Goal: Information Seeking & Learning: Find specific fact

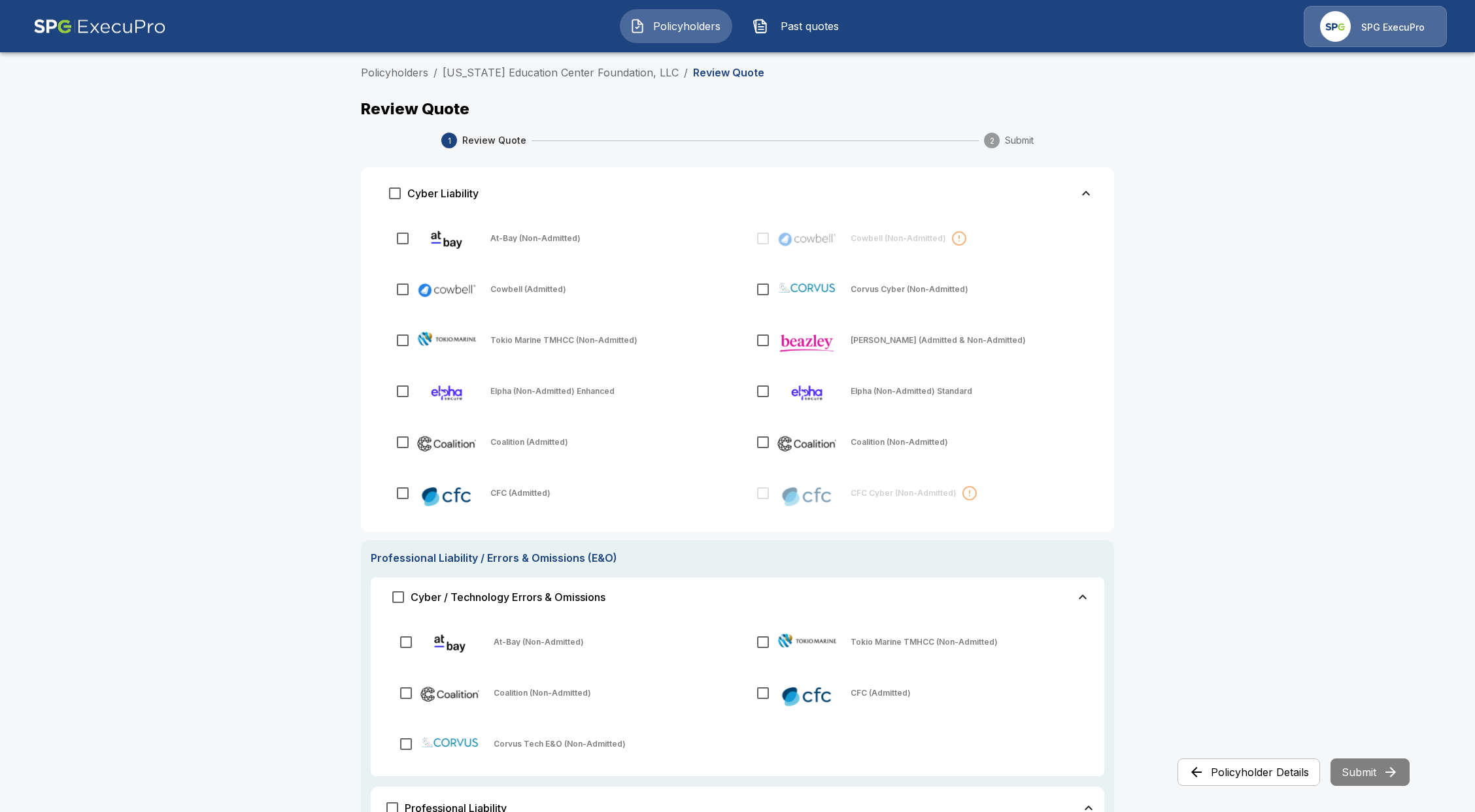
click at [671, 23] on span "Policyholders" at bounding box center [687, 26] width 72 height 15
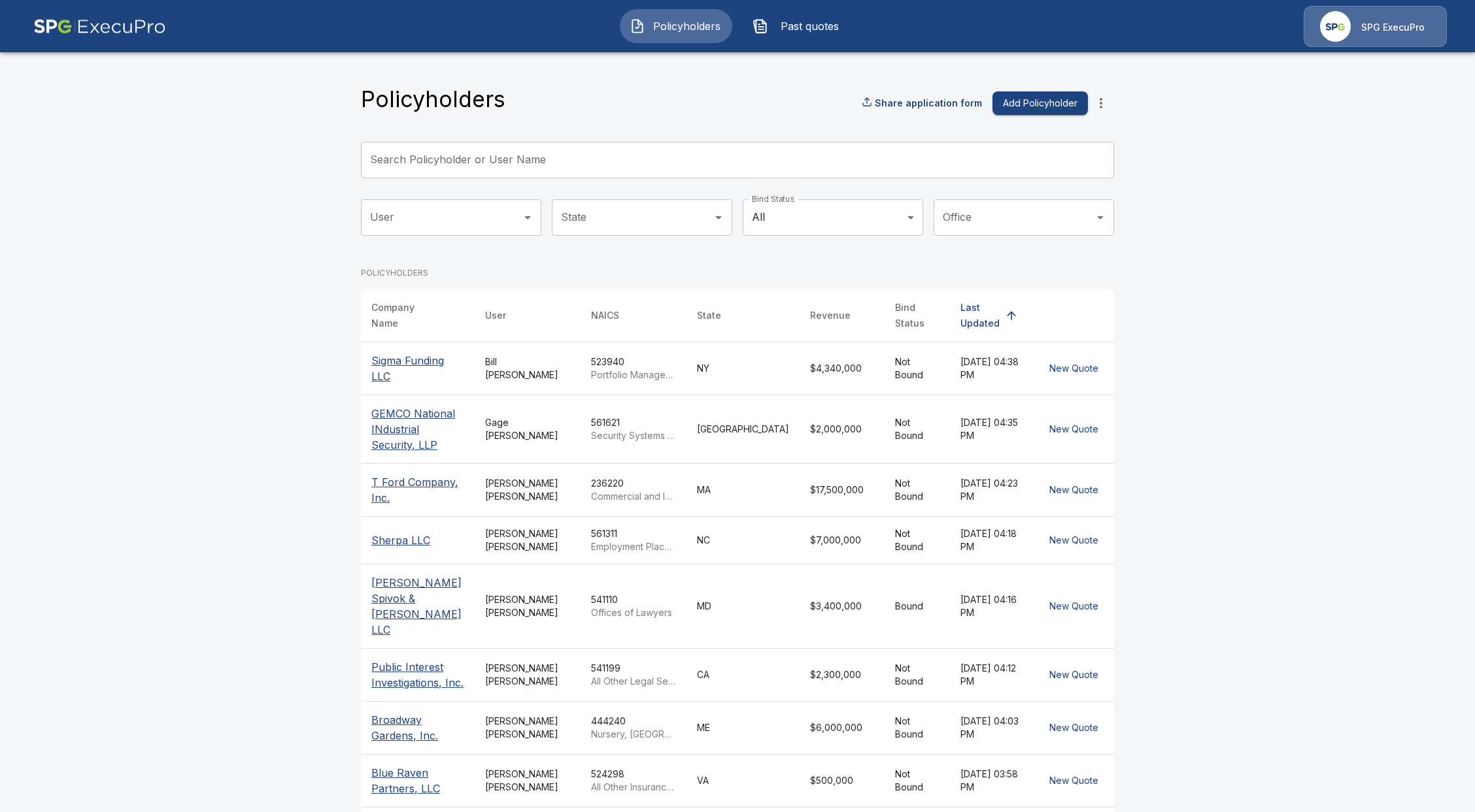
click at [493, 138] on div "Policyholders Share application form Add Policyholder Search Policyholder or Us…" at bounding box center [737, 535] width 753 height 900
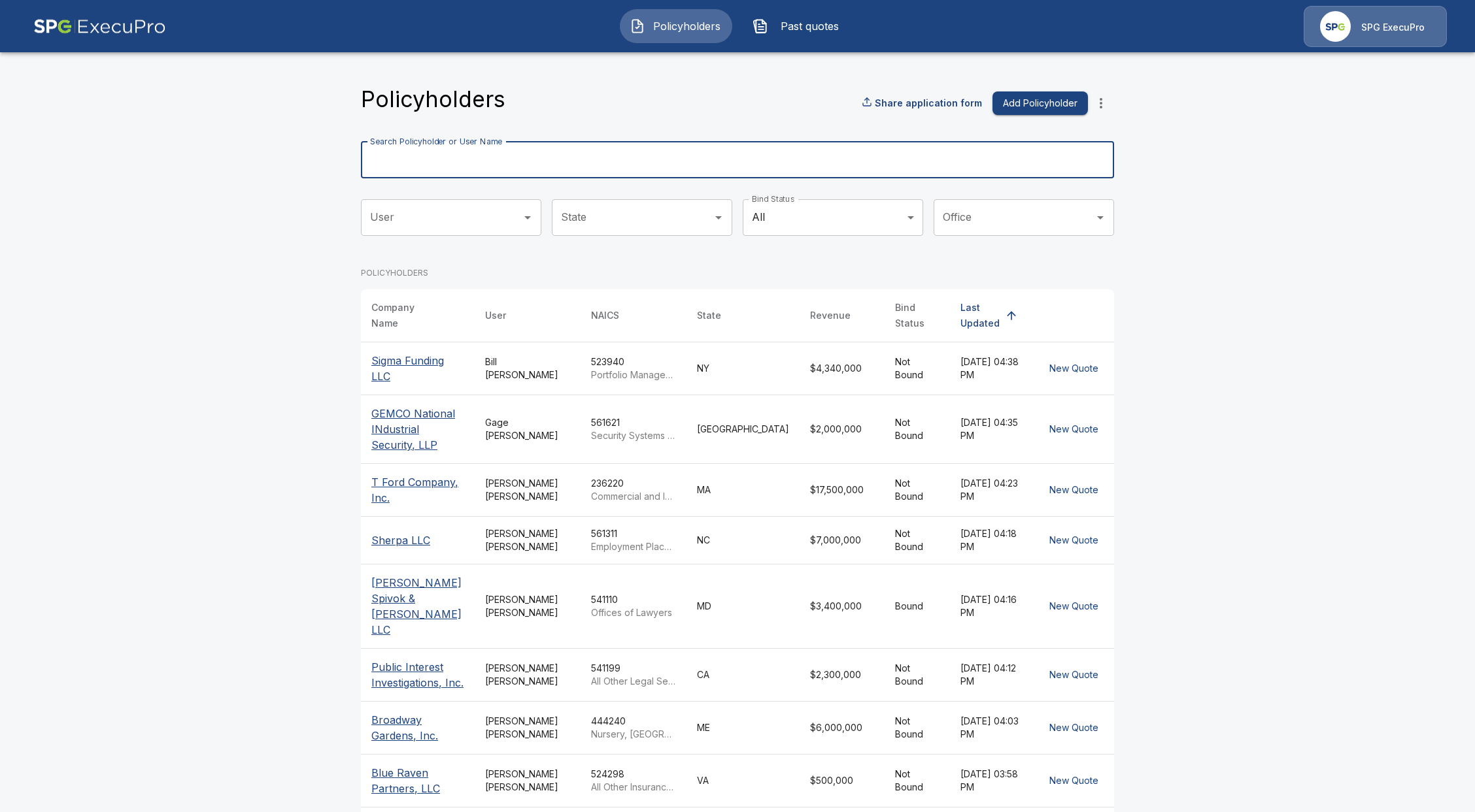
drag, startPoint x: 501, startPoint y: 154, endPoint x: 443, endPoint y: 201, distance: 74.7
click at [501, 154] on input "Search Policyholder or User Name" at bounding box center [730, 160] width 739 height 37
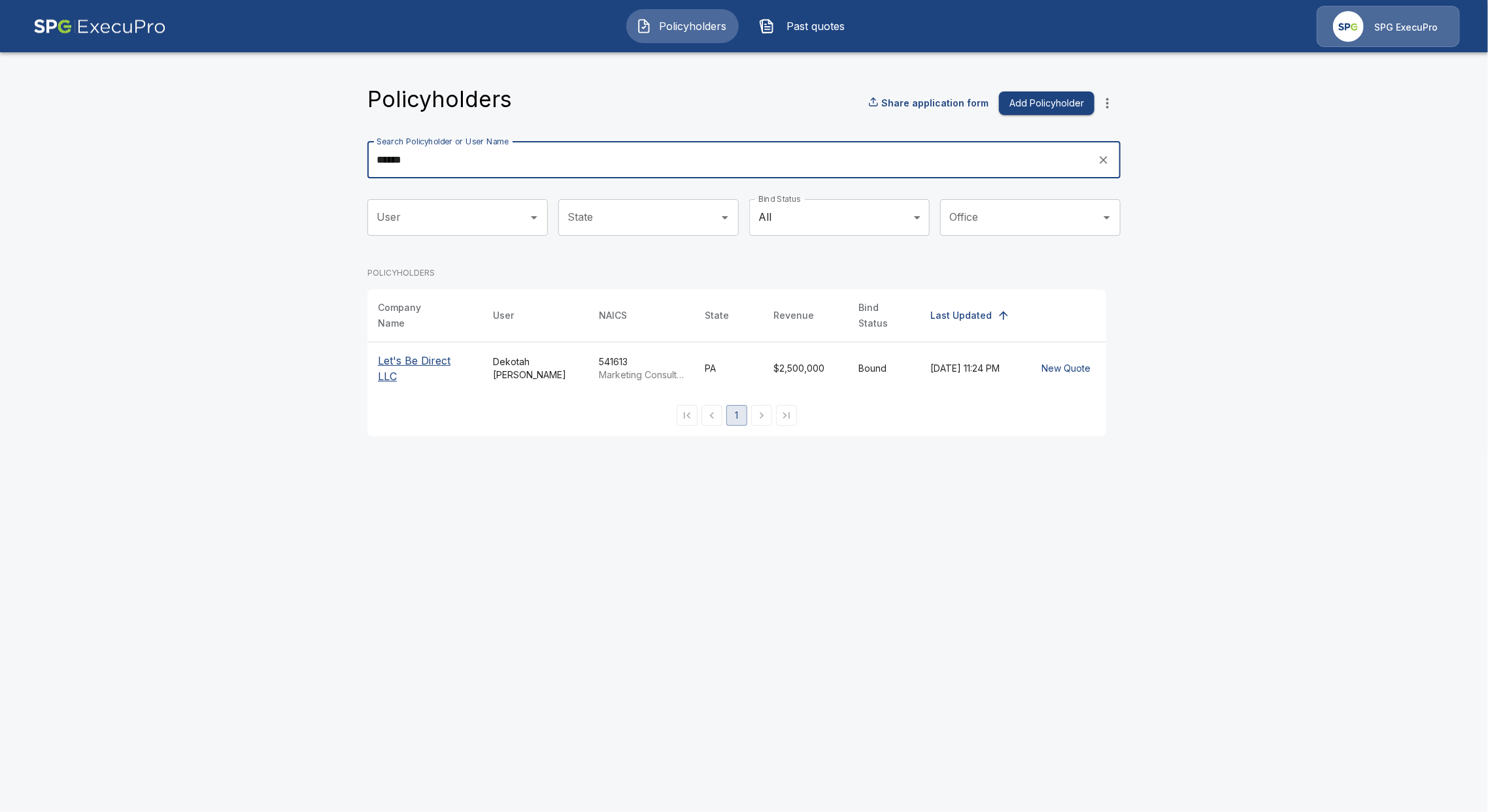
type input "*****"
click at [431, 353] on p "Let's Be Direct LLC" at bounding box center [425, 368] width 94 height 32
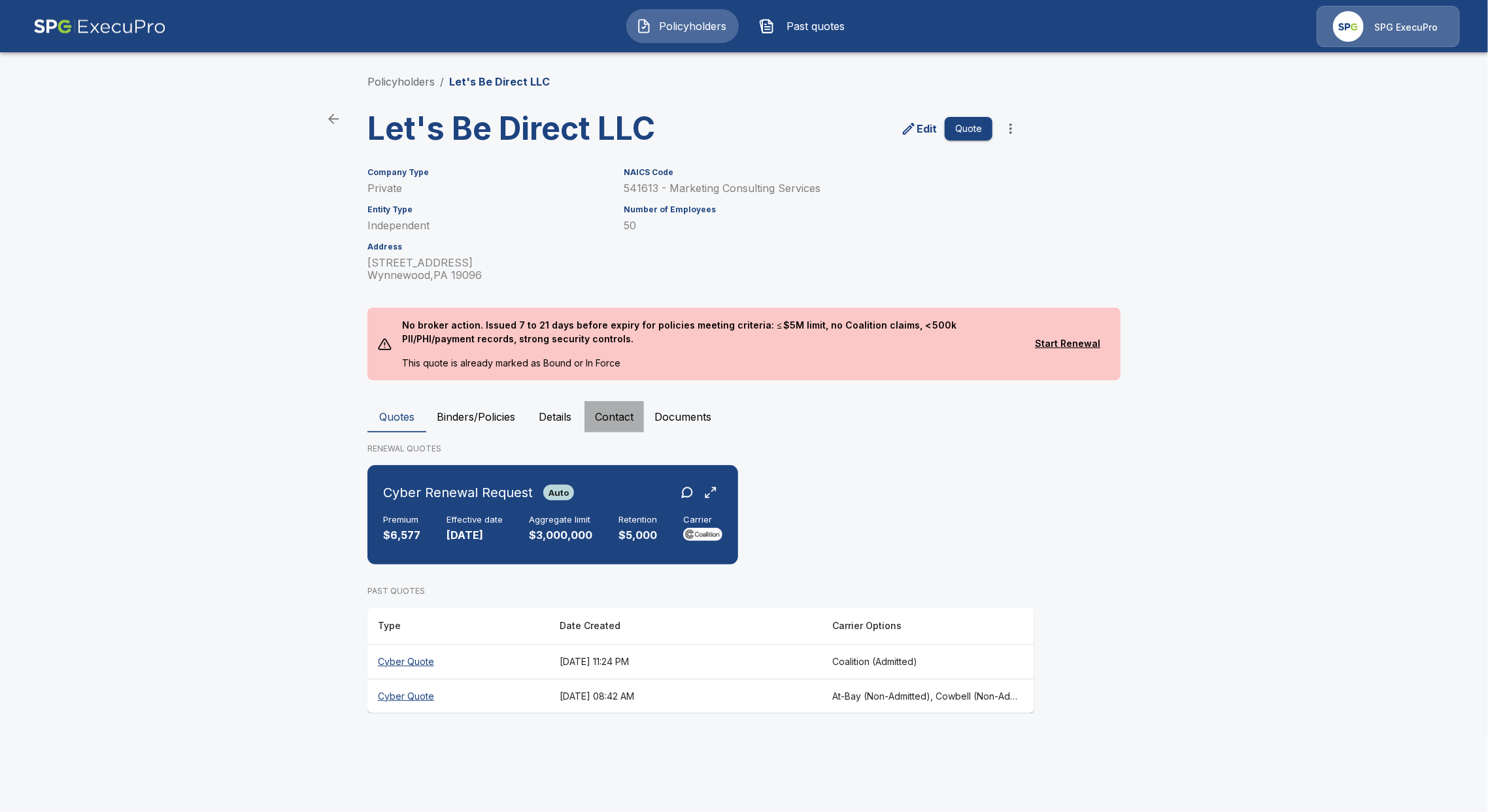
click at [624, 413] on button "Contact" at bounding box center [613, 417] width 59 height 32
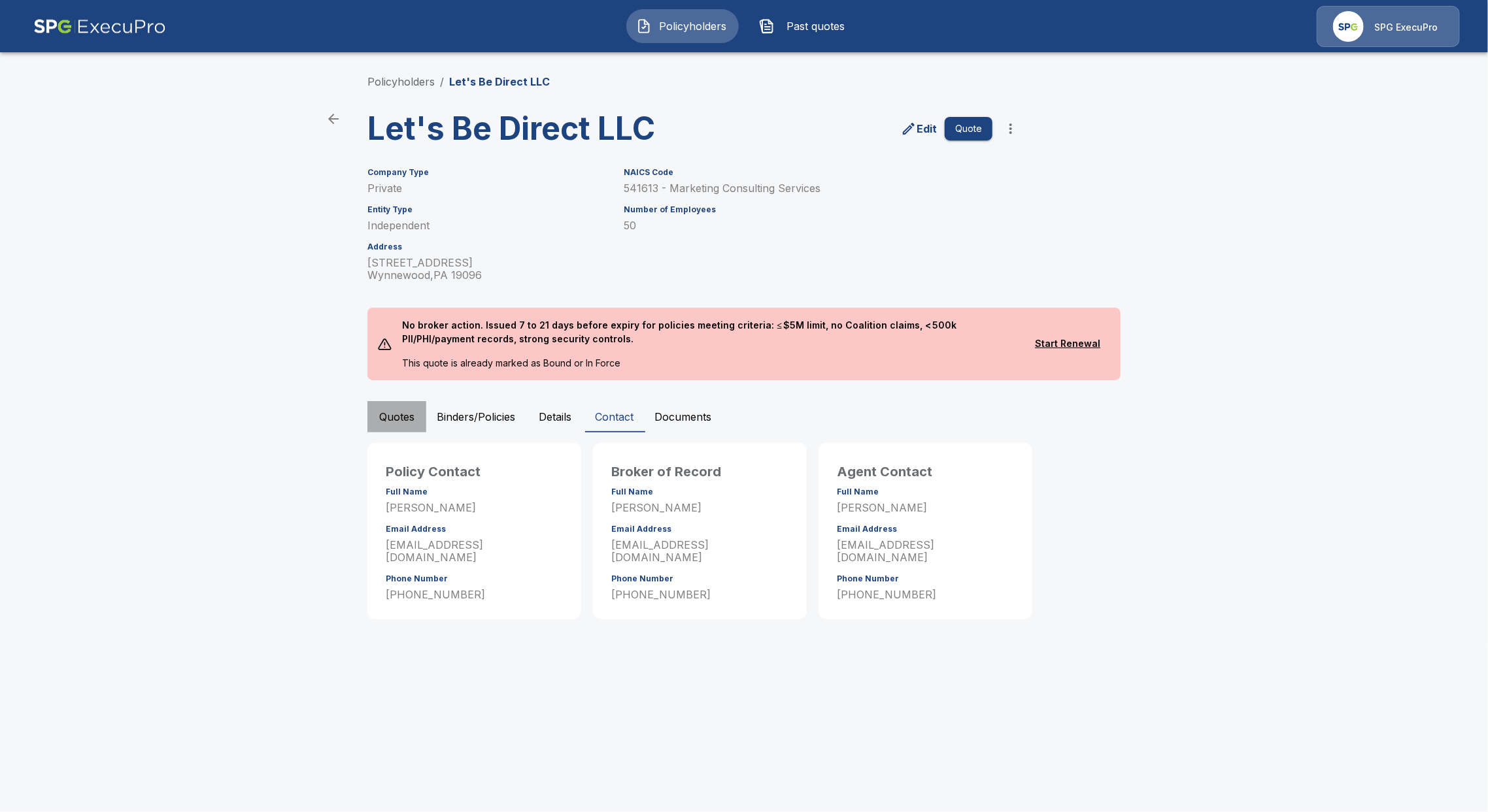
click at [399, 421] on button "Quotes" at bounding box center [397, 417] width 59 height 32
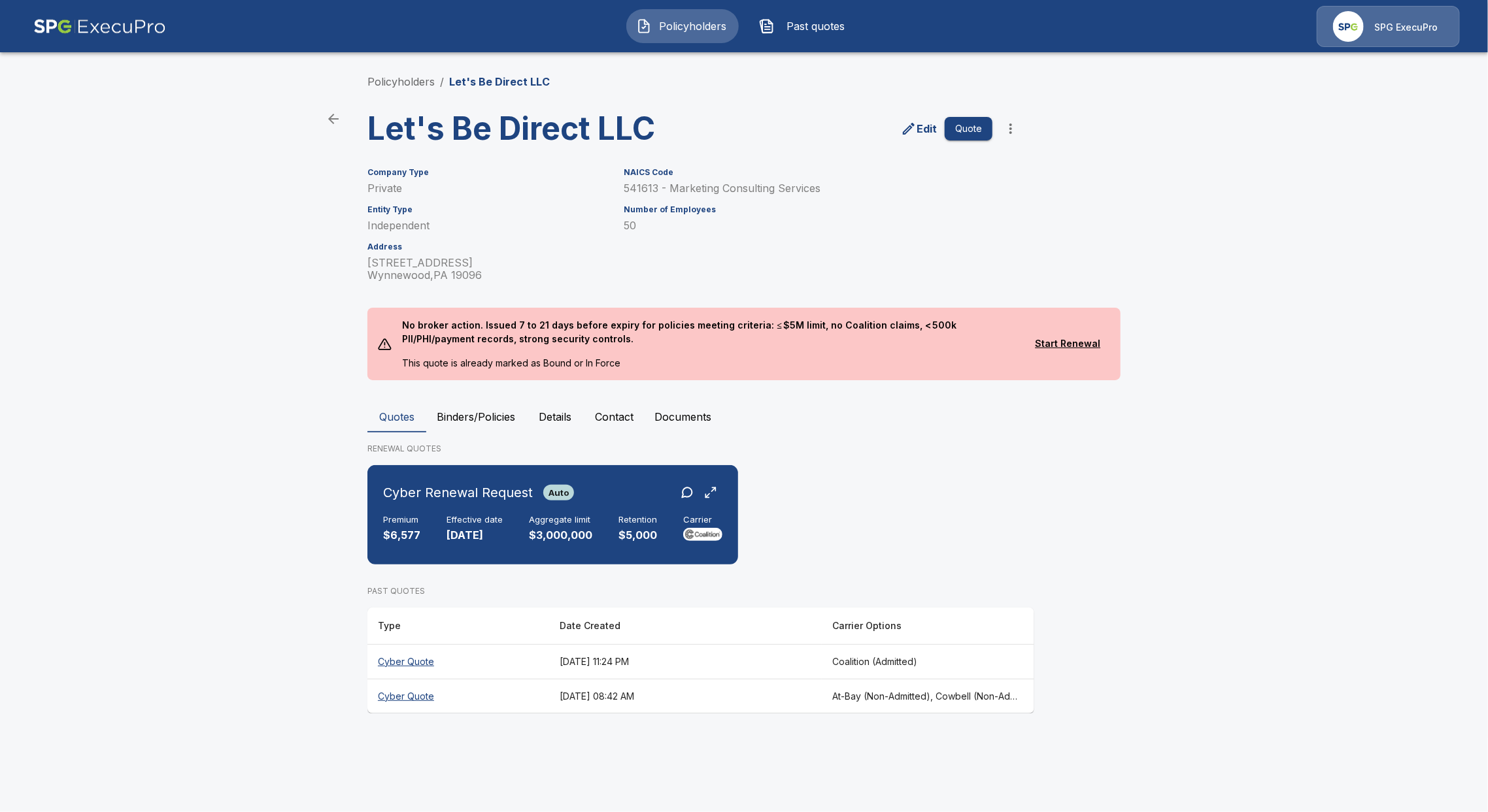
click at [696, 21] on span "Policyholders" at bounding box center [693, 26] width 72 height 15
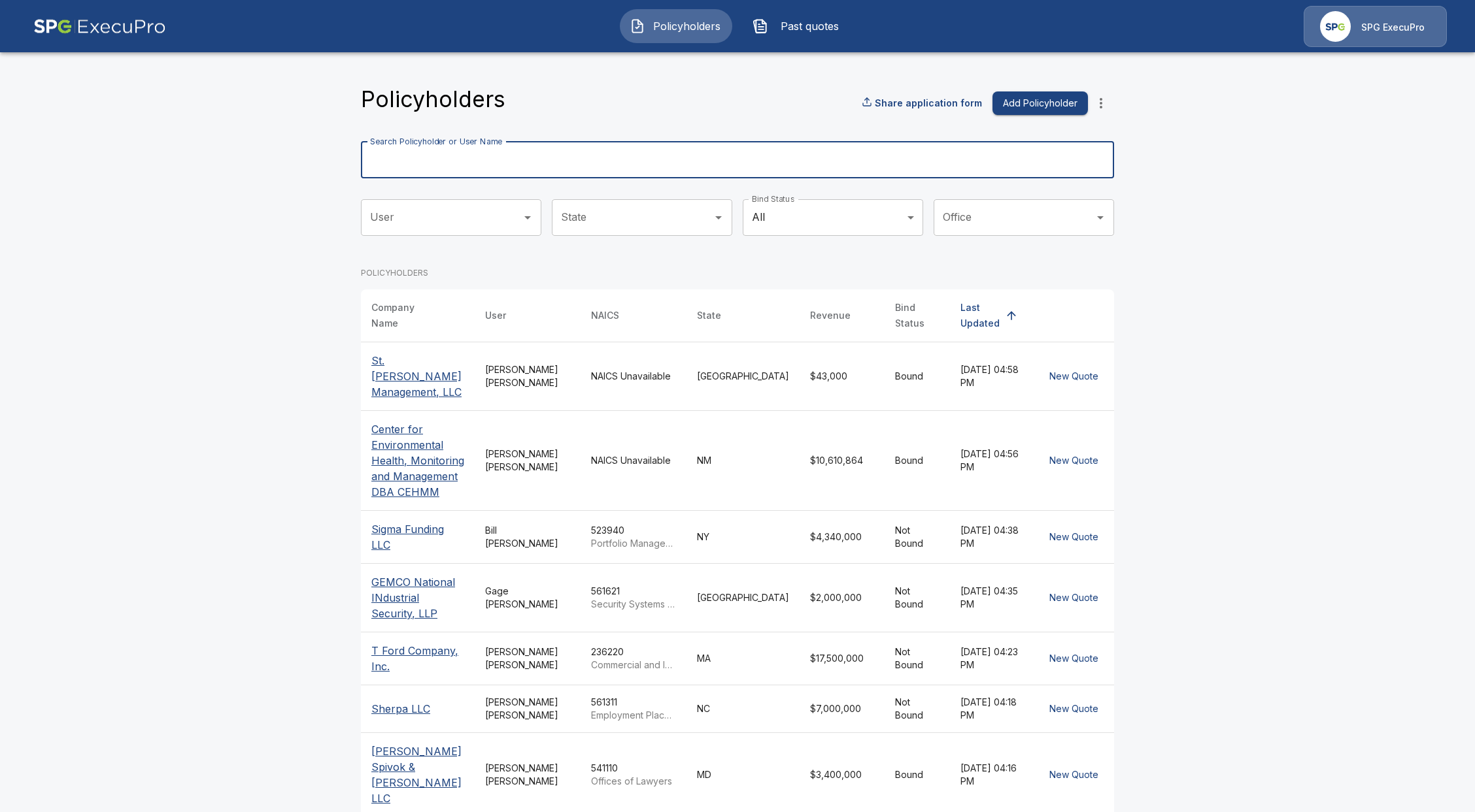
click at [625, 147] on input "Search Policyholder or User Name" at bounding box center [730, 160] width 739 height 37
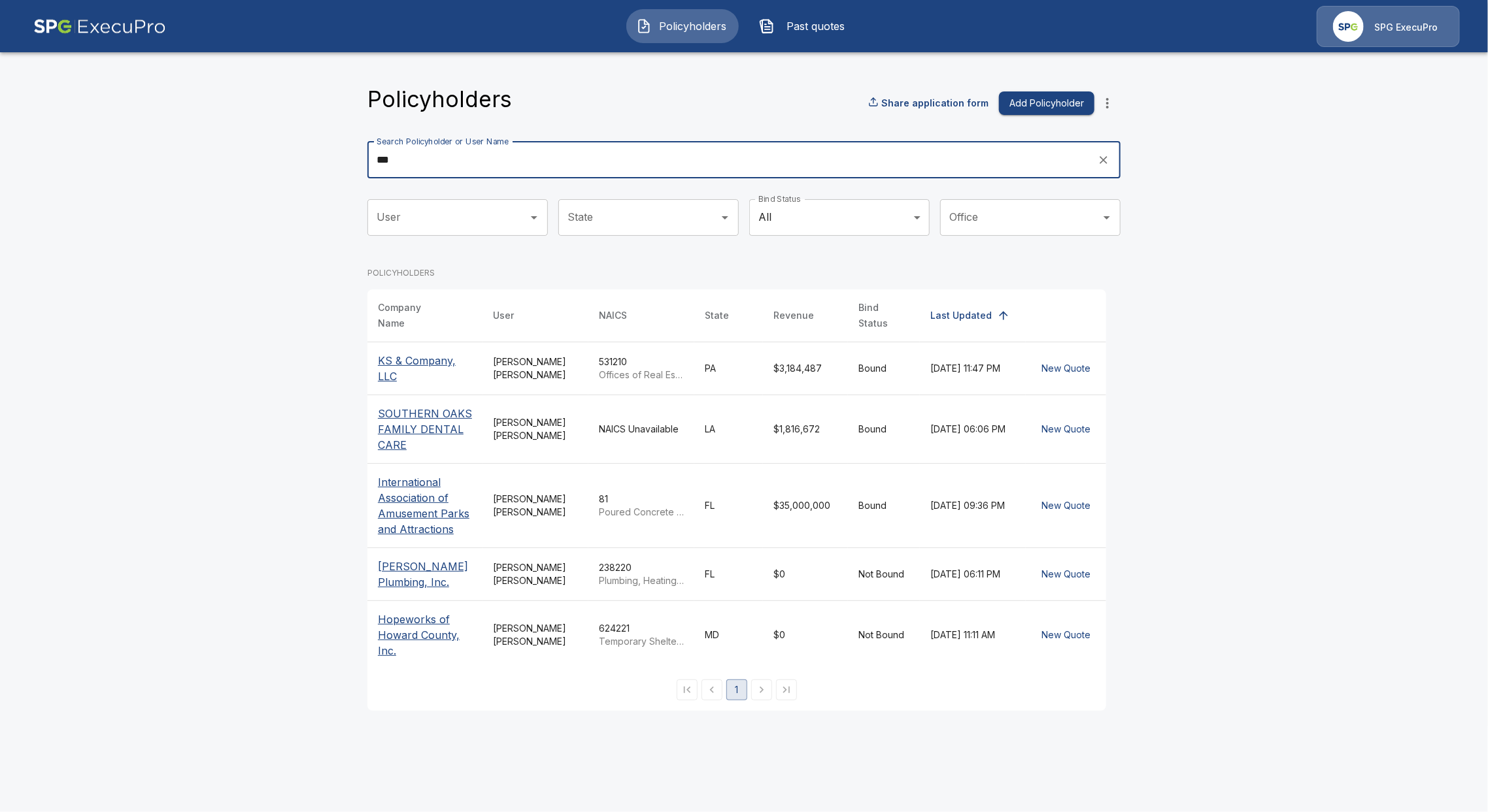
type input "**"
click at [408, 358] on p "KS & Company, LLC" at bounding box center [425, 368] width 94 height 32
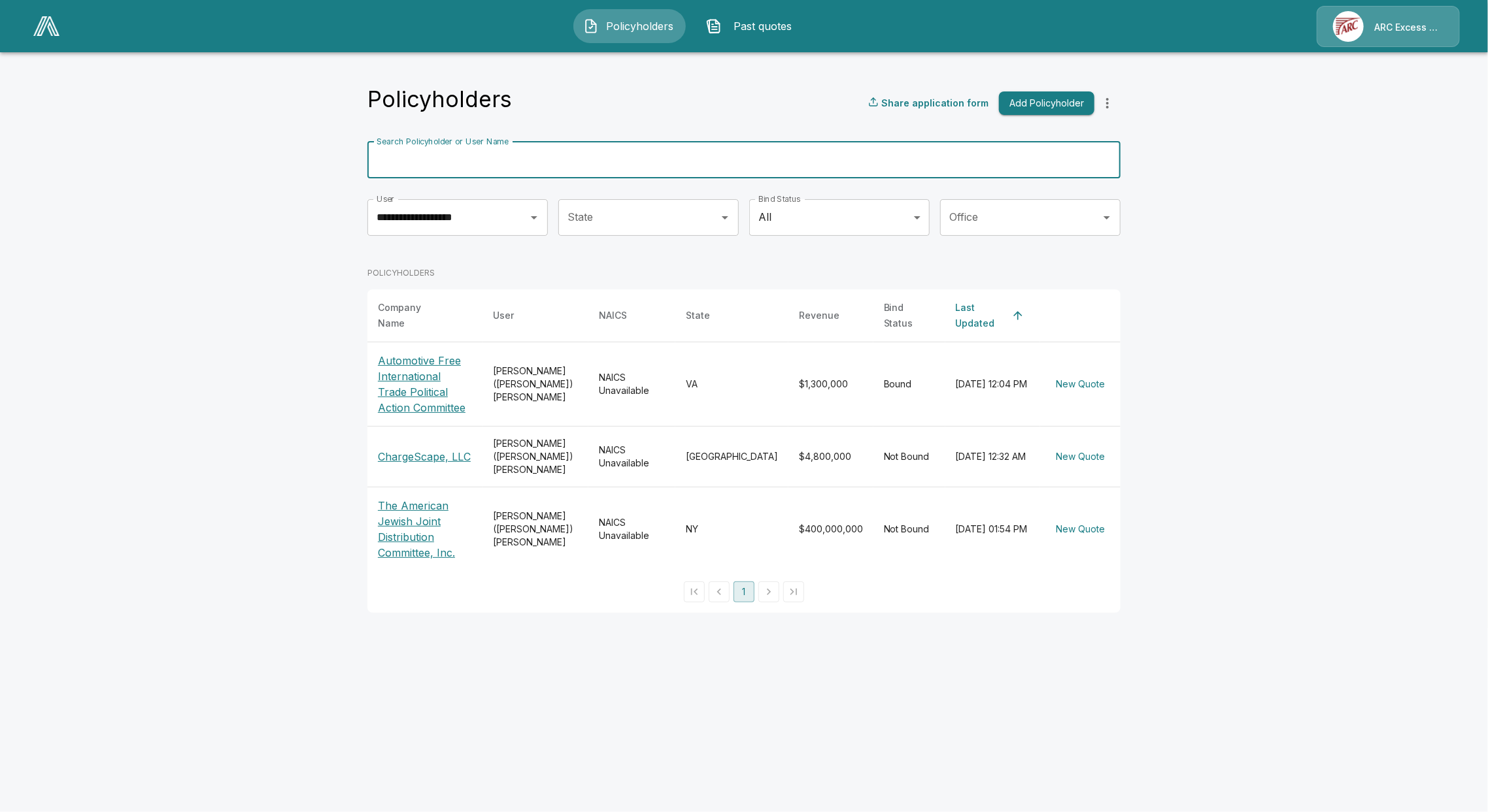
click at [644, 164] on input "Search Policyholder or User Name" at bounding box center [737, 160] width 738 height 37
click at [37, 33] on img at bounding box center [46, 26] width 27 height 20
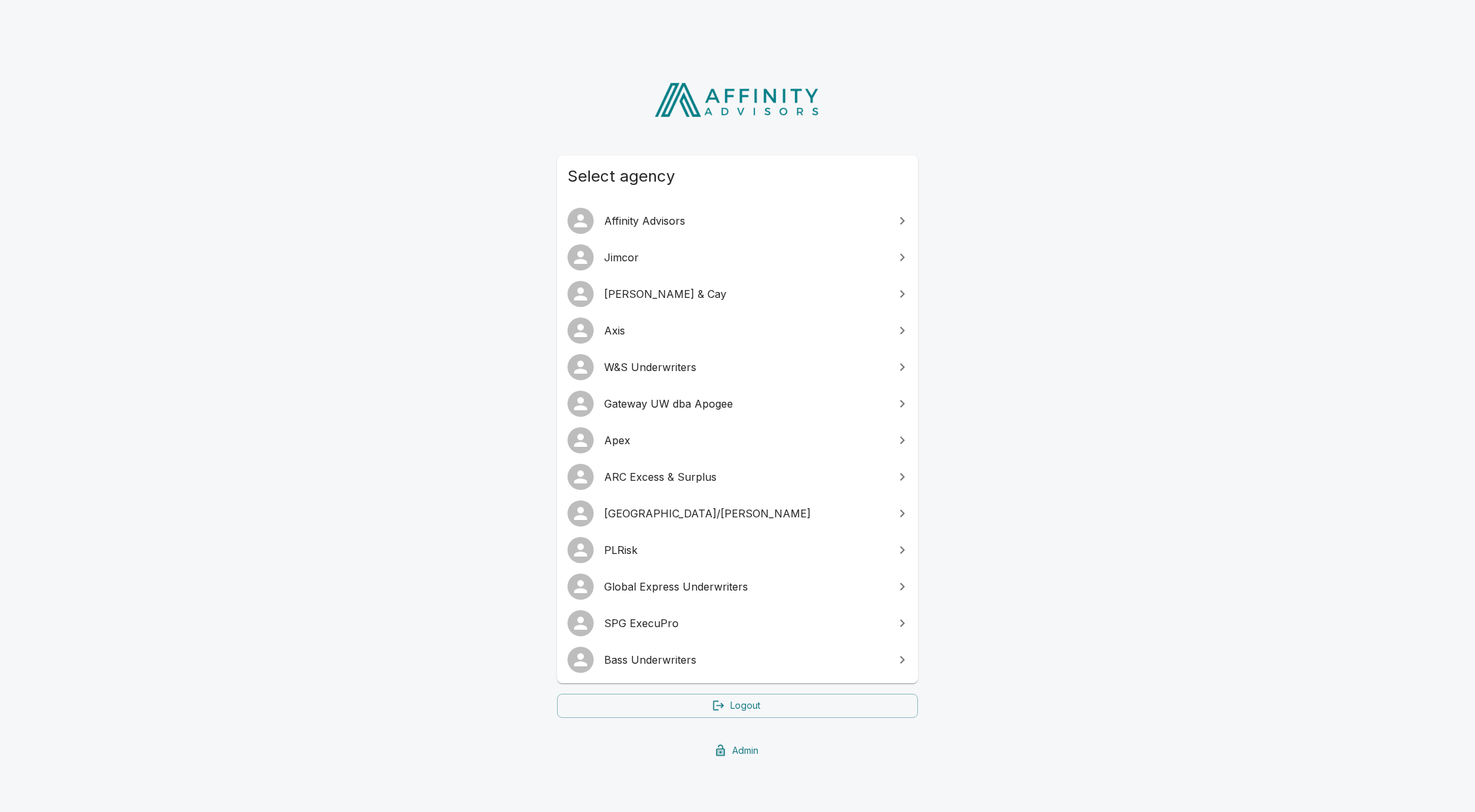
click at [667, 439] on span "Apex" at bounding box center [746, 440] width 283 height 15
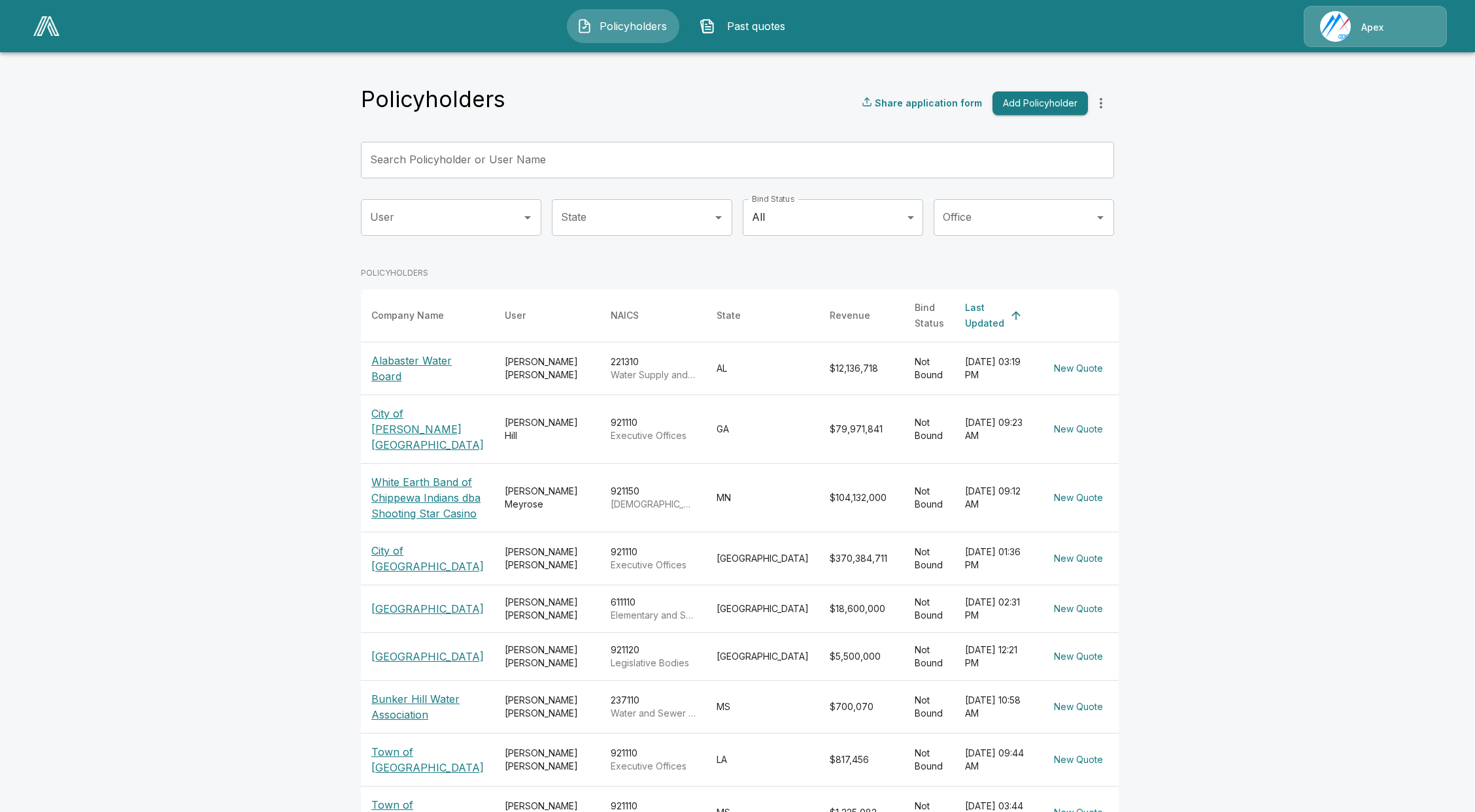
click at [446, 569] on p "City of Abilene" at bounding box center [427, 558] width 112 height 32
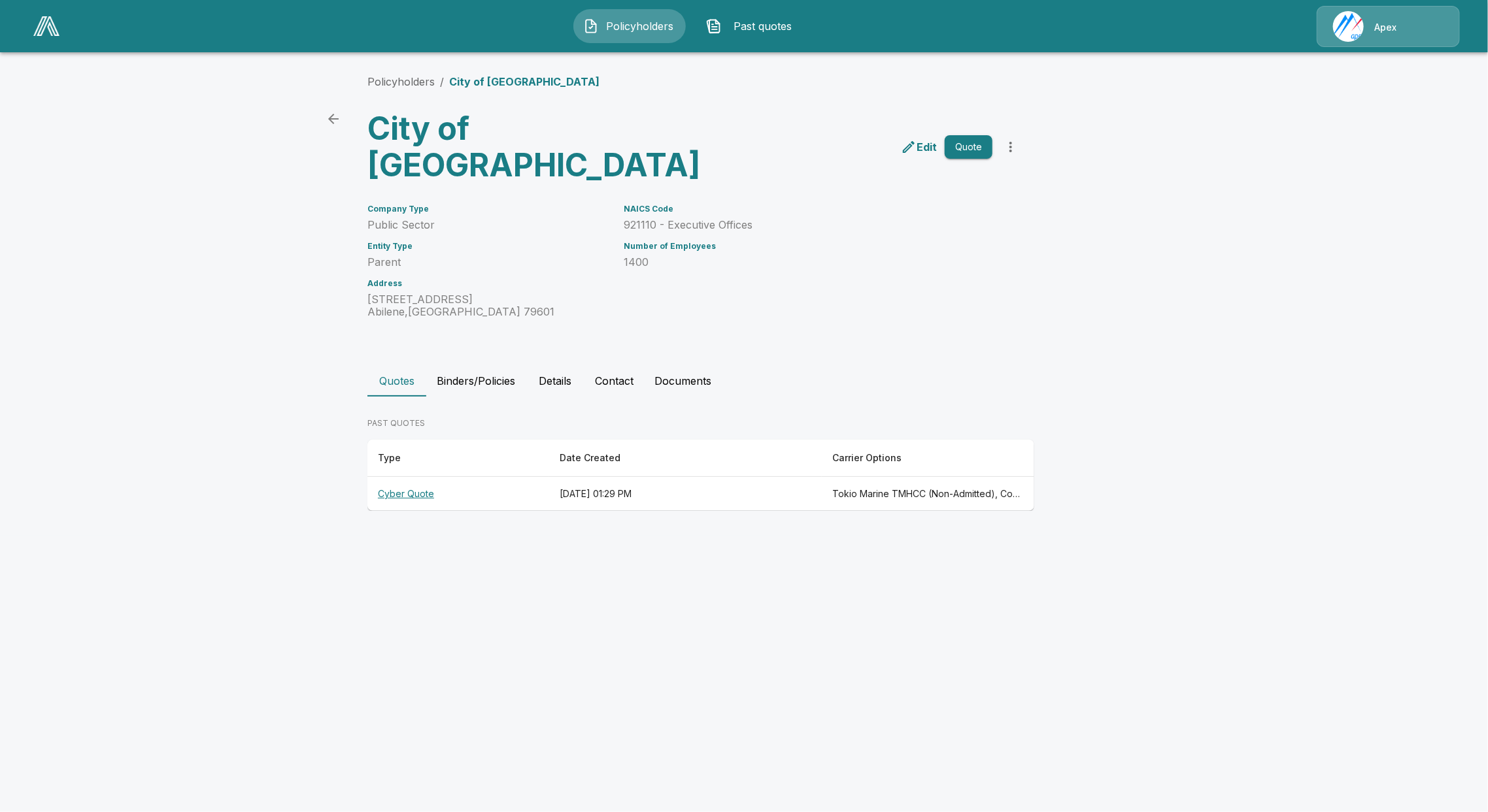
click at [427, 477] on th "Cyber Quote" at bounding box center [458, 494] width 182 height 34
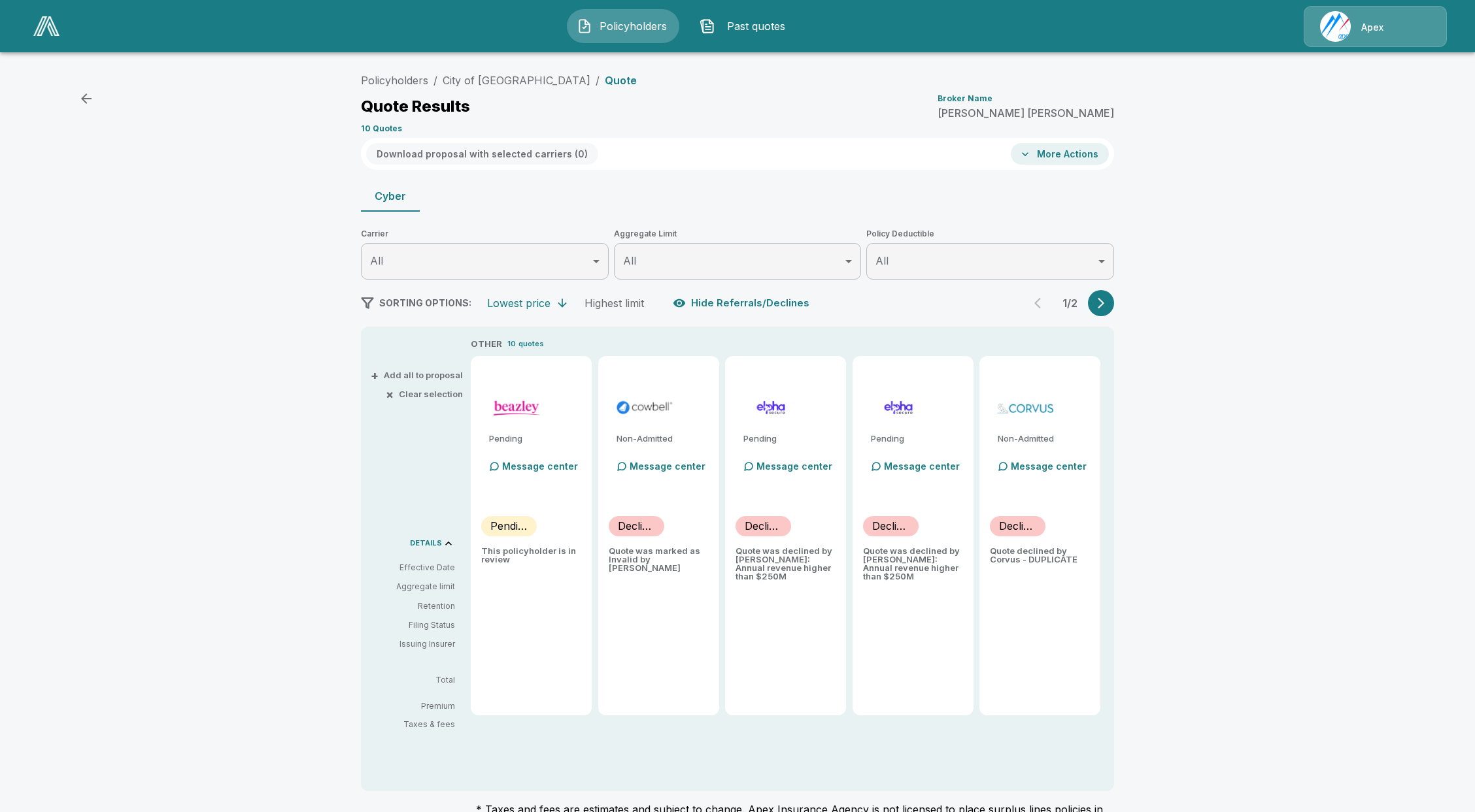
click at [1114, 302] on button "button" at bounding box center [1101, 303] width 27 height 27
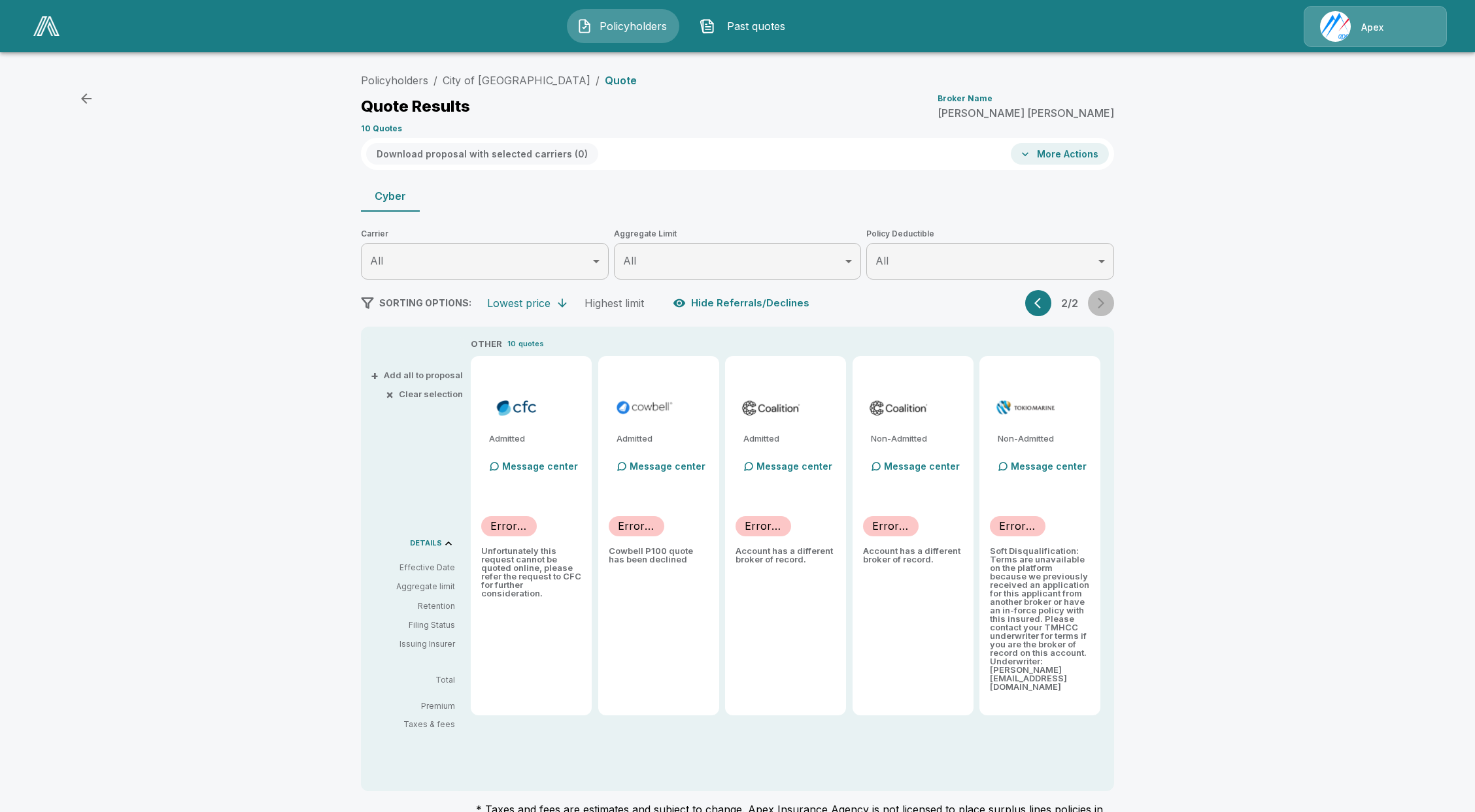
click at [1114, 302] on div "2 / 2" at bounding box center [1070, 303] width 89 height 27
click at [1043, 299] on icon "button" at bounding box center [1040, 302] width 13 height 13
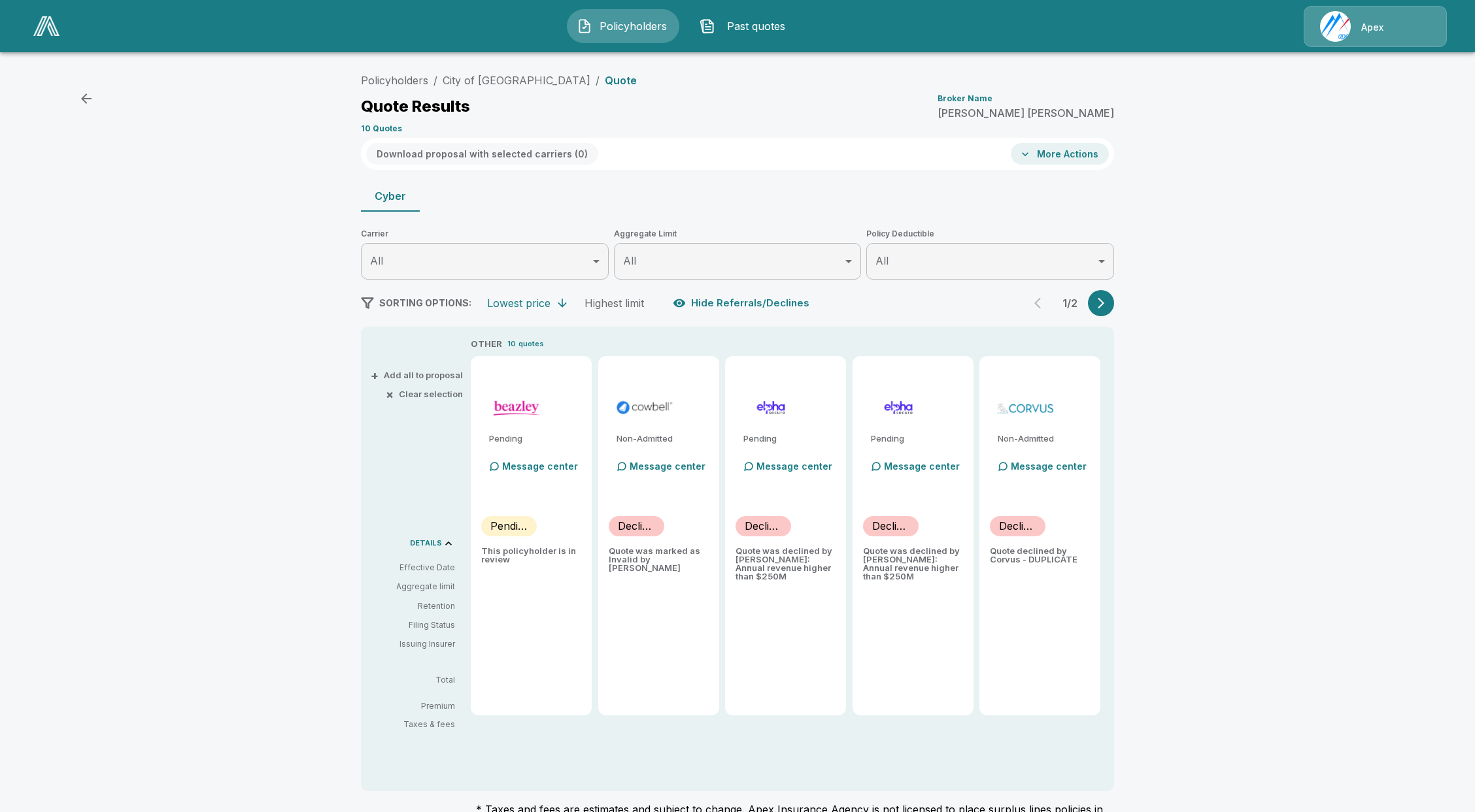
click at [162, 448] on div "Policyholders / City of Abilene / Quote Quote Results Broker Name Alex Rohr 10 …" at bounding box center [737, 479] width 1475 height 834
click at [1292, 585] on div "Policyholders / City of Abilene / Quote Quote Results Broker Name Alex Rohr 10 …" at bounding box center [737, 479] width 1475 height 834
click at [531, 468] on p "Message center" at bounding box center [540, 466] width 76 height 14
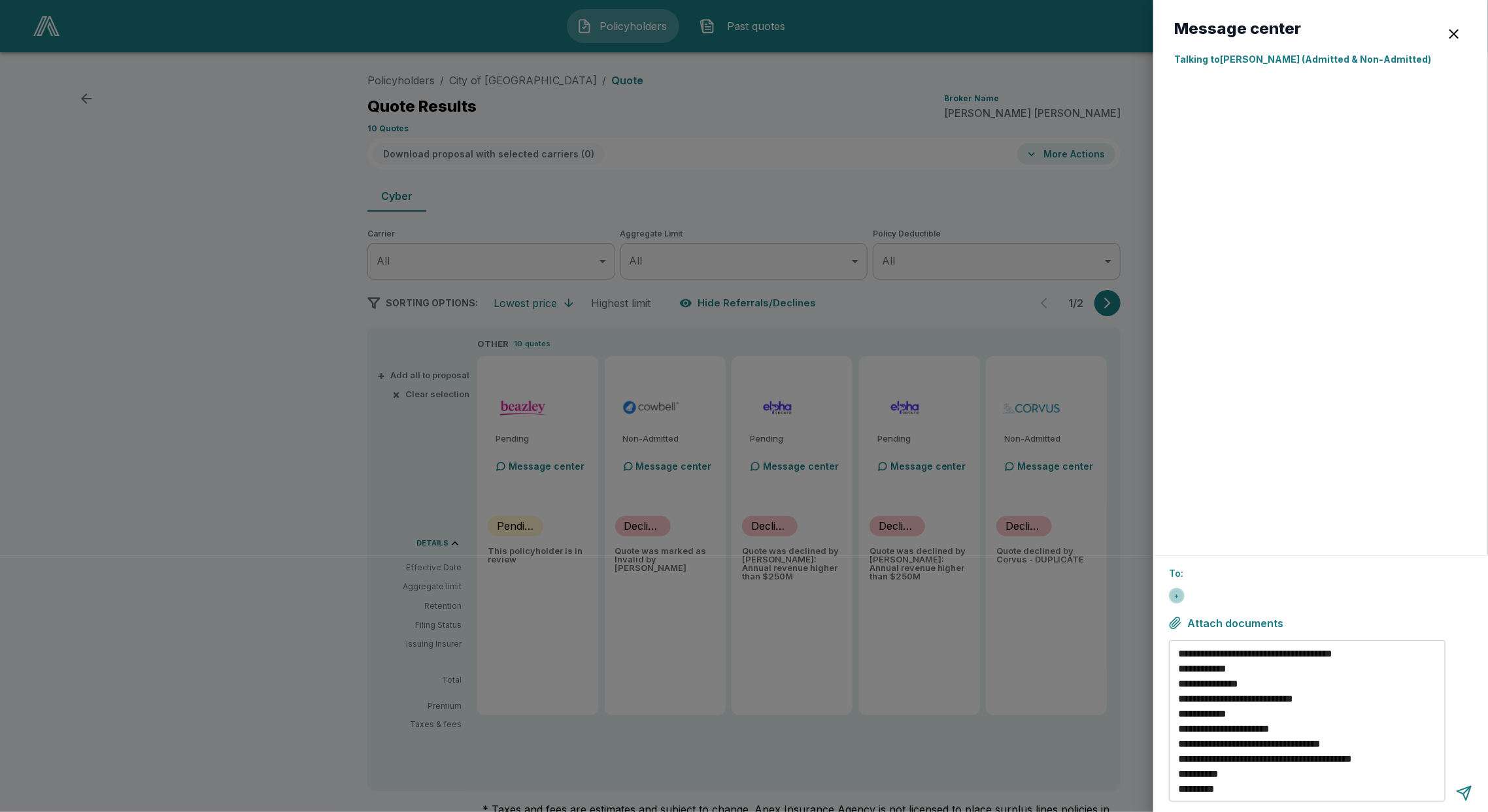
click at [1180, 597] on div "+" at bounding box center [1176, 595] width 13 height 13
click at [1230, 596] on input "text" at bounding box center [1213, 594] width 89 height 10
click at [1451, 32] on div "button" at bounding box center [1454, 34] width 15 height 15
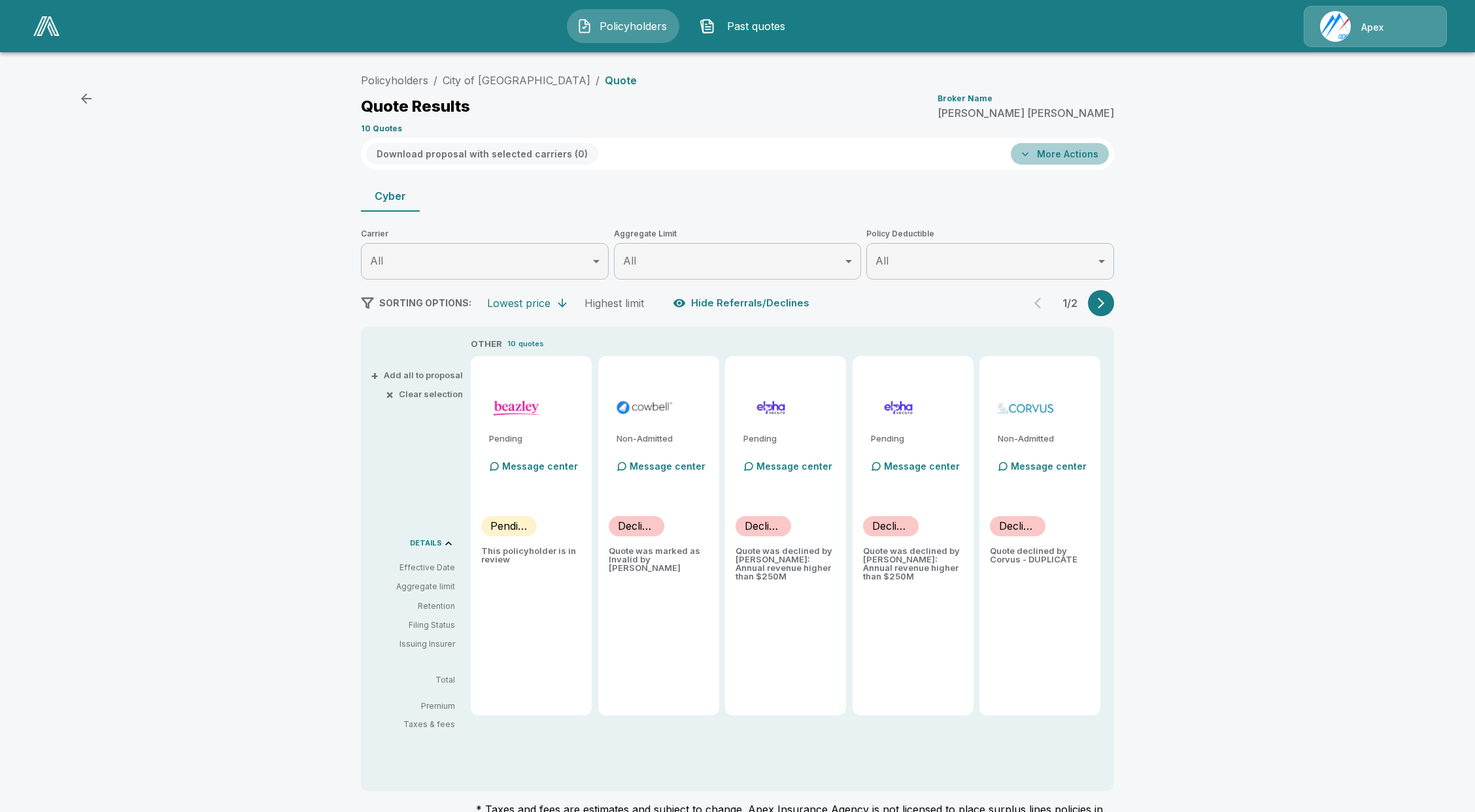
click at [1090, 156] on button "More Actions" at bounding box center [1060, 153] width 98 height 21
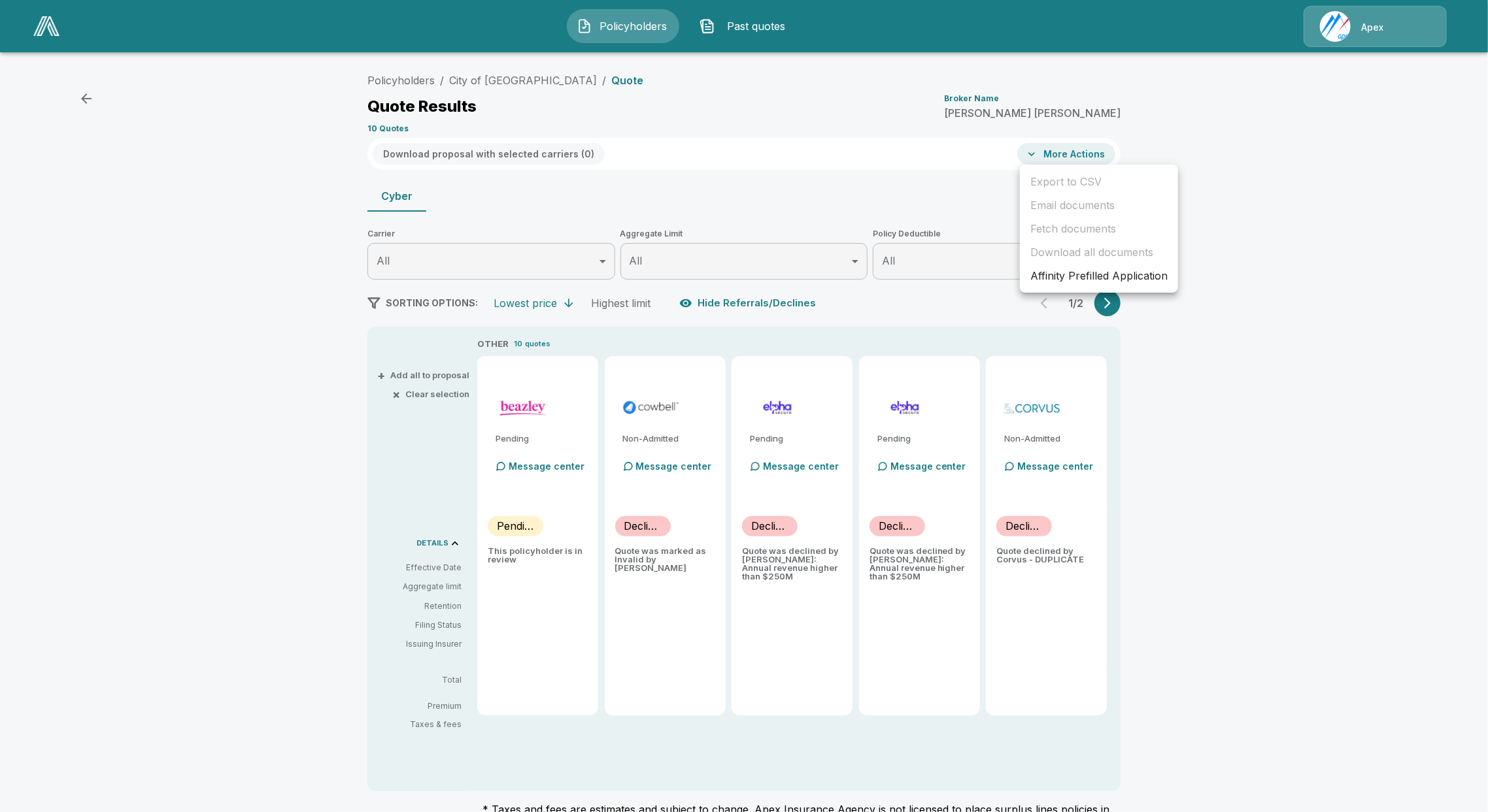
click at [1053, 272] on li "Affinity Prefilled Application" at bounding box center [1098, 275] width 158 height 23
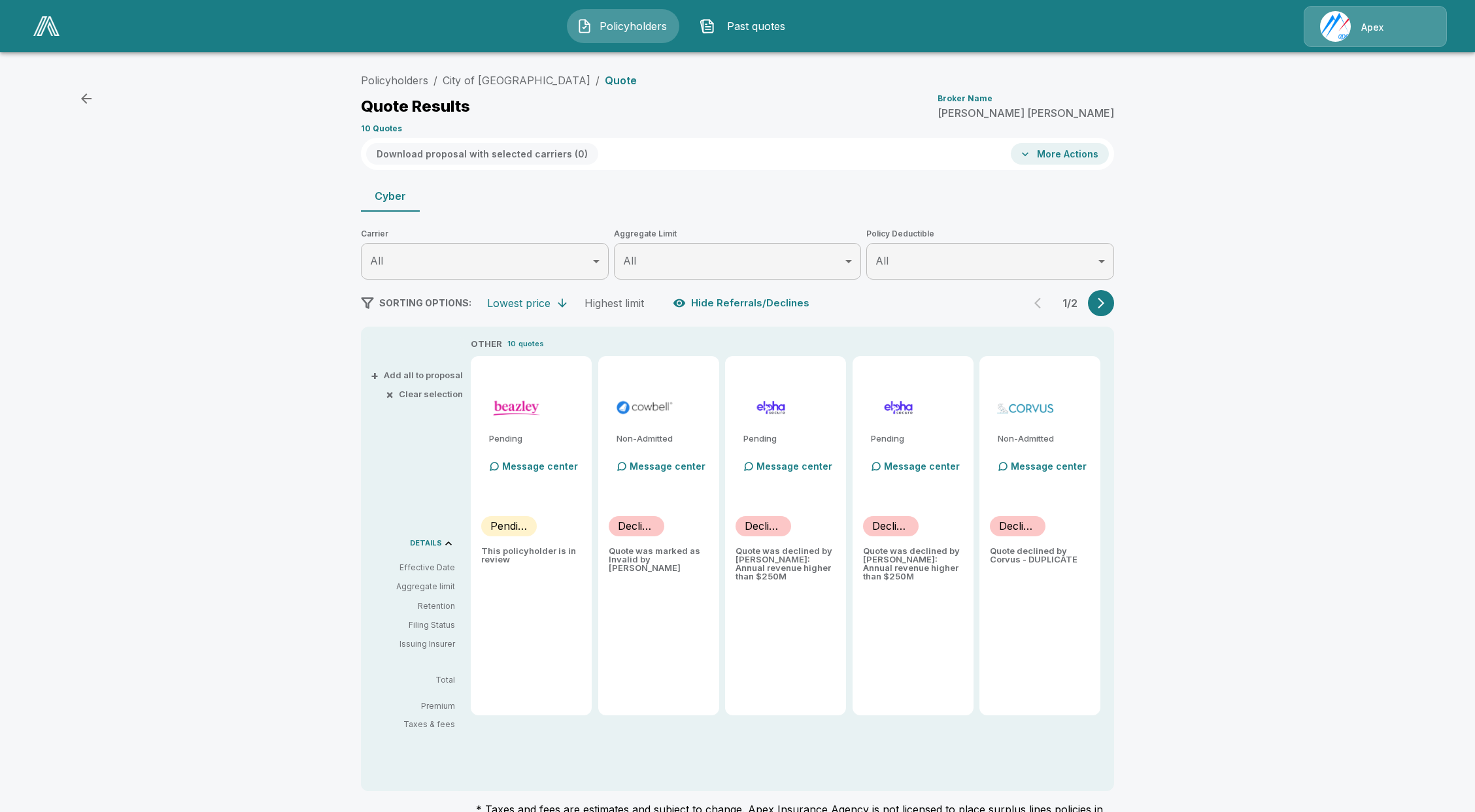
click at [243, 493] on div "Policyholders / City of Abilene / Quote Quote Results Broker Name Alex Rohr 10 …" at bounding box center [737, 479] width 1475 height 834
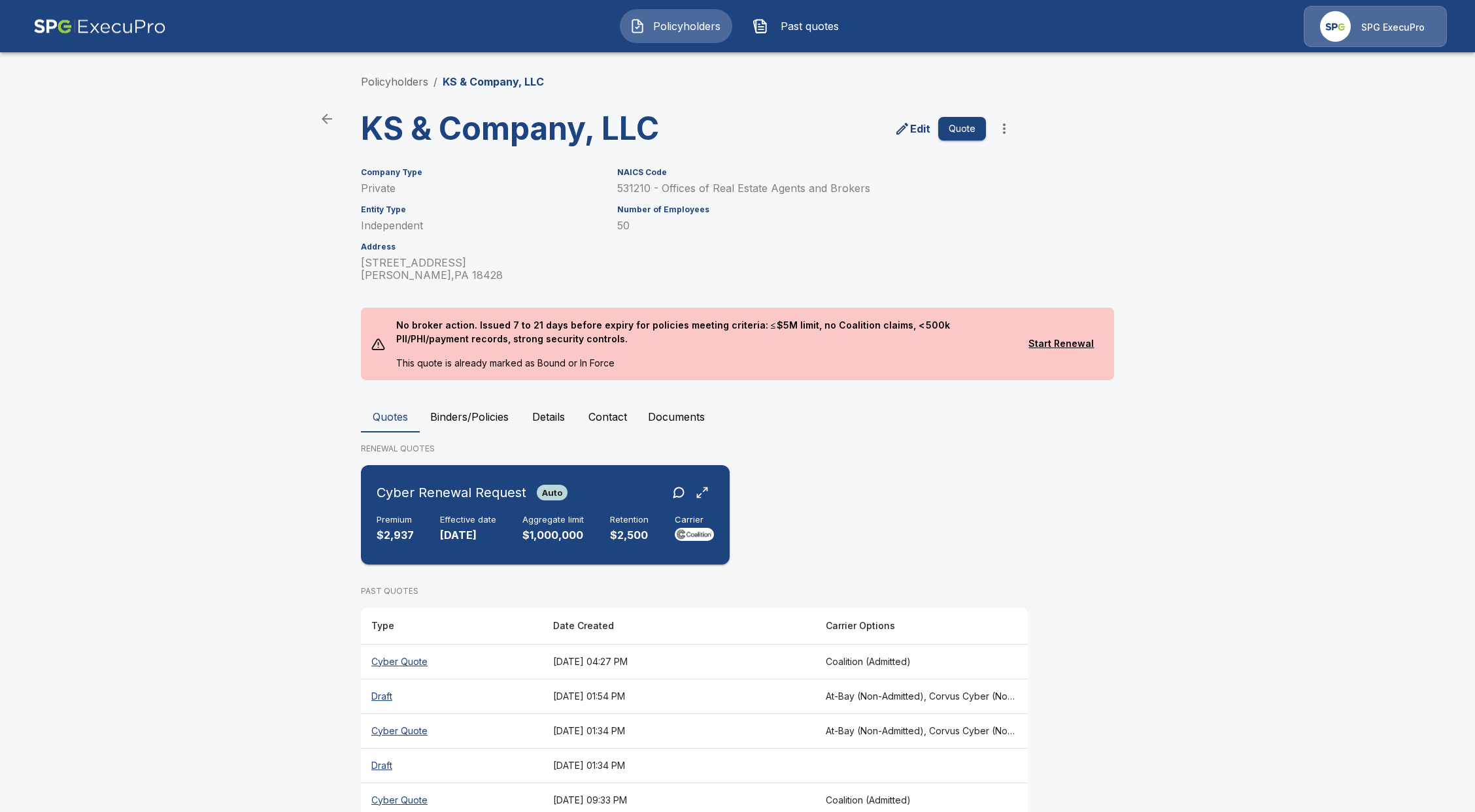
click at [458, 529] on p "[DATE]" at bounding box center [469, 536] width 57 height 15
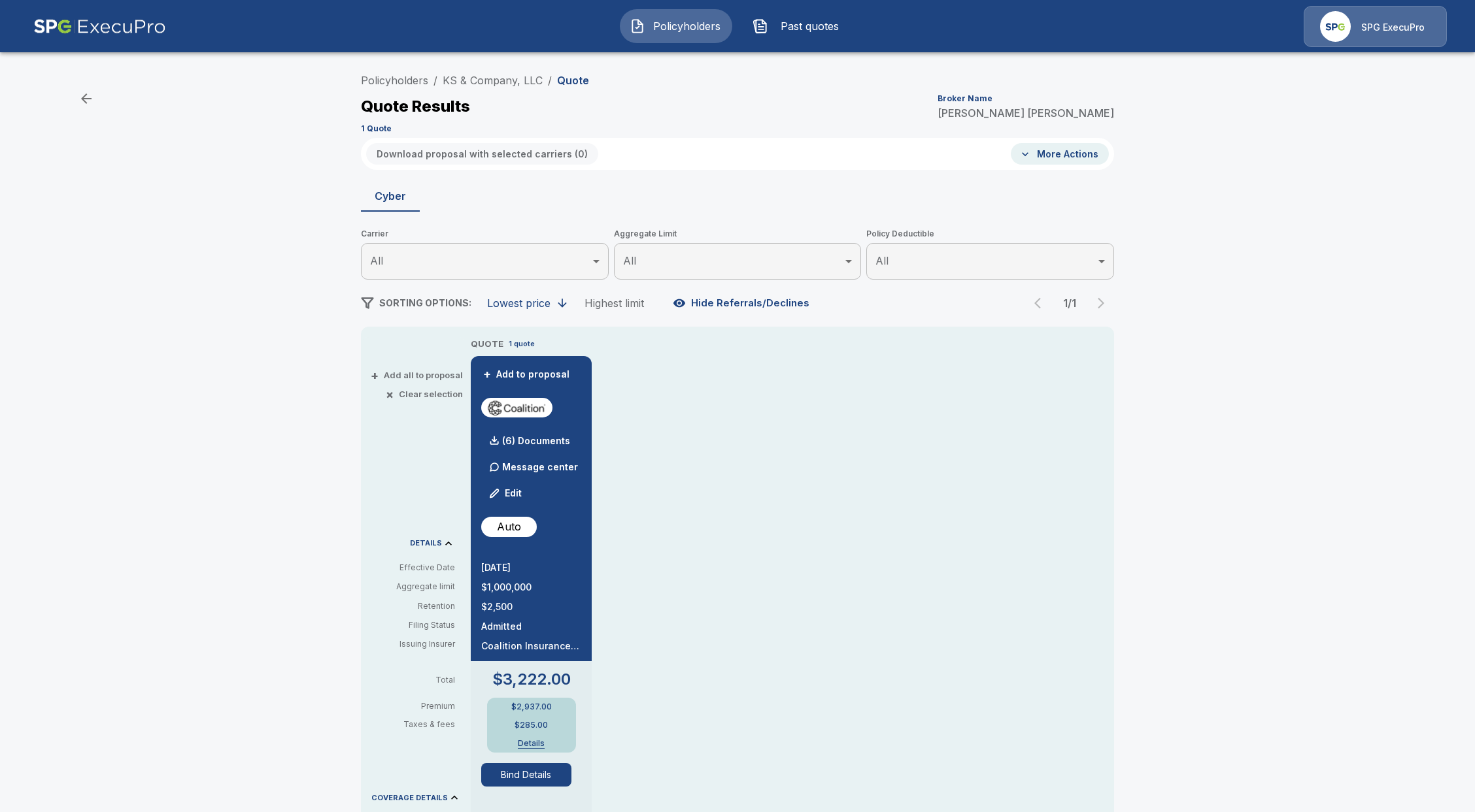
click at [518, 777] on button "Bind Details" at bounding box center [526, 774] width 90 height 23
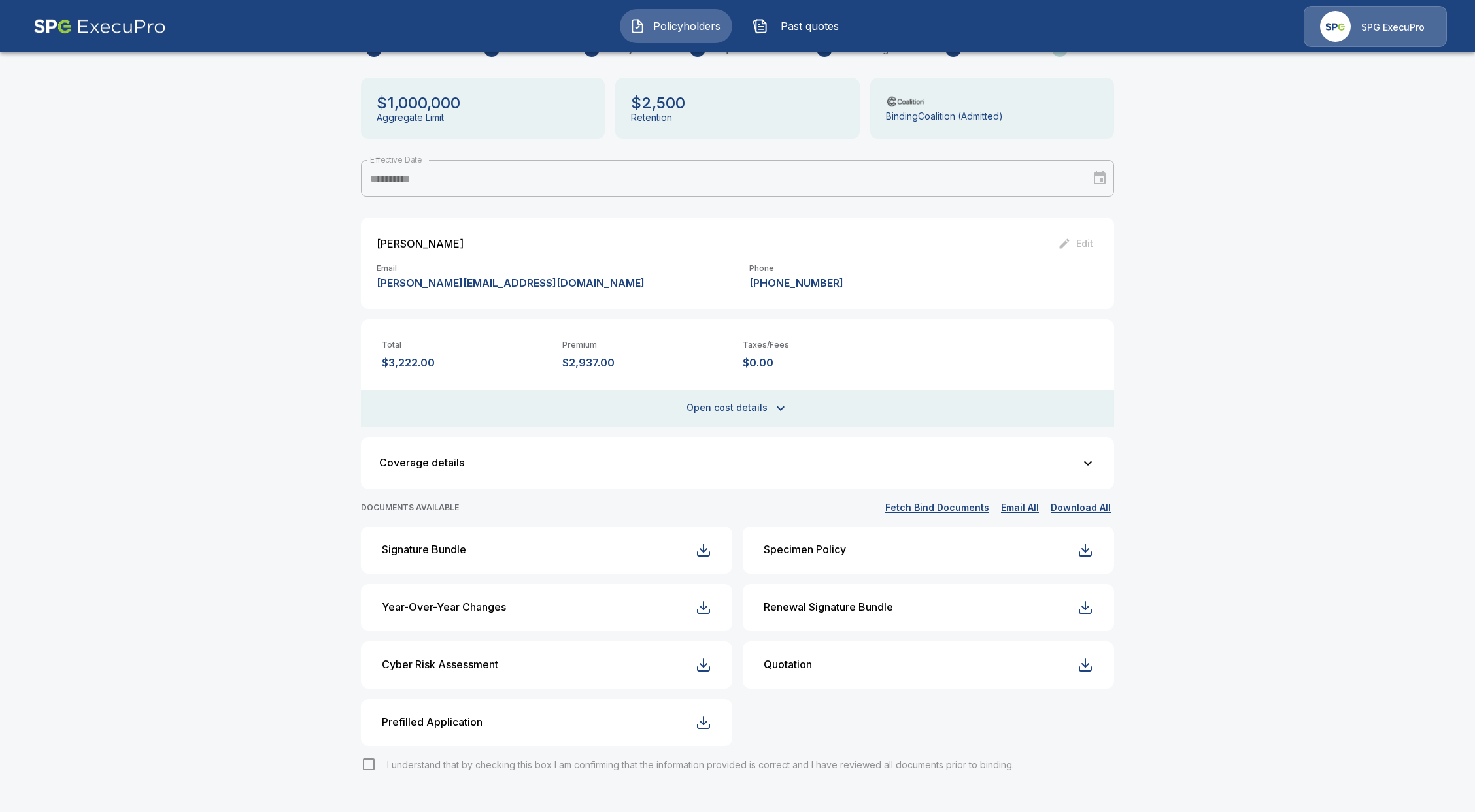
scroll to position [122, 0]
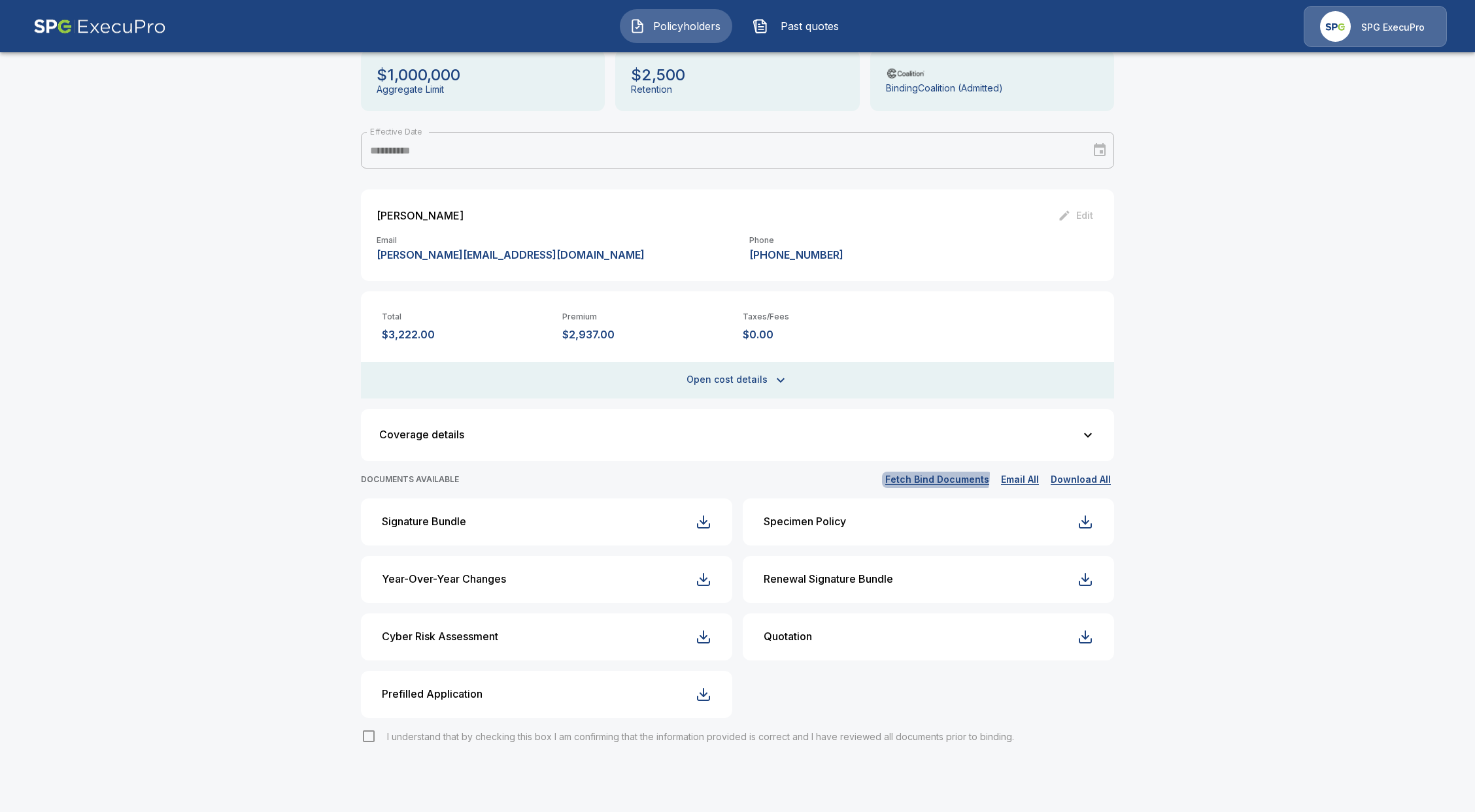
click at [926, 473] on button "Fetch Bind Documents" at bounding box center [937, 480] width 111 height 16
click at [934, 787] on icon "Close" at bounding box center [932, 781] width 13 height 13
click at [938, 481] on button "Fetch Bind Documents" at bounding box center [937, 480] width 111 height 16
click at [955, 484] on button "Fetch Bind Documents" at bounding box center [937, 480] width 111 height 16
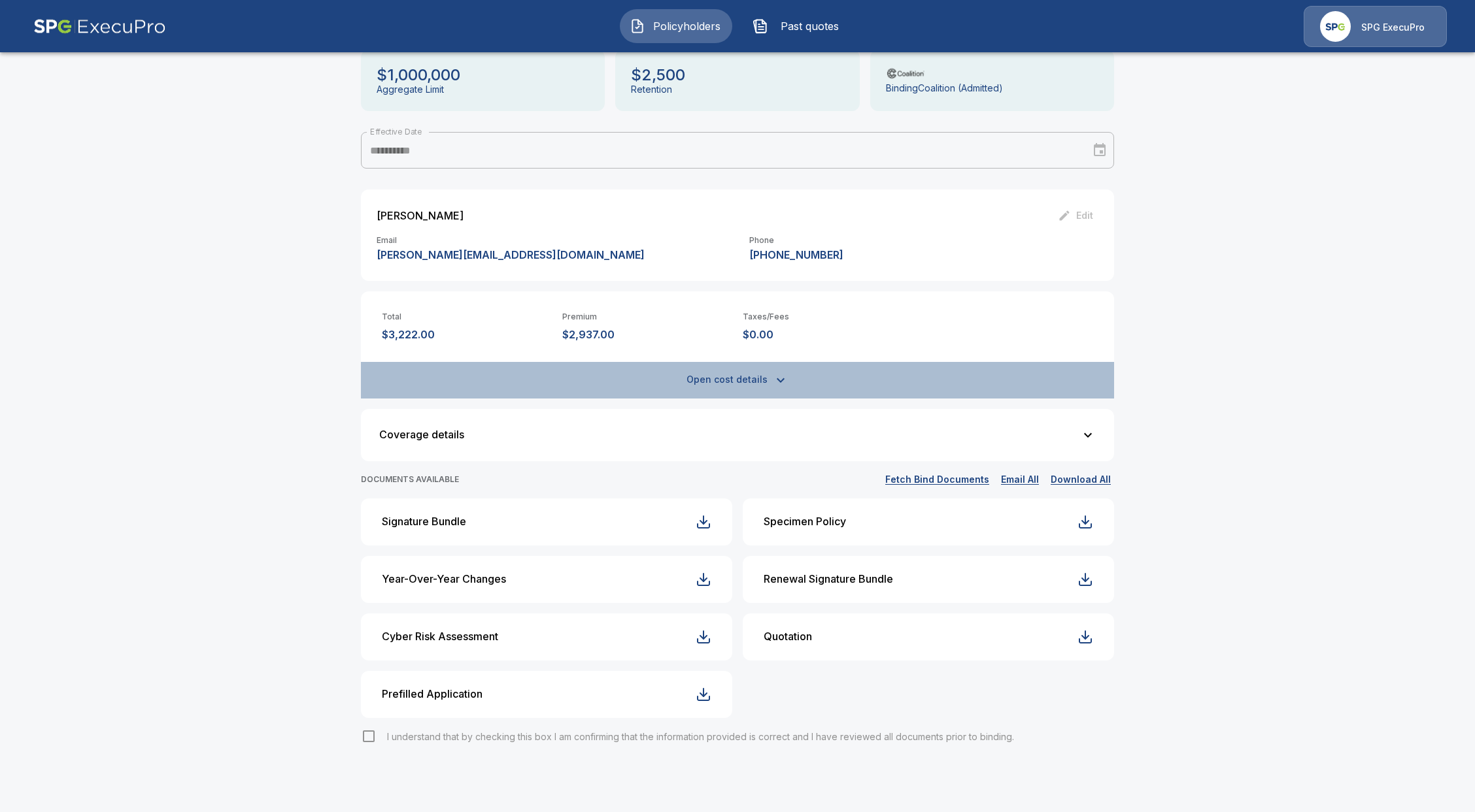
click at [730, 379] on button "Open cost details" at bounding box center [737, 380] width 753 height 37
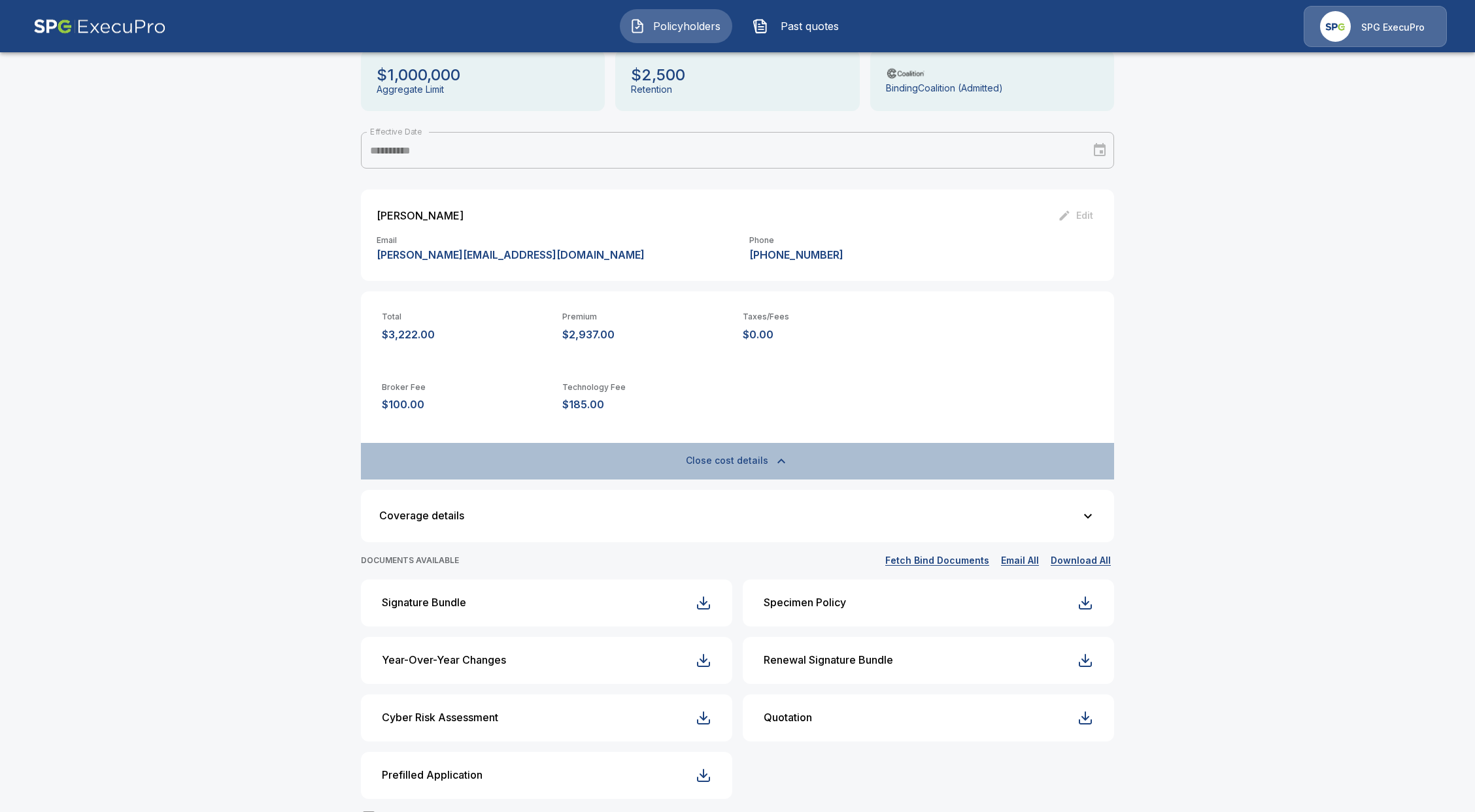
click at [746, 452] on button "Close cost details" at bounding box center [737, 461] width 753 height 37
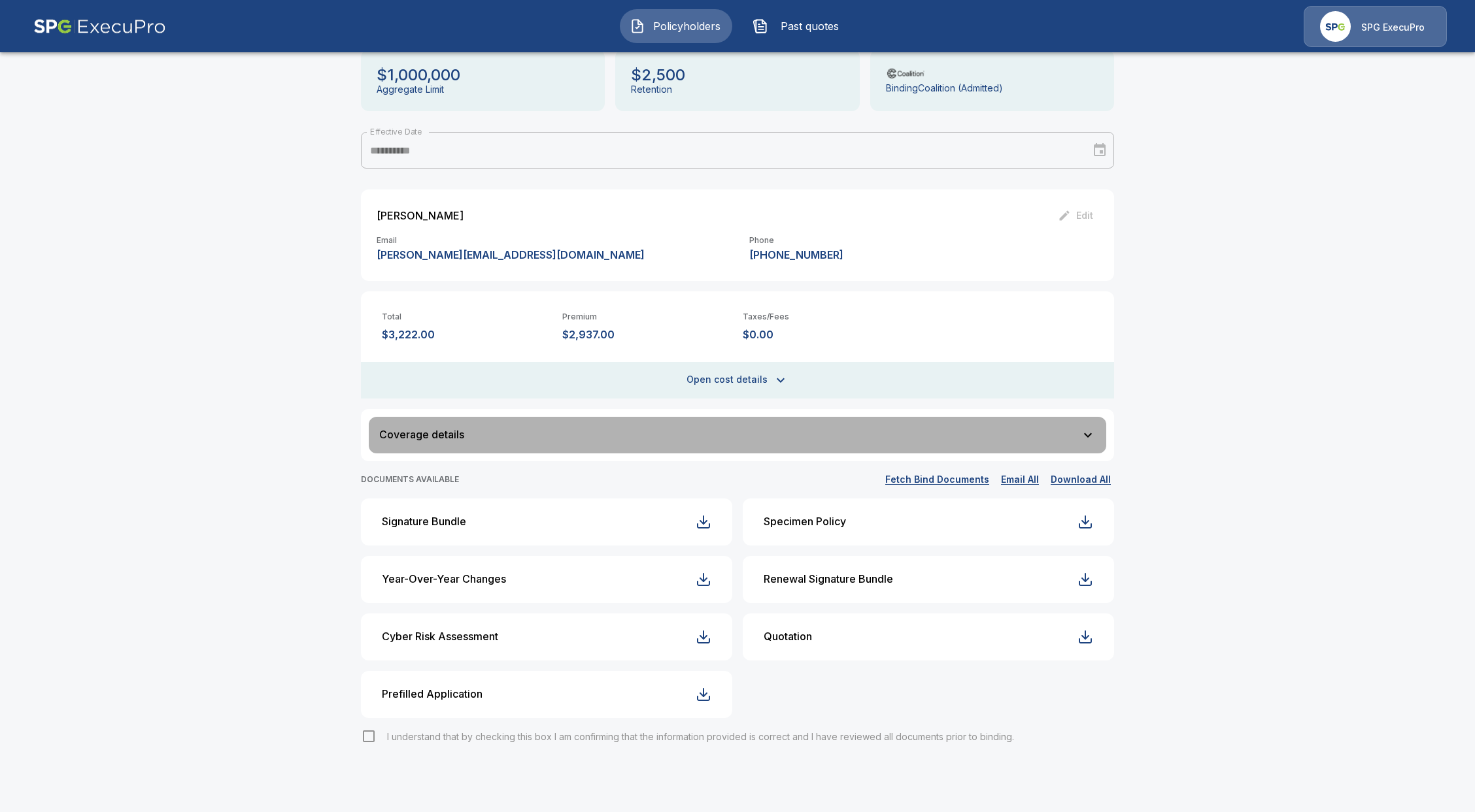
click at [465, 434] on div "Coverage details" at bounding box center [730, 434] width 701 height 11
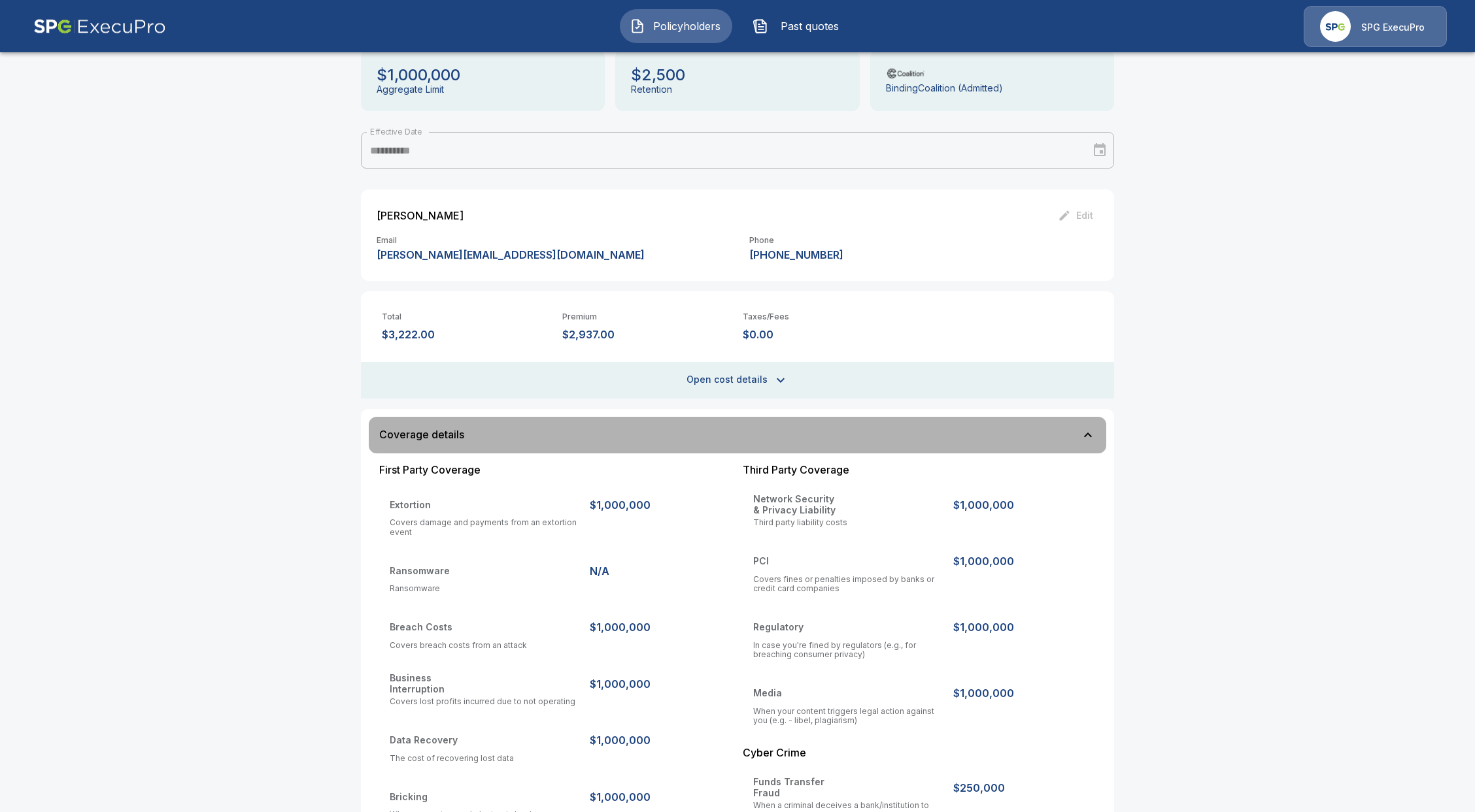
click at [465, 434] on div "Coverage details" at bounding box center [730, 434] width 701 height 11
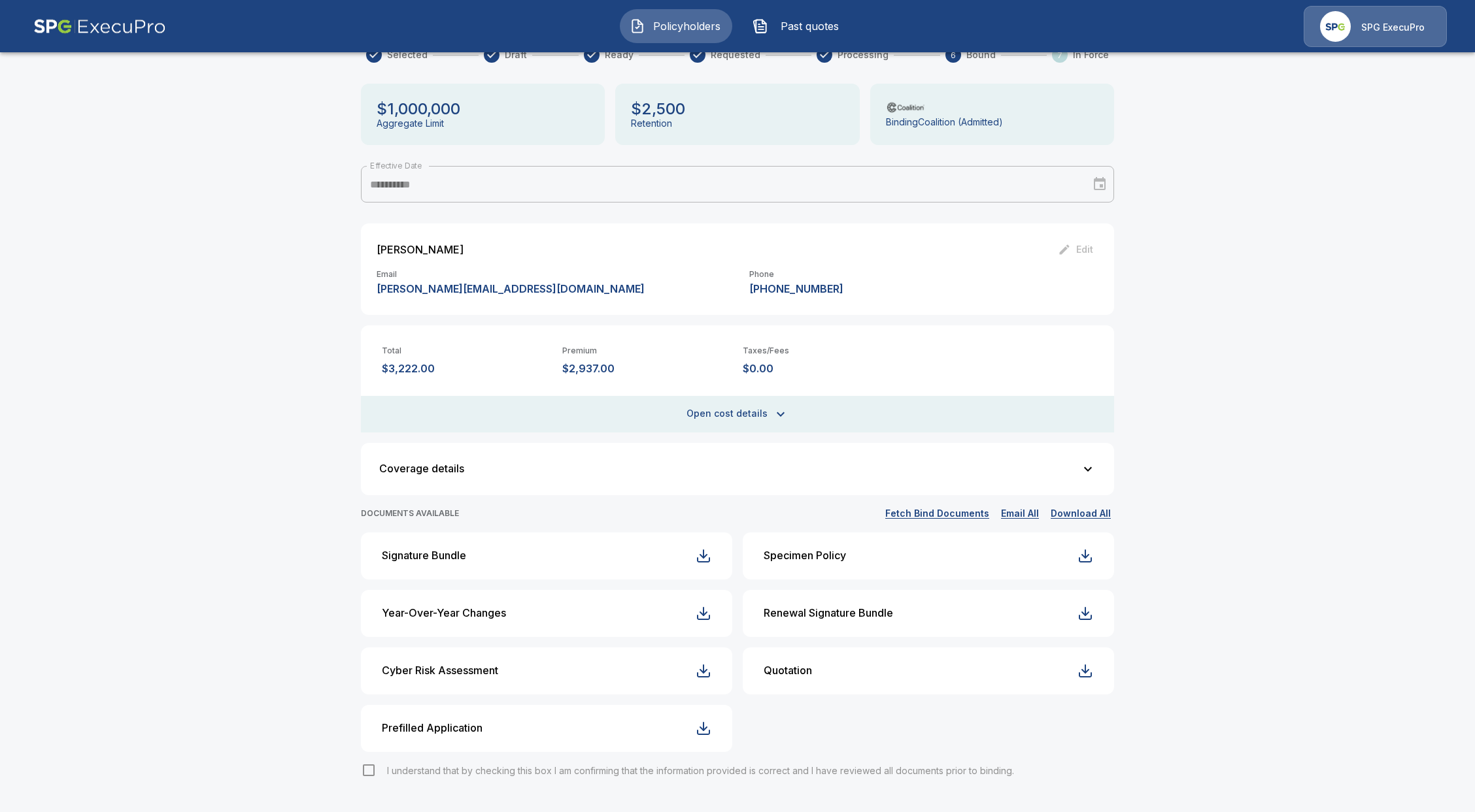
scroll to position [0, 0]
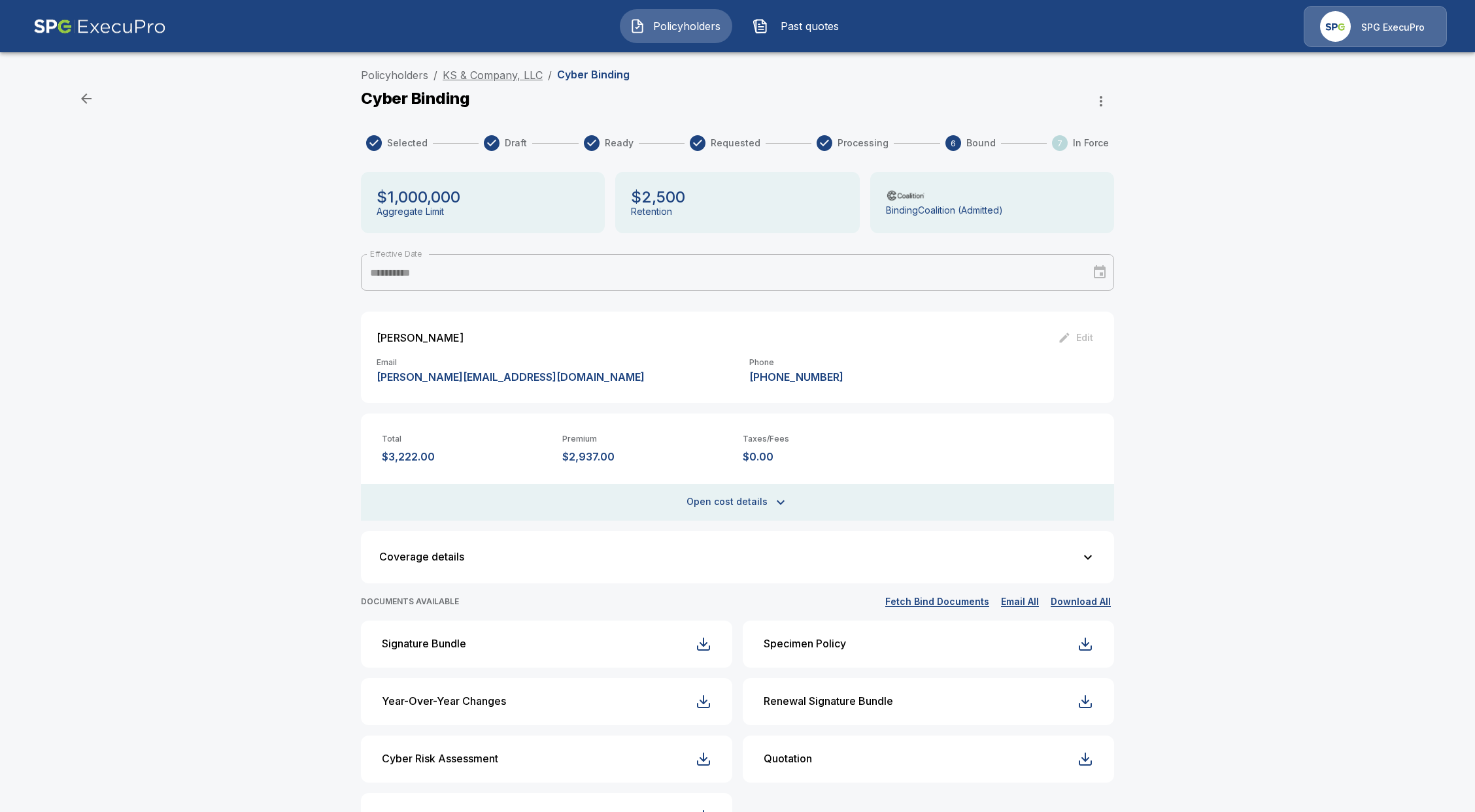
click at [489, 73] on link "KS & Company, LLC" at bounding box center [493, 75] width 100 height 13
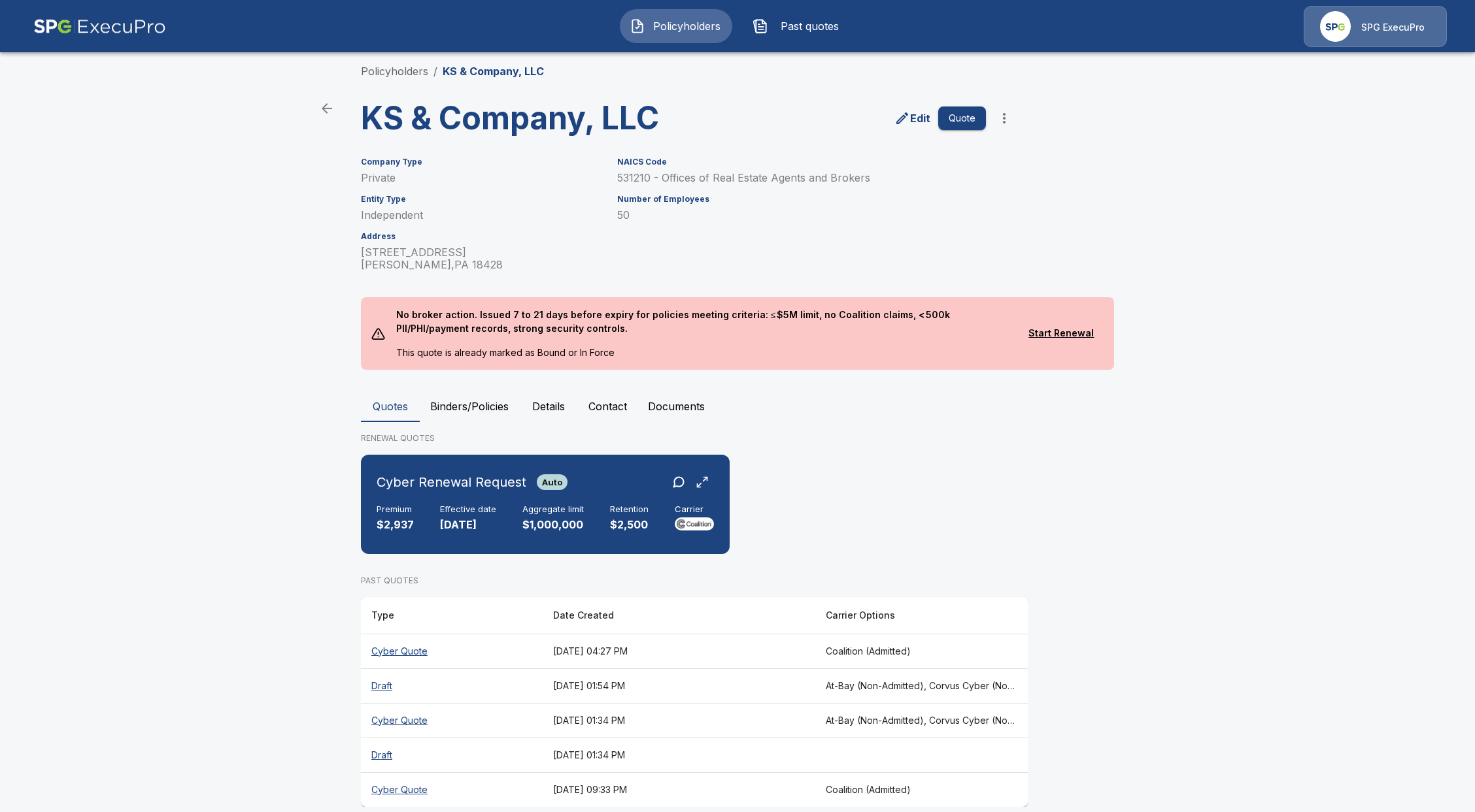
scroll to position [29, 0]
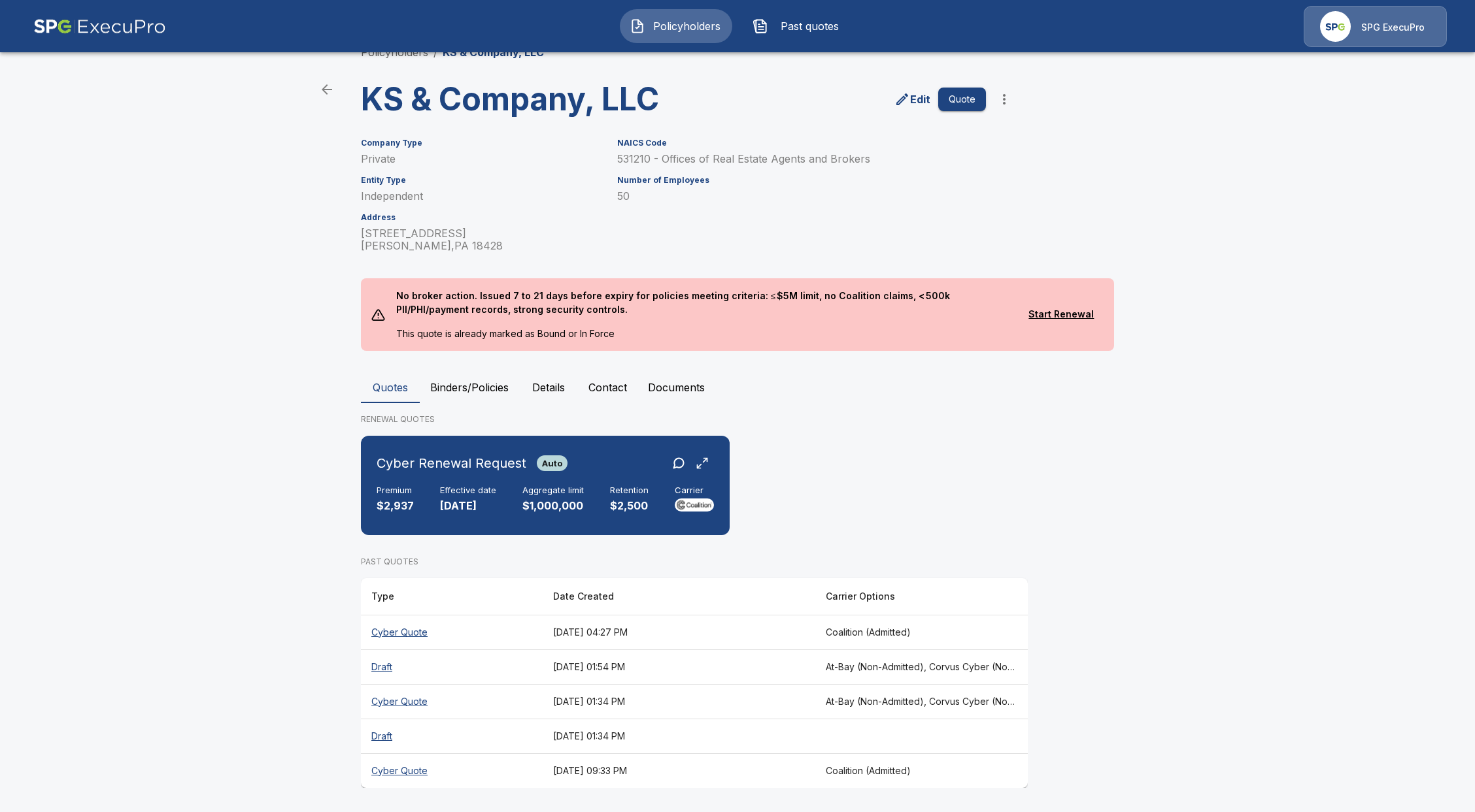
click at [415, 763] on th "Cyber Quote" at bounding box center [452, 771] width 182 height 34
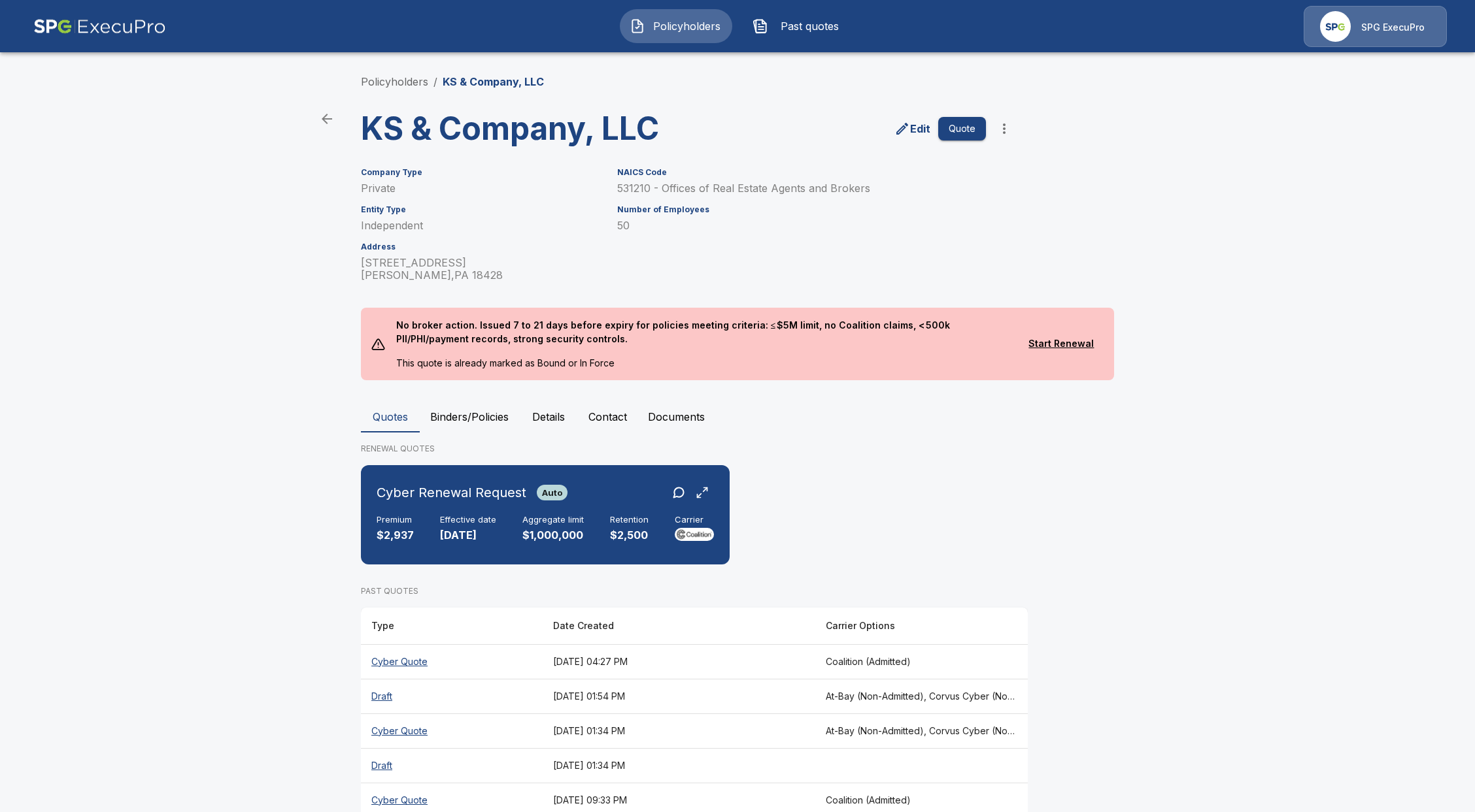
click at [410, 656] on th "Cyber Quote" at bounding box center [452, 661] width 182 height 34
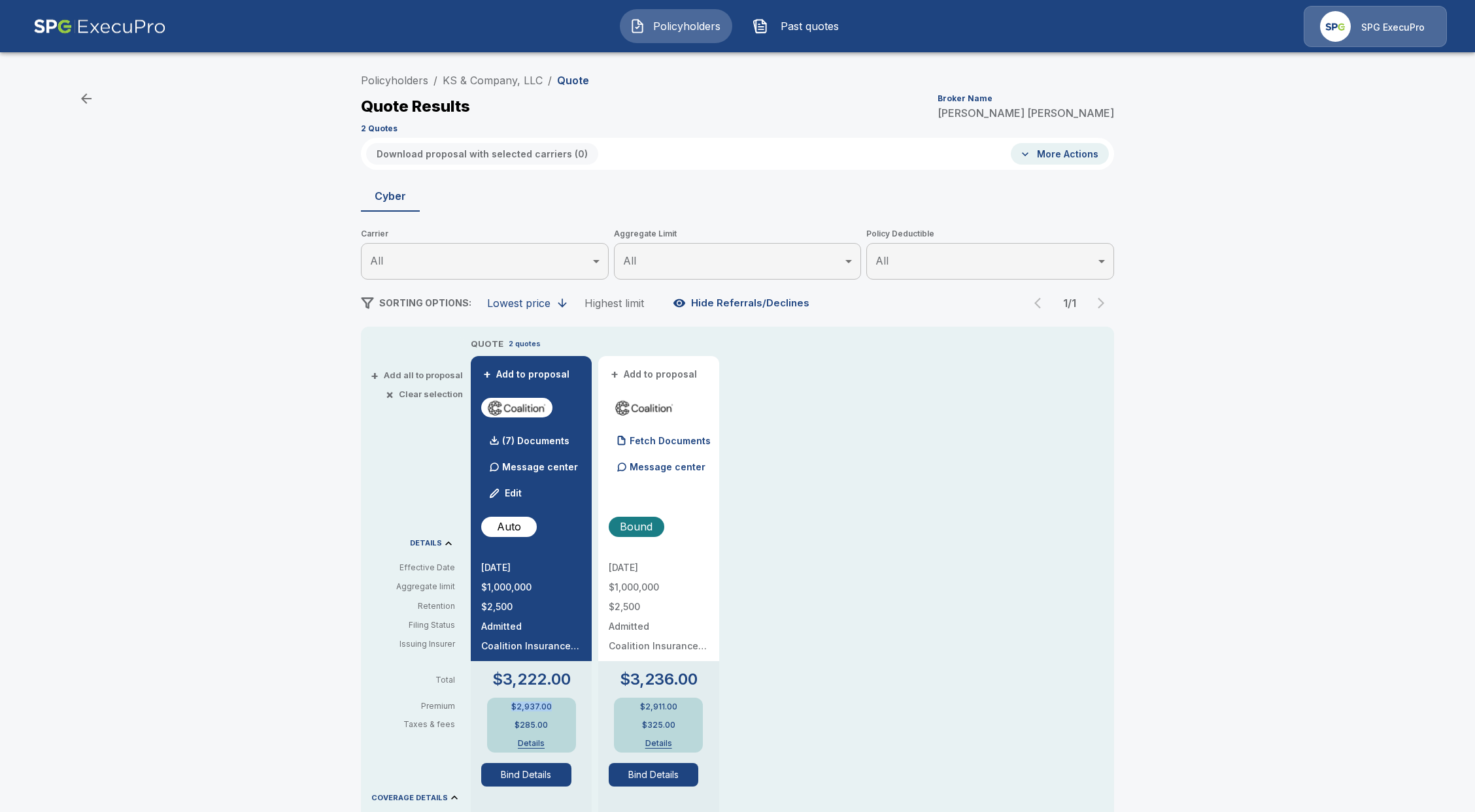
drag, startPoint x: 561, startPoint y: 708, endPoint x: 479, endPoint y: 713, distance: 82.2
copy p "$2,937.00"
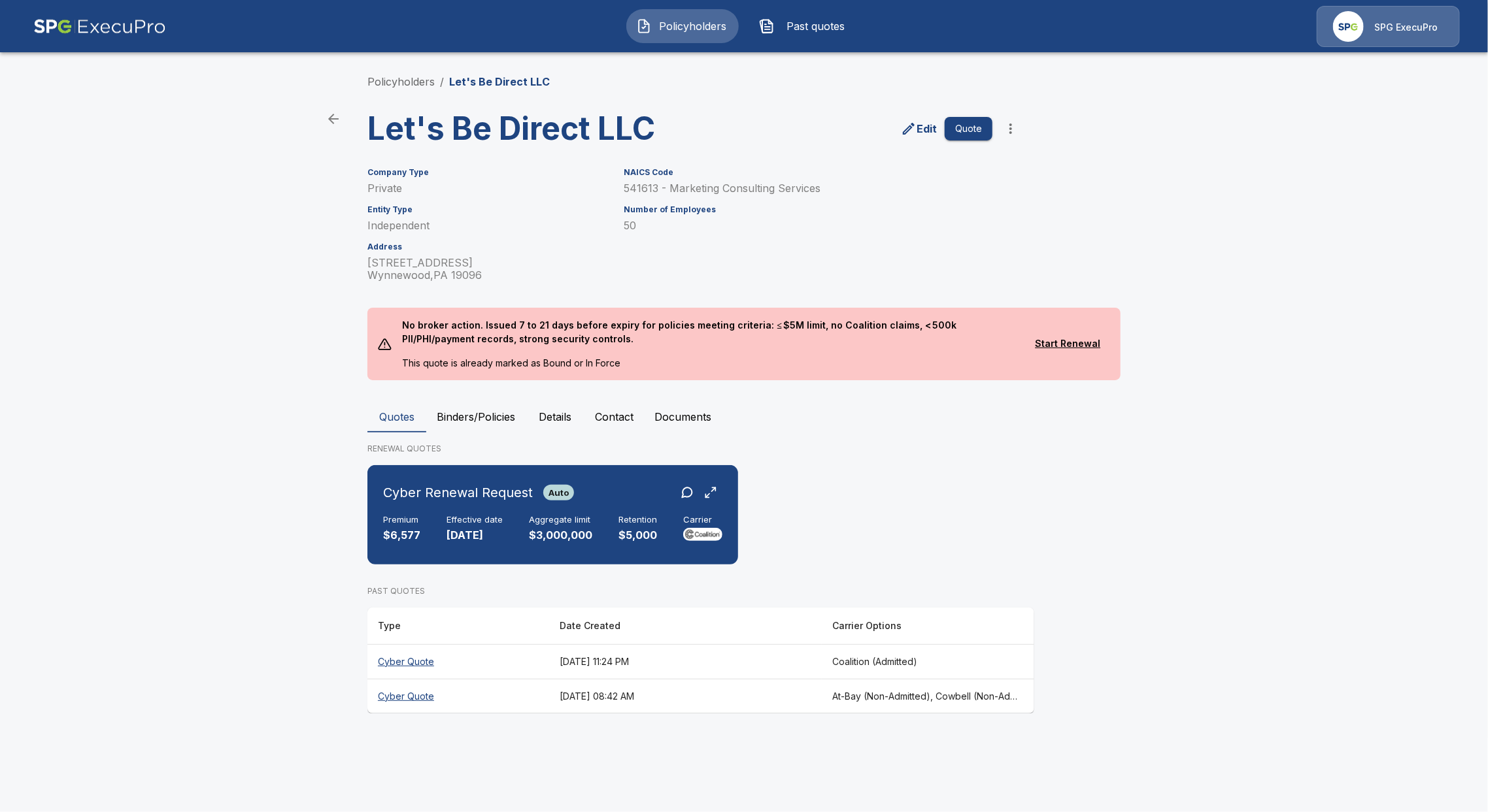
click at [402, 659] on th "Cyber Quote" at bounding box center [458, 661] width 182 height 34
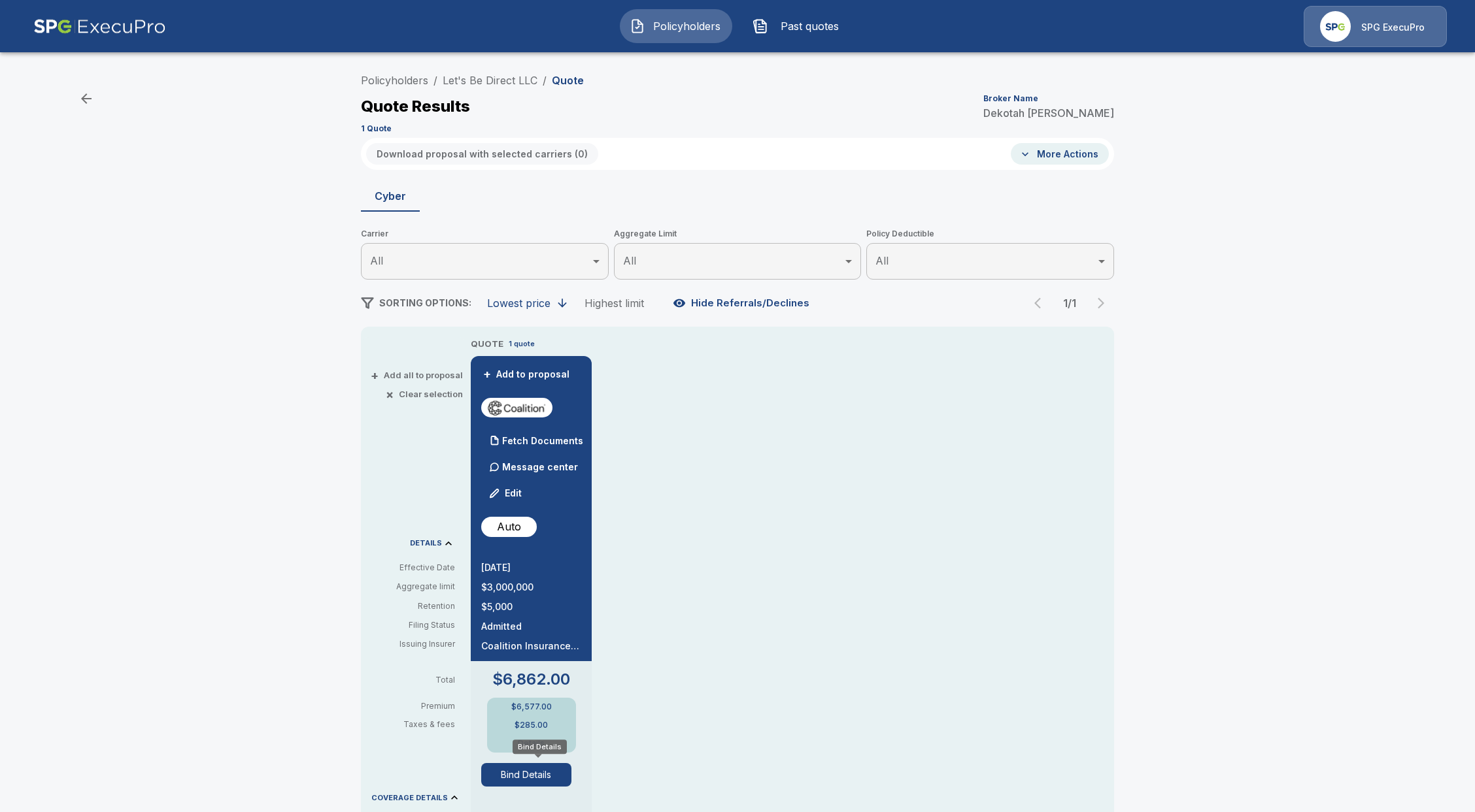
click at [561, 770] on button "Bind Details" at bounding box center [526, 774] width 90 height 23
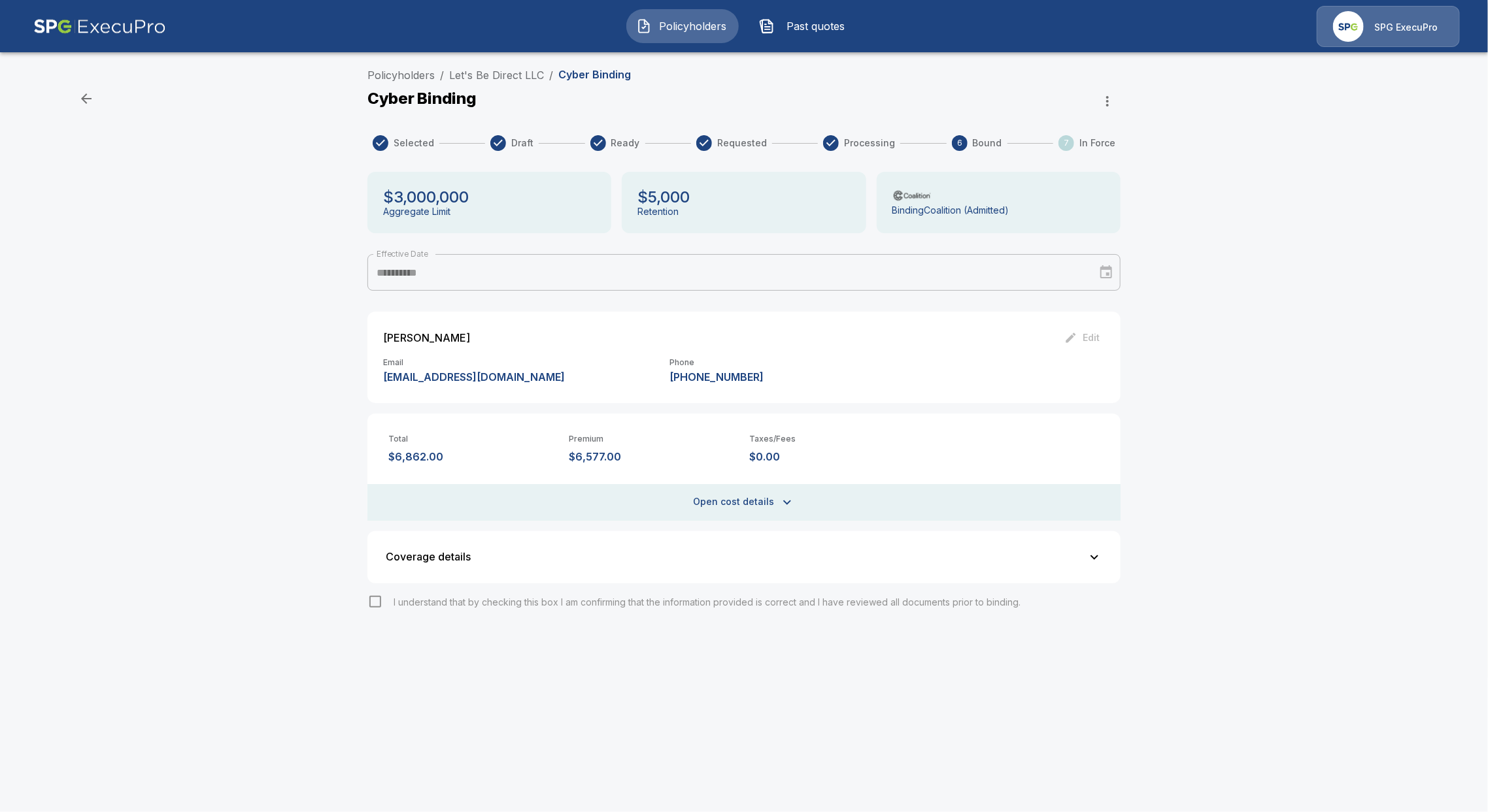
click at [1106, 99] on icon "button" at bounding box center [1107, 101] width 15 height 15
click at [965, 427] on div at bounding box center [744, 406] width 1488 height 812
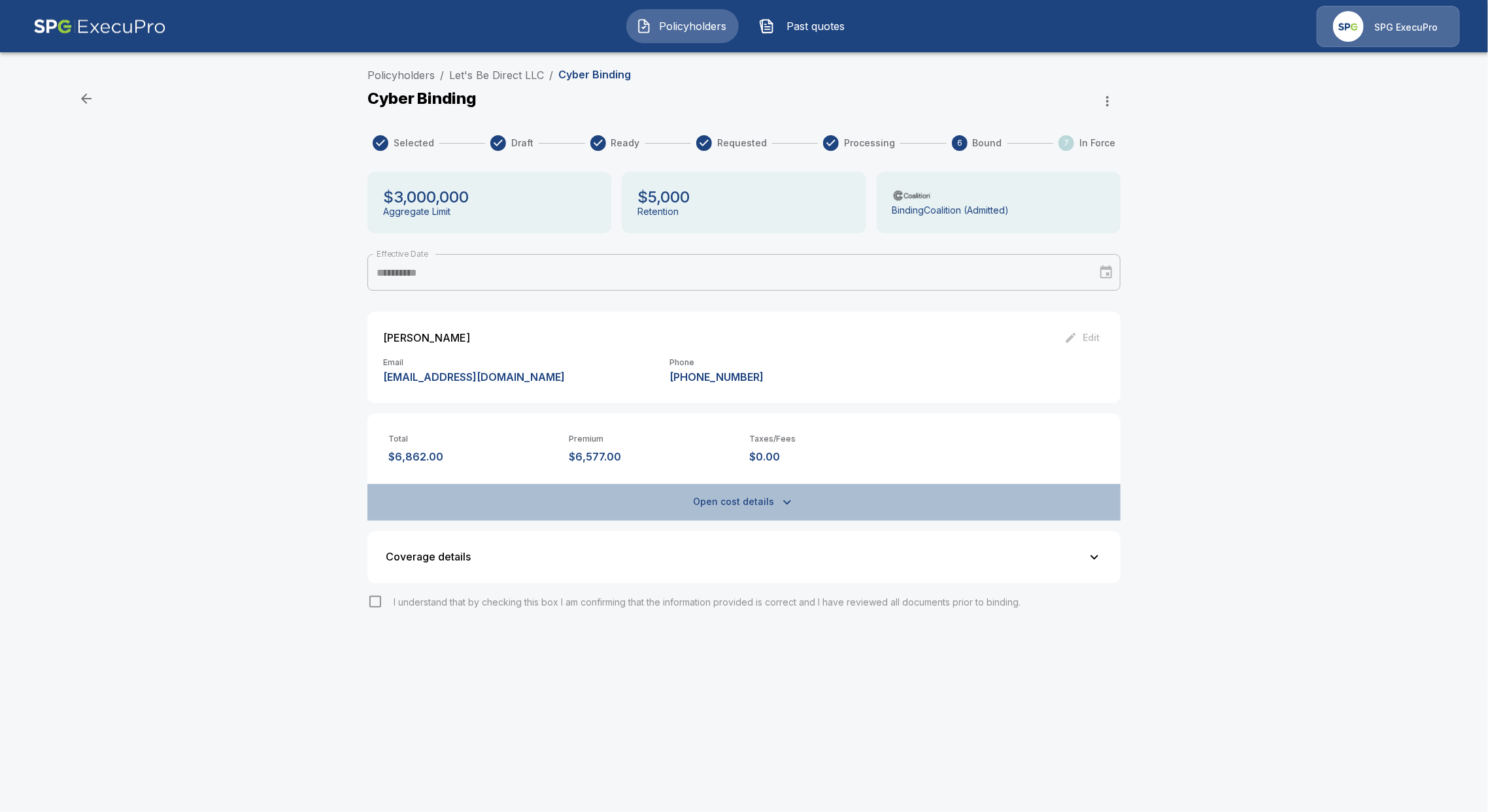
click at [761, 500] on button "Open cost details" at bounding box center [744, 502] width 753 height 37
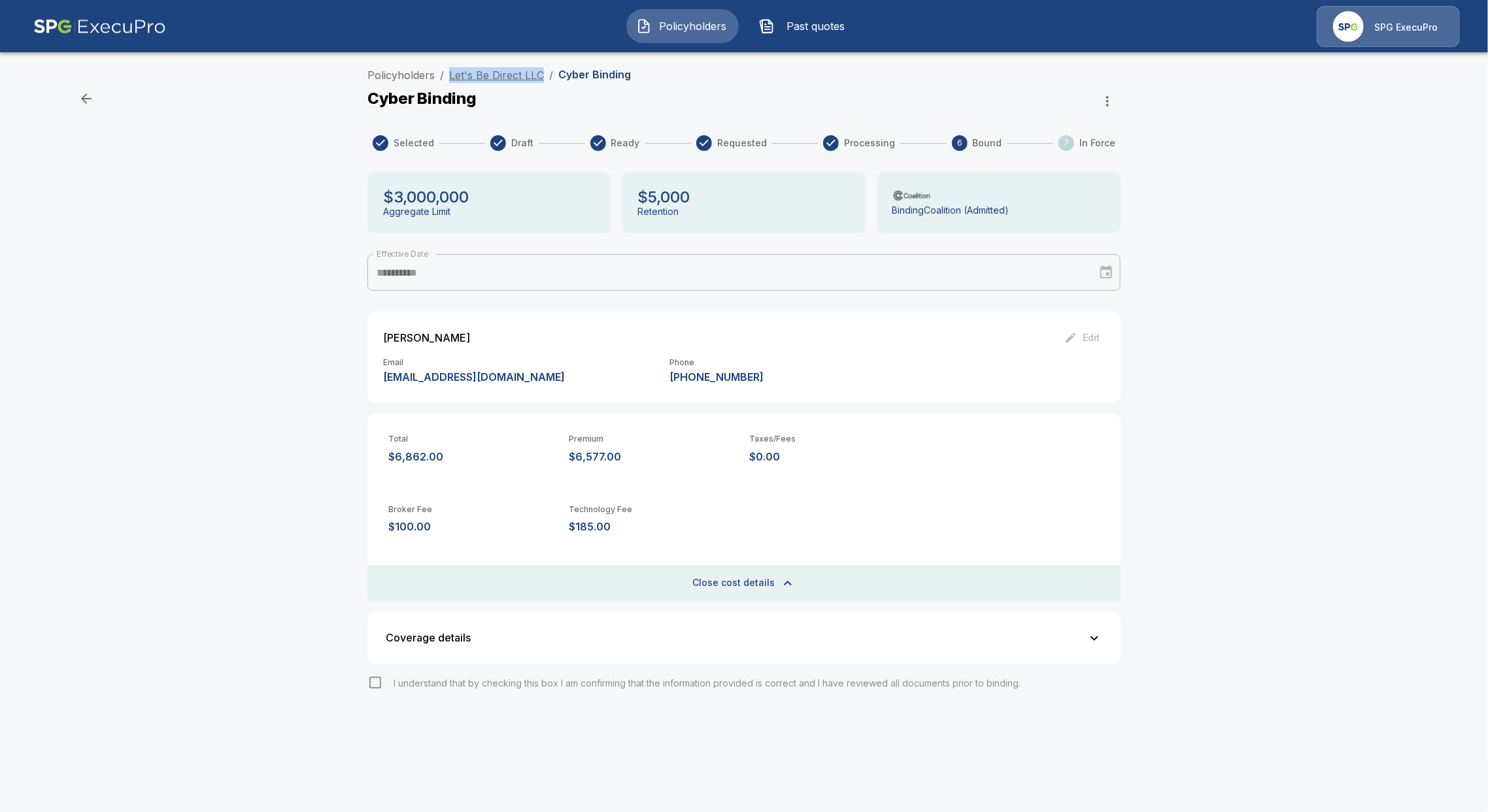
drag, startPoint x: 525, startPoint y: 73, endPoint x: 449, endPoint y: 70, distance: 76.1
click at [446, 66] on div "**********" at bounding box center [744, 409] width 1488 height 696
copy link "Let's Be Direct LLC"
drag, startPoint x: 451, startPoint y: 451, endPoint x: 398, endPoint y: 467, distance: 55.4
click at [398, 467] on div "Total $6,862.00 Premium $6,577.00 Taxes/Fees $0.00 Broker Fee $100.00 Technolog…" at bounding box center [744, 508] width 753 height 188
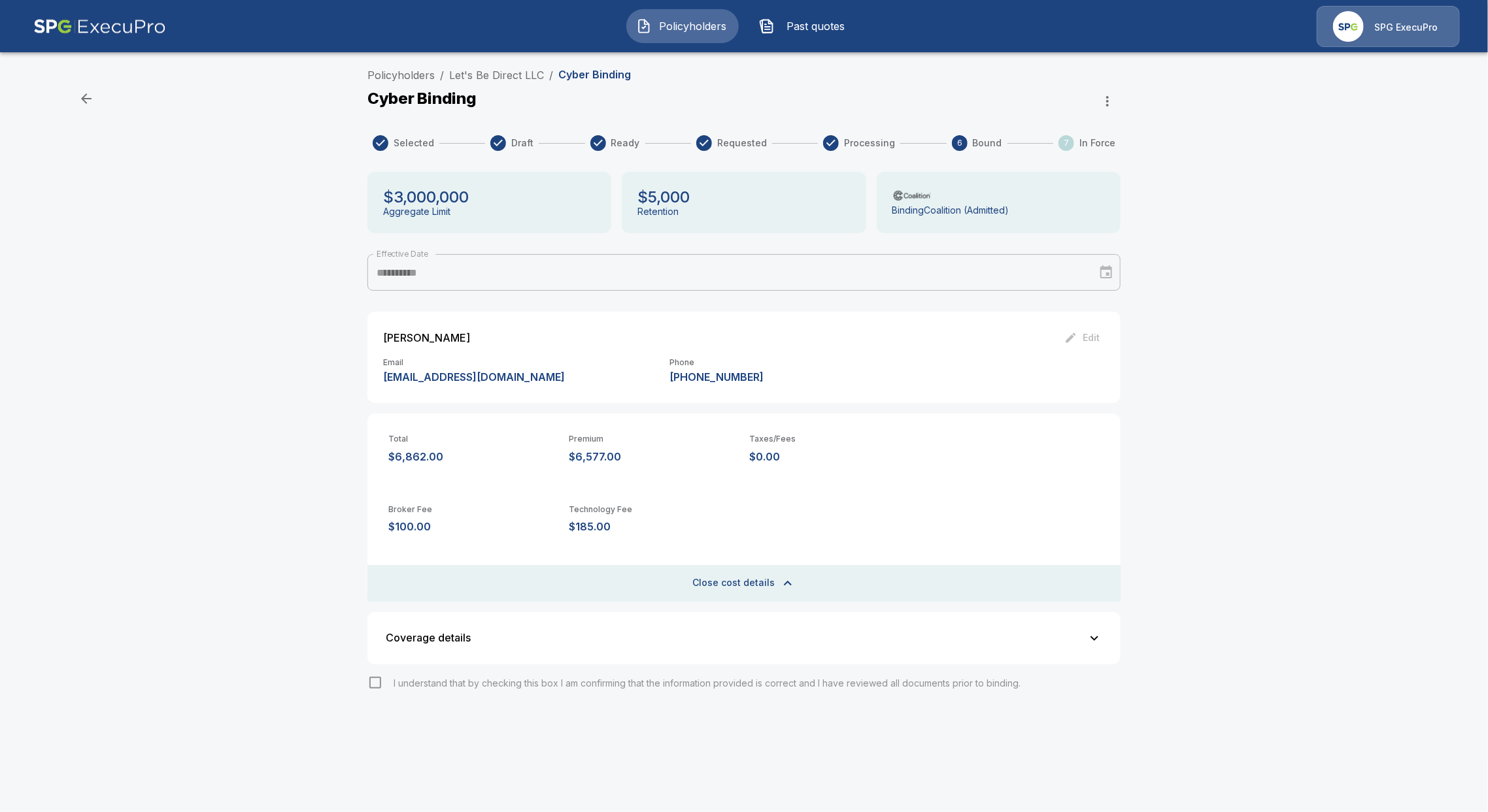
click at [547, 469] on div "Total $6,862.00 Premium $6,577.00 Taxes/Fees $0.00 Broker Fee $100.00 Technolog…" at bounding box center [744, 508] width 753 height 188
drag, startPoint x: 620, startPoint y: 458, endPoint x: 567, endPoint y: 457, distance: 53.0
click at [567, 457] on div "Total $6,862.00 Premium $6,577.00 Taxes/Fees $0.00" at bounding box center [744, 439] width 753 height 50
copy p "$6,577.00"
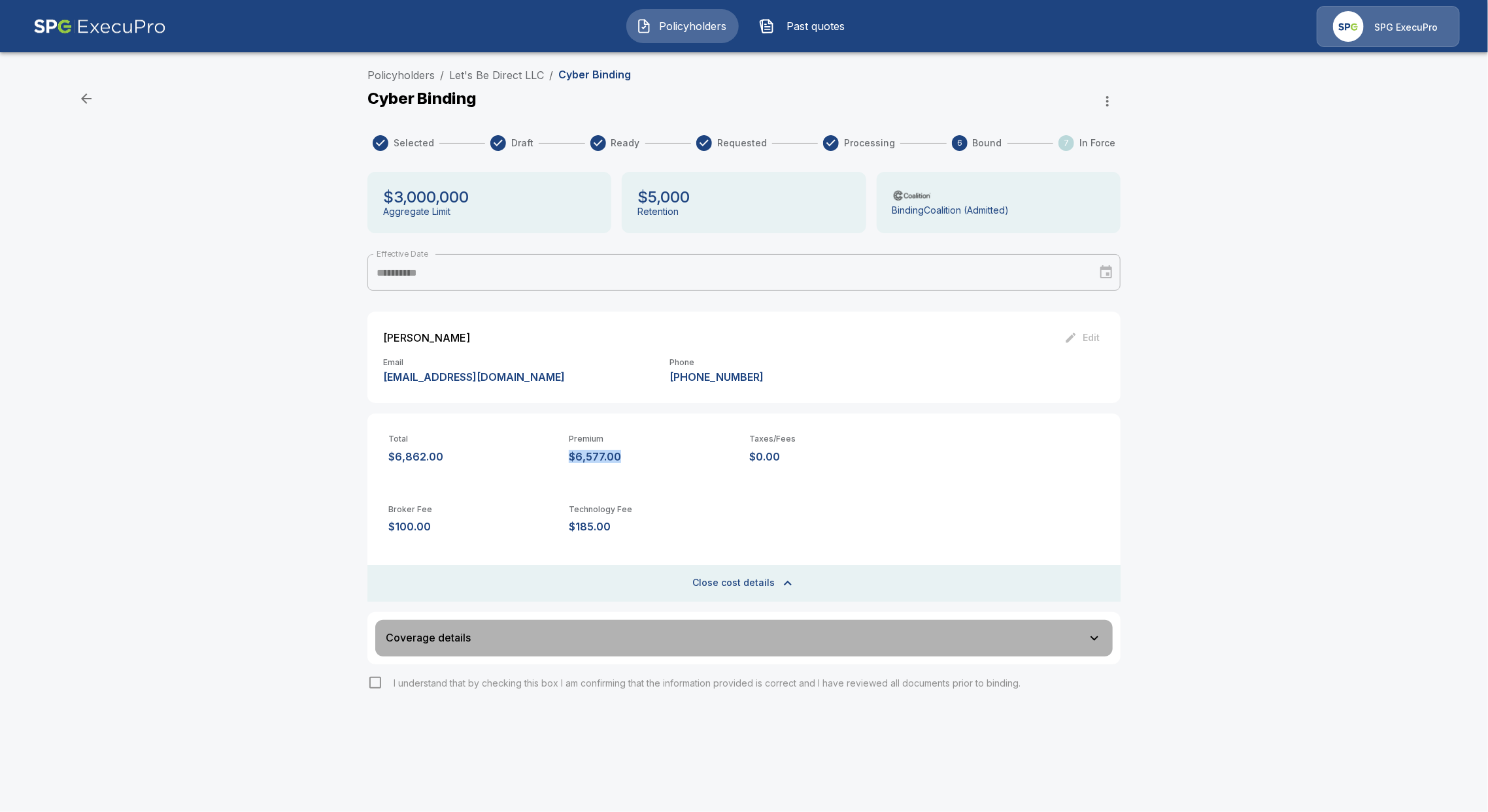
drag, startPoint x: 921, startPoint y: 633, endPoint x: 920, endPoint y: 649, distance: 16.0
click at [923, 639] on button "Coverage details" at bounding box center [744, 638] width 738 height 37
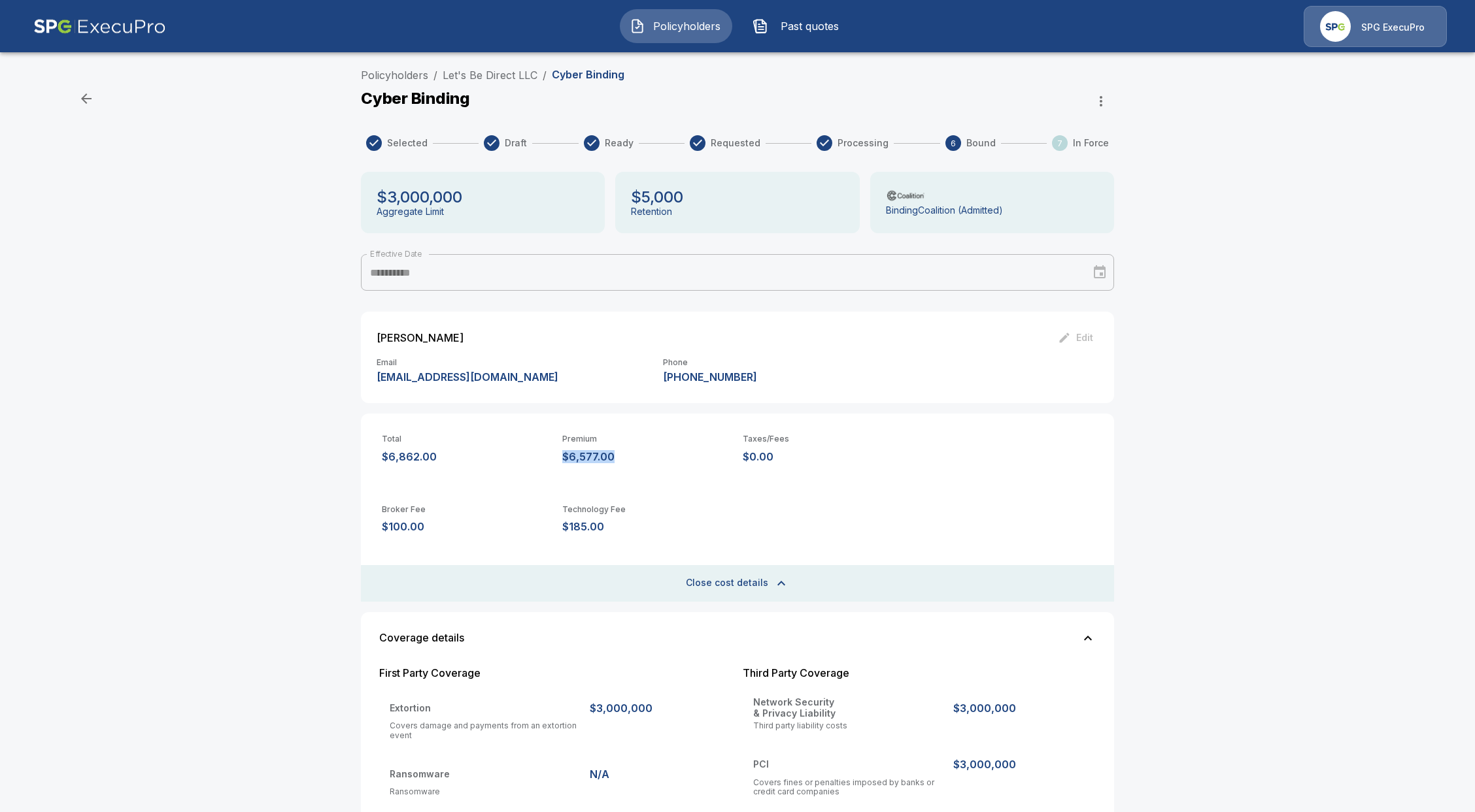
click at [931, 629] on button "Coverage details" at bounding box center [737, 638] width 738 height 37
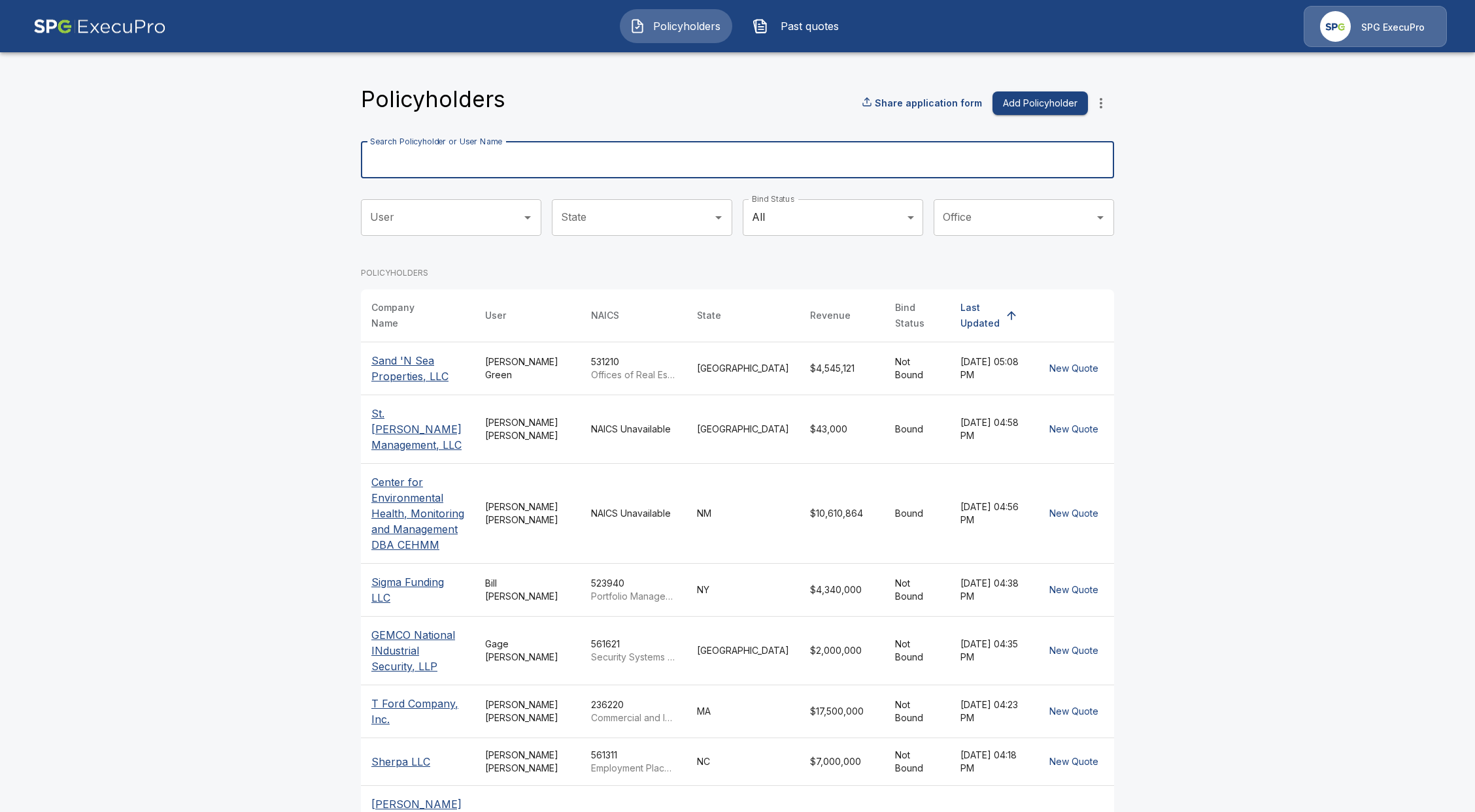
click at [722, 165] on input "Search Policyholder or User Name" at bounding box center [730, 160] width 739 height 37
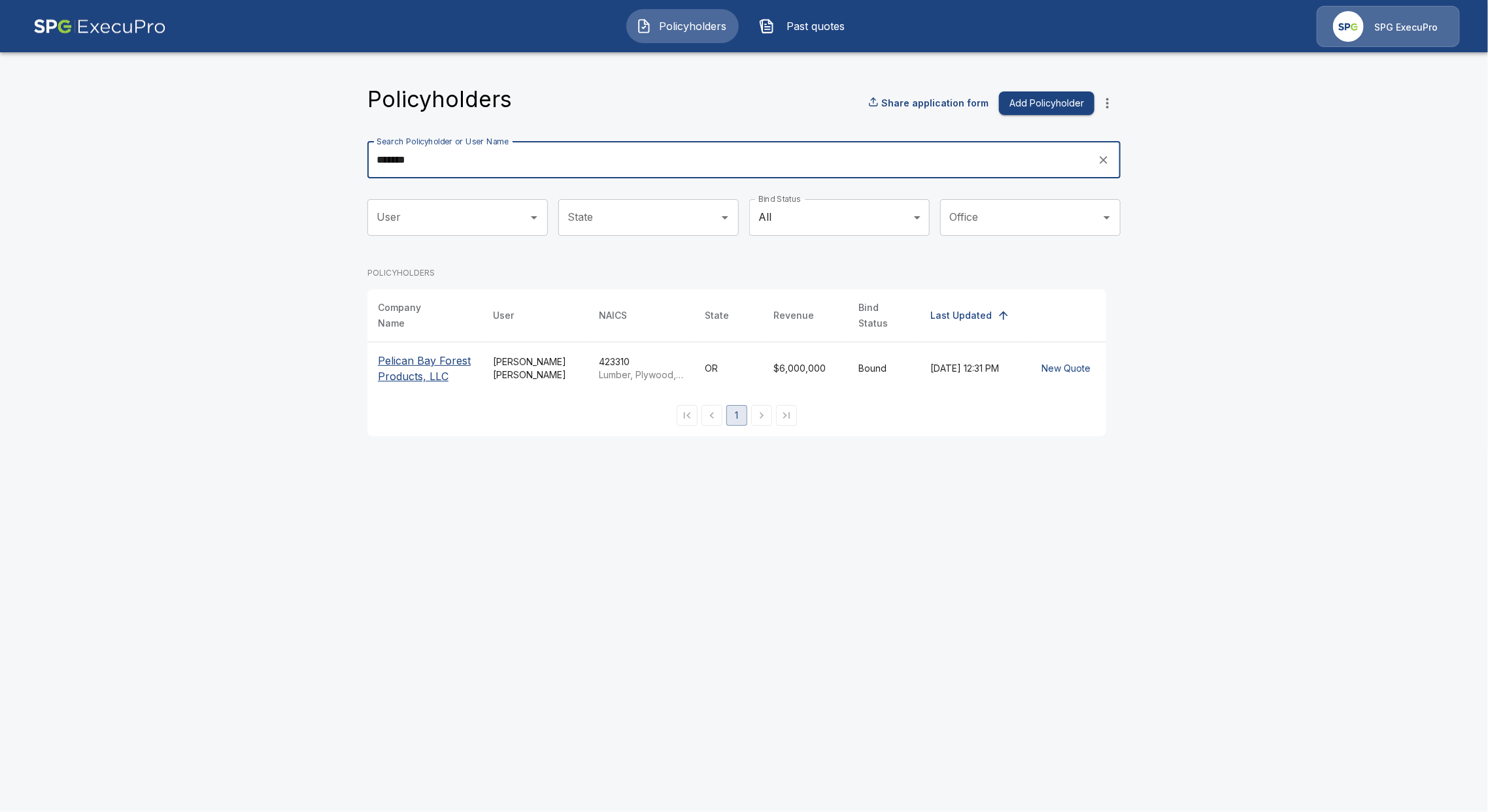
type input "*******"
click at [442, 361] on p "Pelican Bay Forest Products, LLC" at bounding box center [425, 368] width 94 height 32
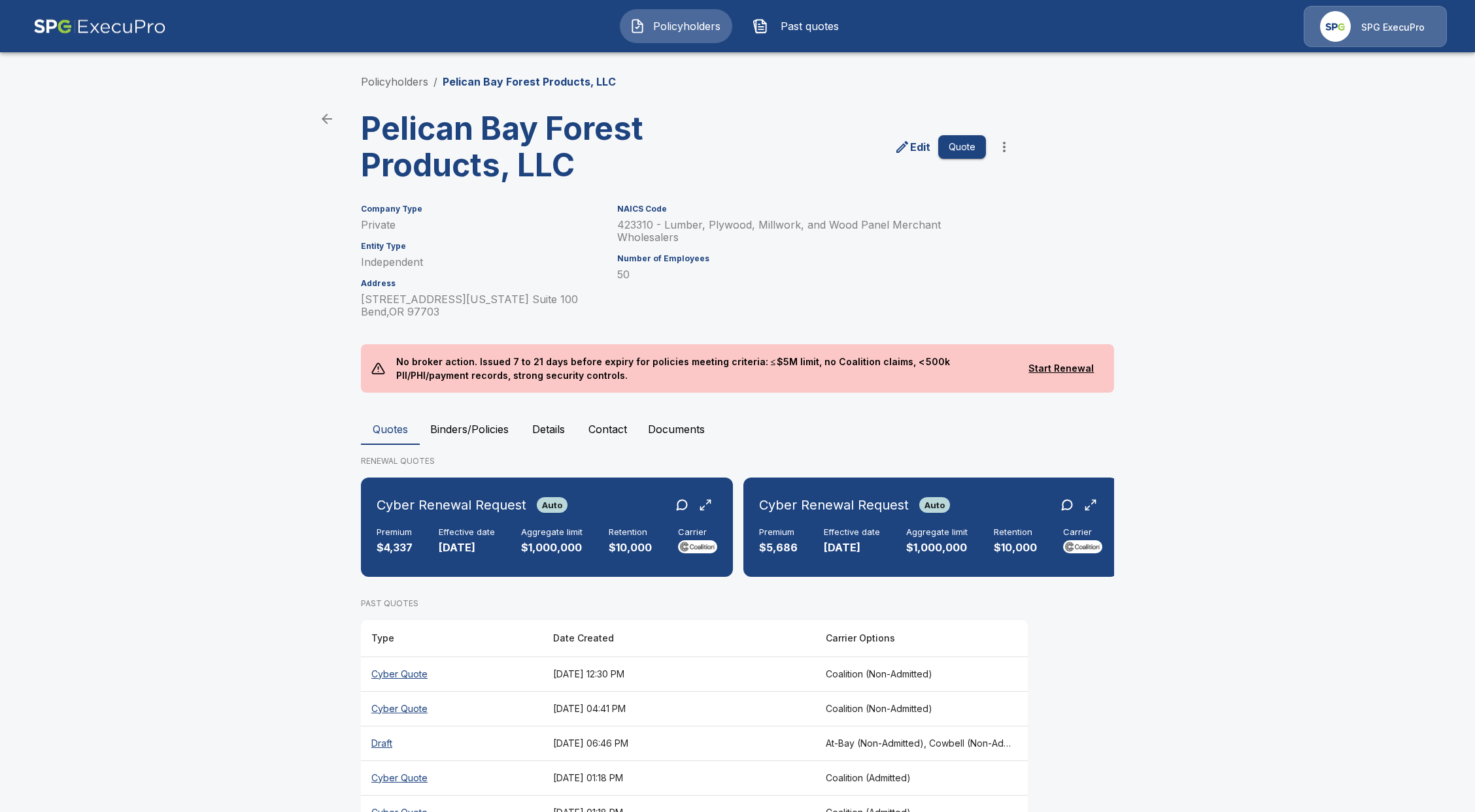
click at [657, 31] on span "Policyholders" at bounding box center [687, 26] width 72 height 15
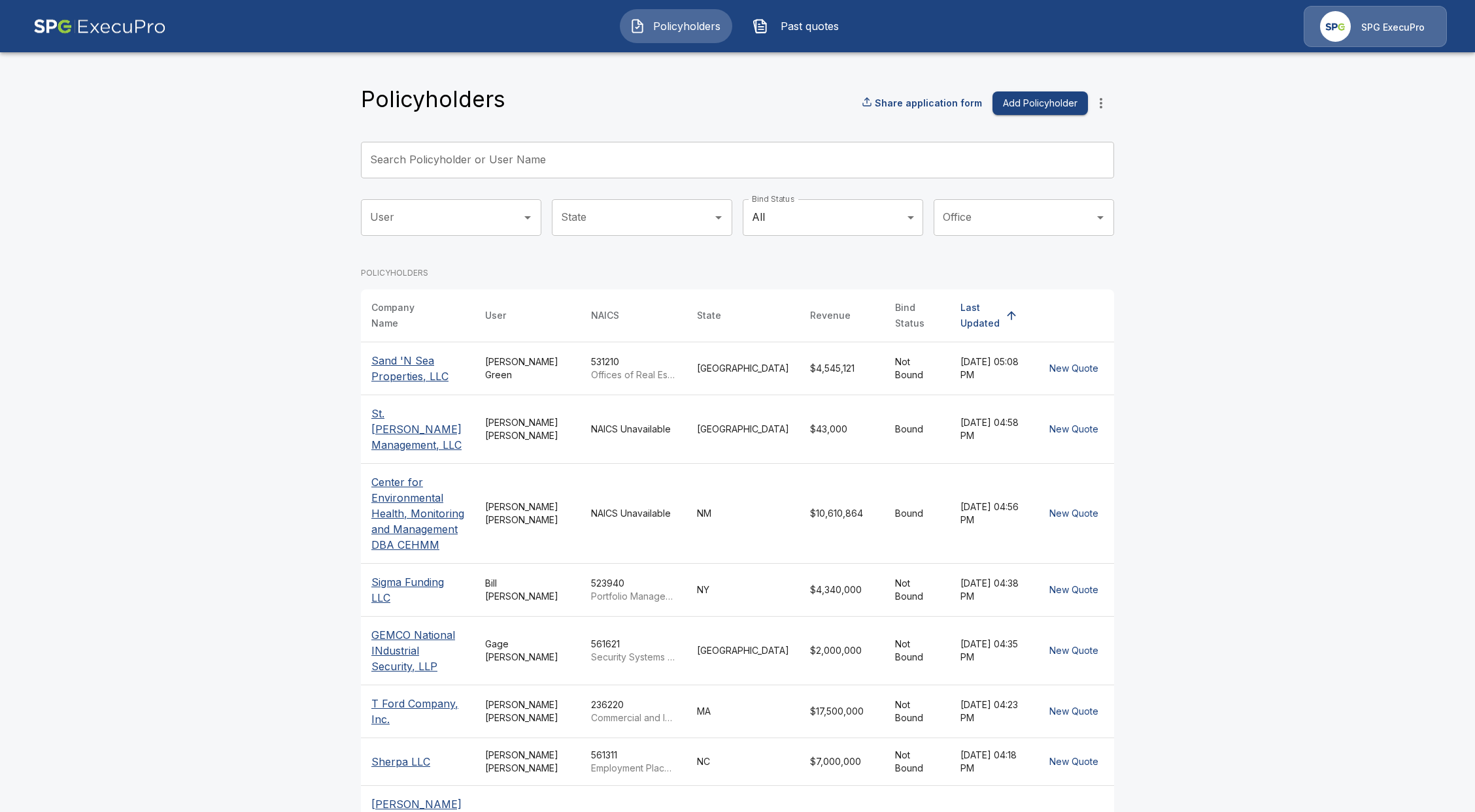
click at [574, 167] on input "Search Policyholder or User Name" at bounding box center [730, 160] width 739 height 37
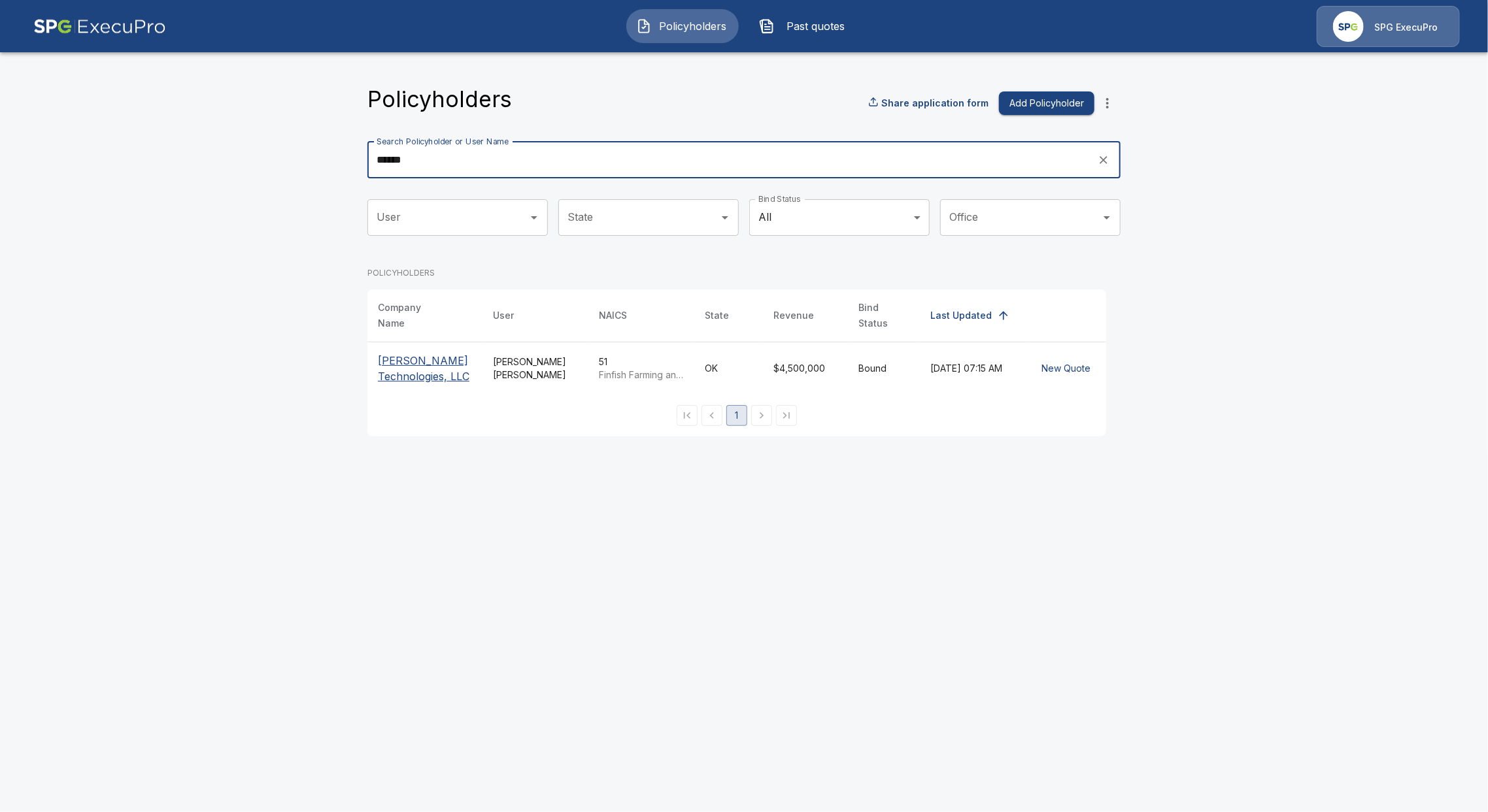
type input "******"
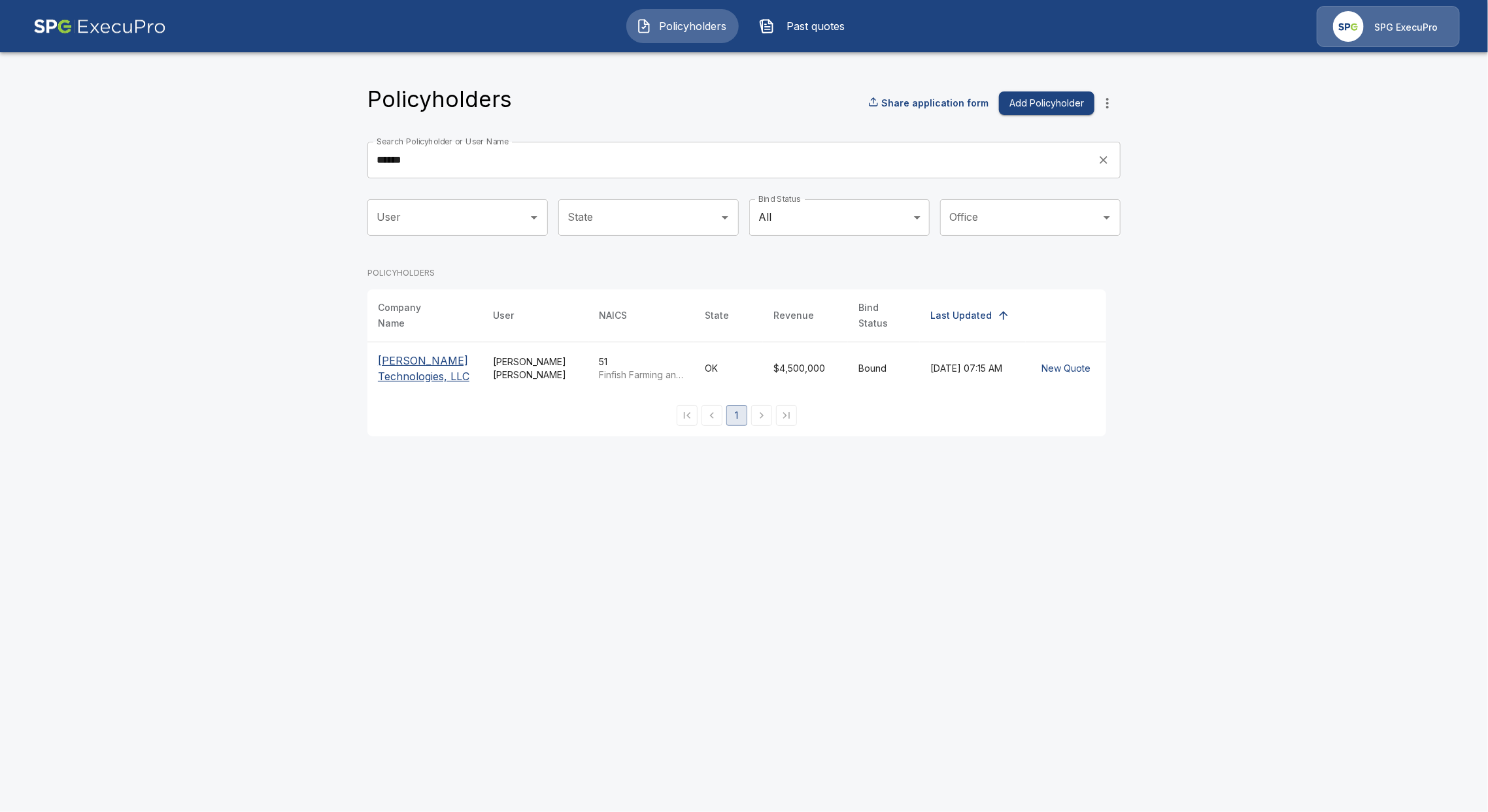
click at [420, 374] on p "[PERSON_NAME] Technologies, LLC" at bounding box center [425, 368] width 94 height 32
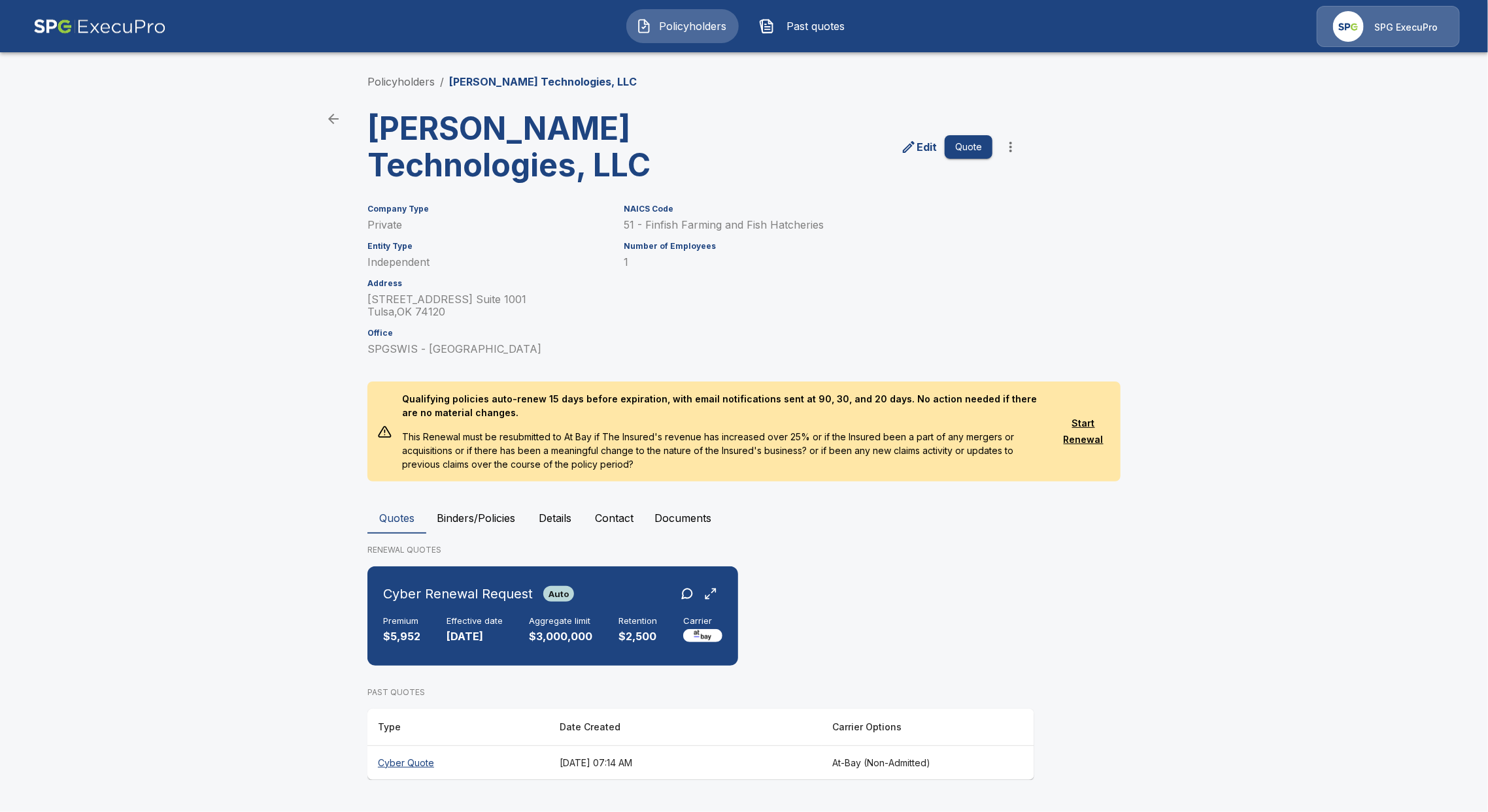
click at [588, 515] on button "Contact" at bounding box center [613, 518] width 59 height 32
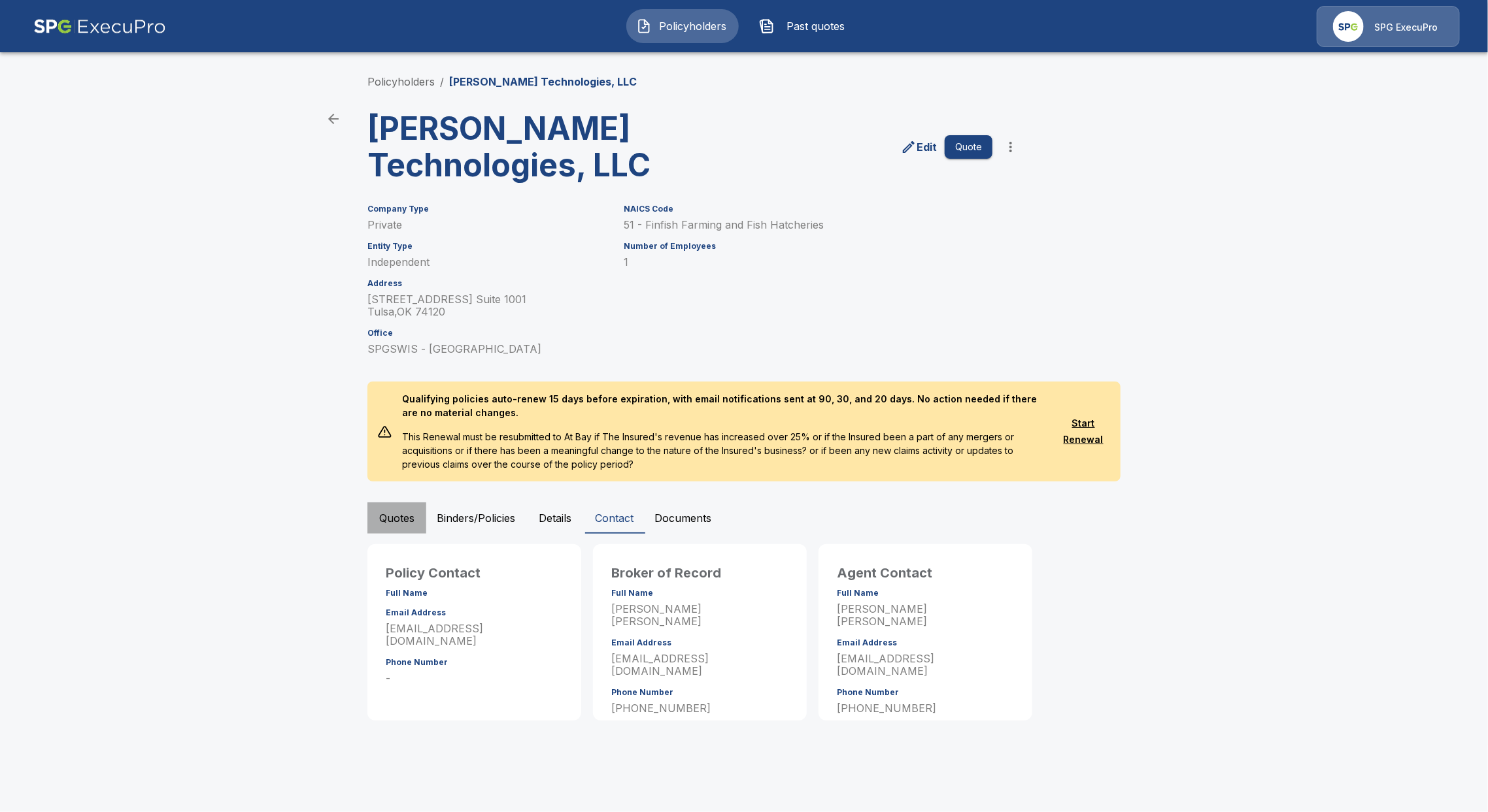
click at [370, 519] on button "Quotes" at bounding box center [397, 518] width 59 height 32
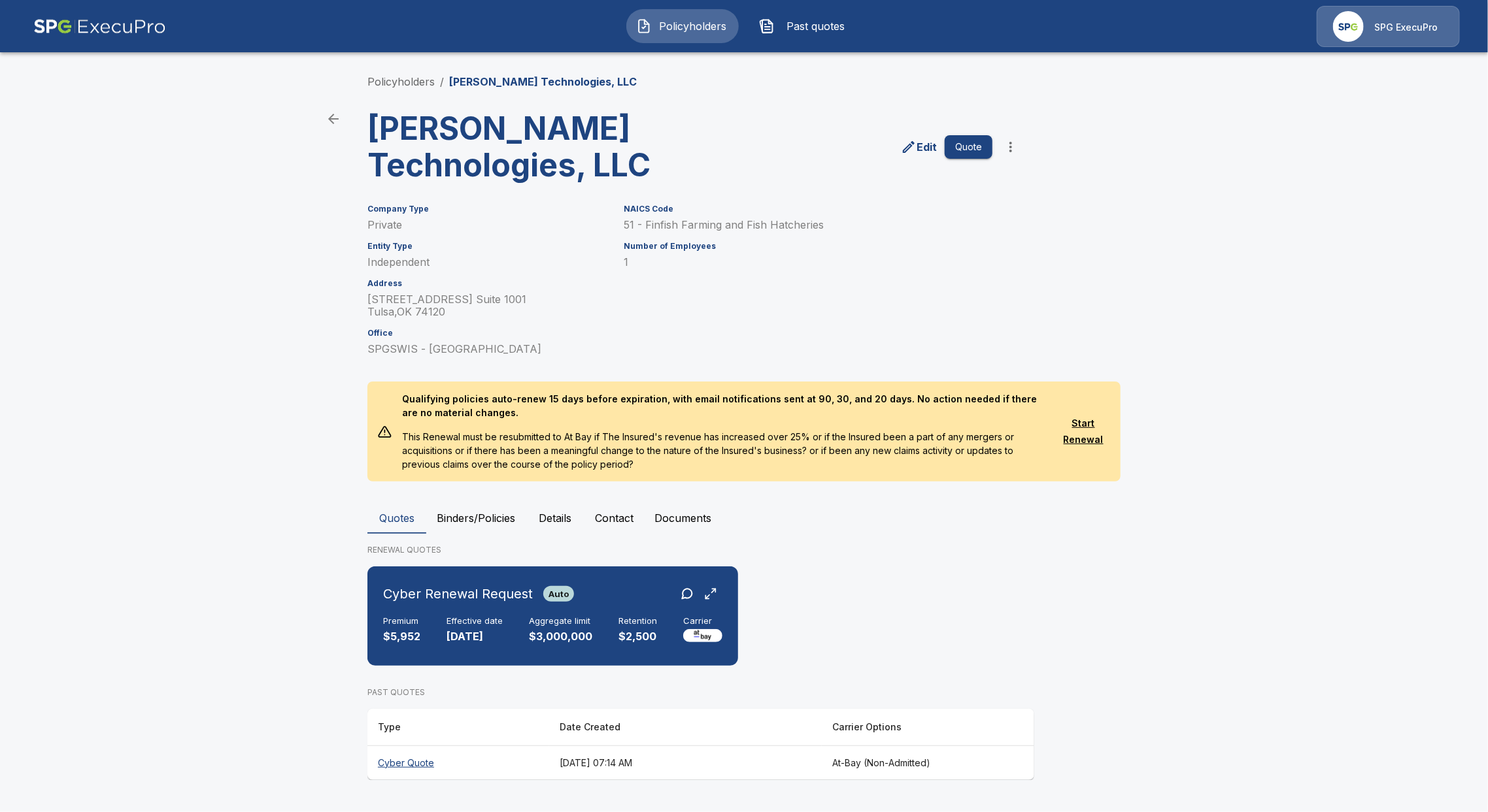
click at [409, 760] on th "Cyber Quote" at bounding box center [458, 763] width 182 height 34
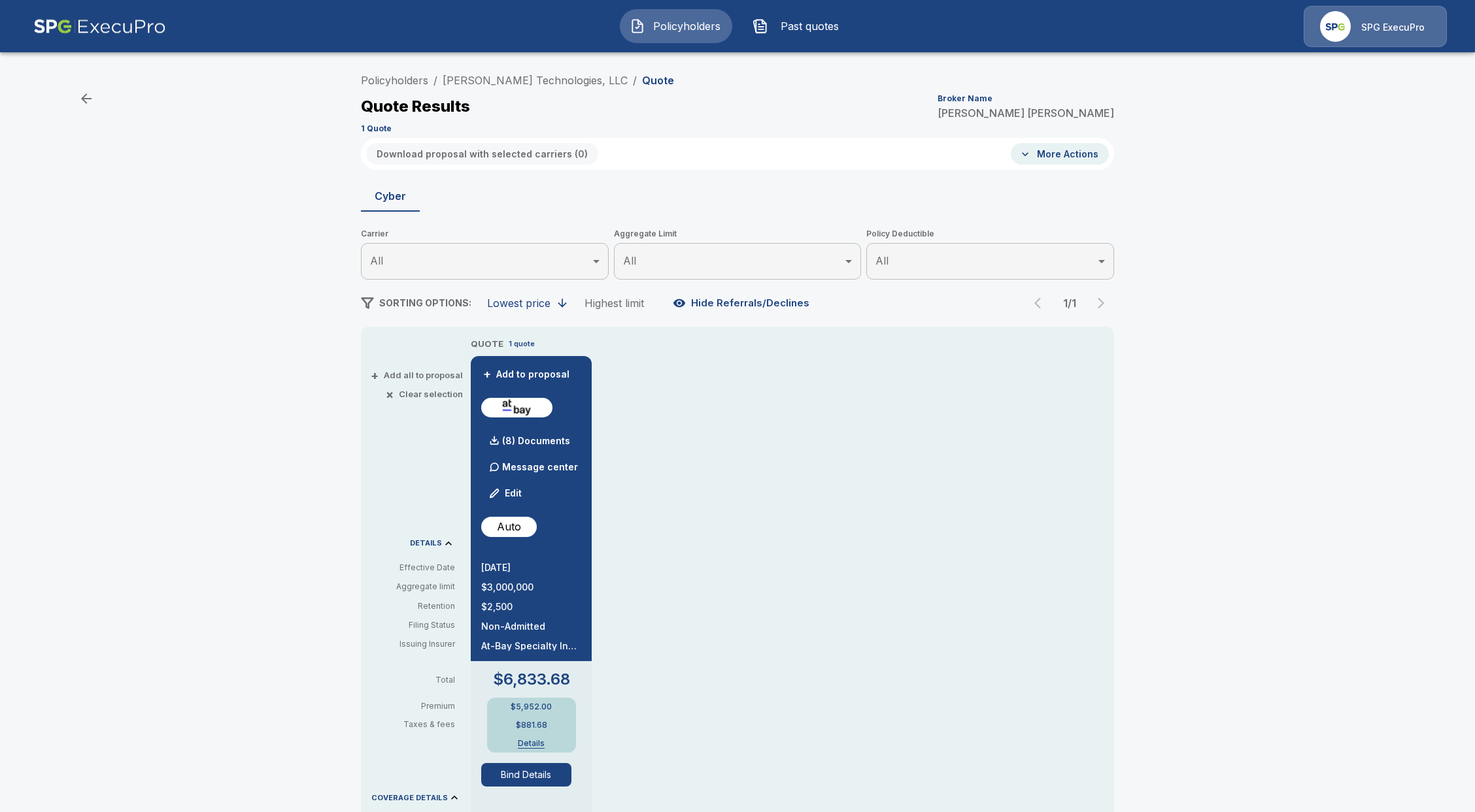
click at [537, 740] on button "Details" at bounding box center [531, 743] width 52 height 8
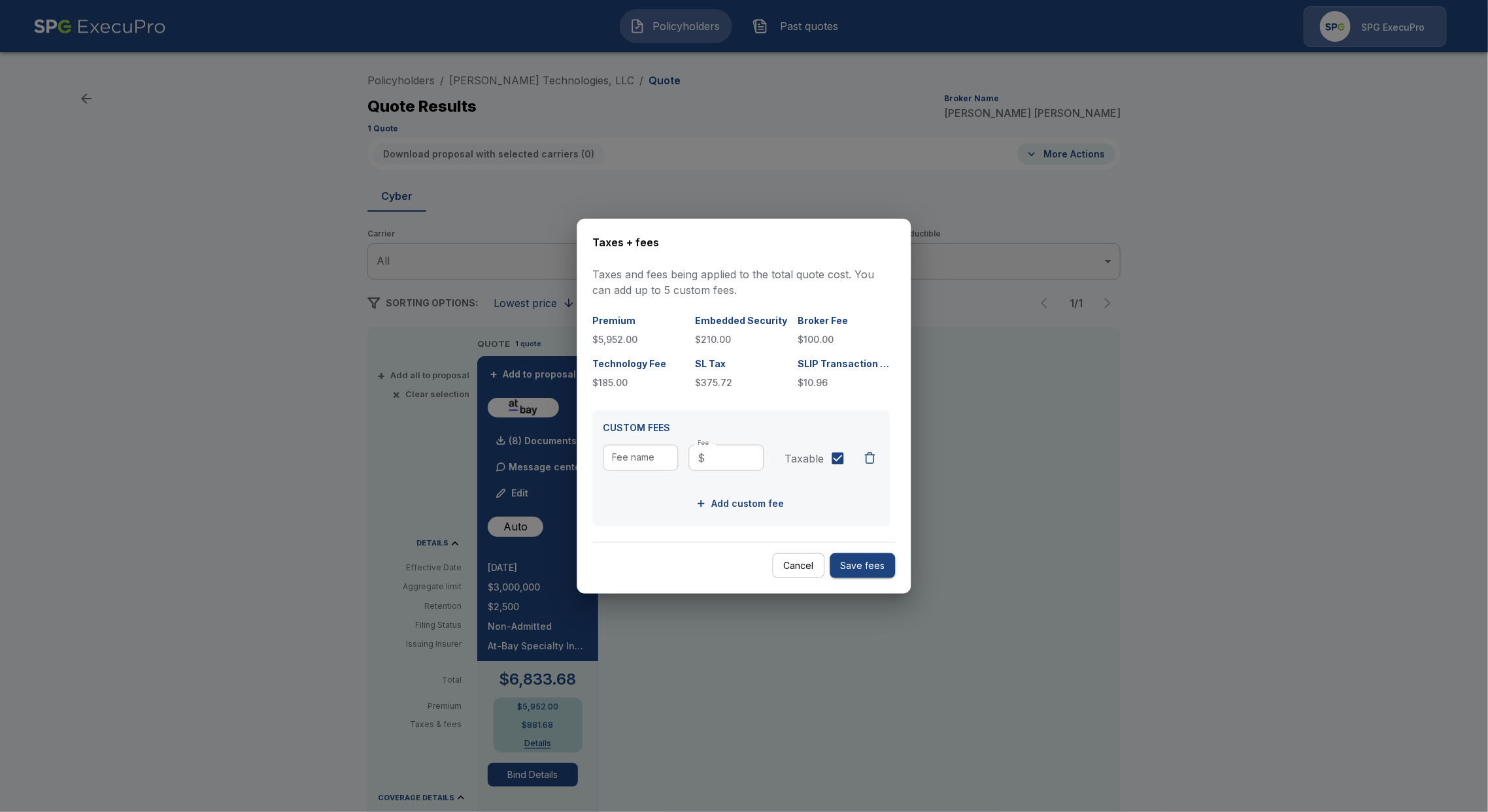
click at [619, 337] on p "$5,952.00" at bounding box center [639, 339] width 93 height 14
copy p "5,952.00"
click at [789, 116] on div at bounding box center [744, 406] width 1488 height 812
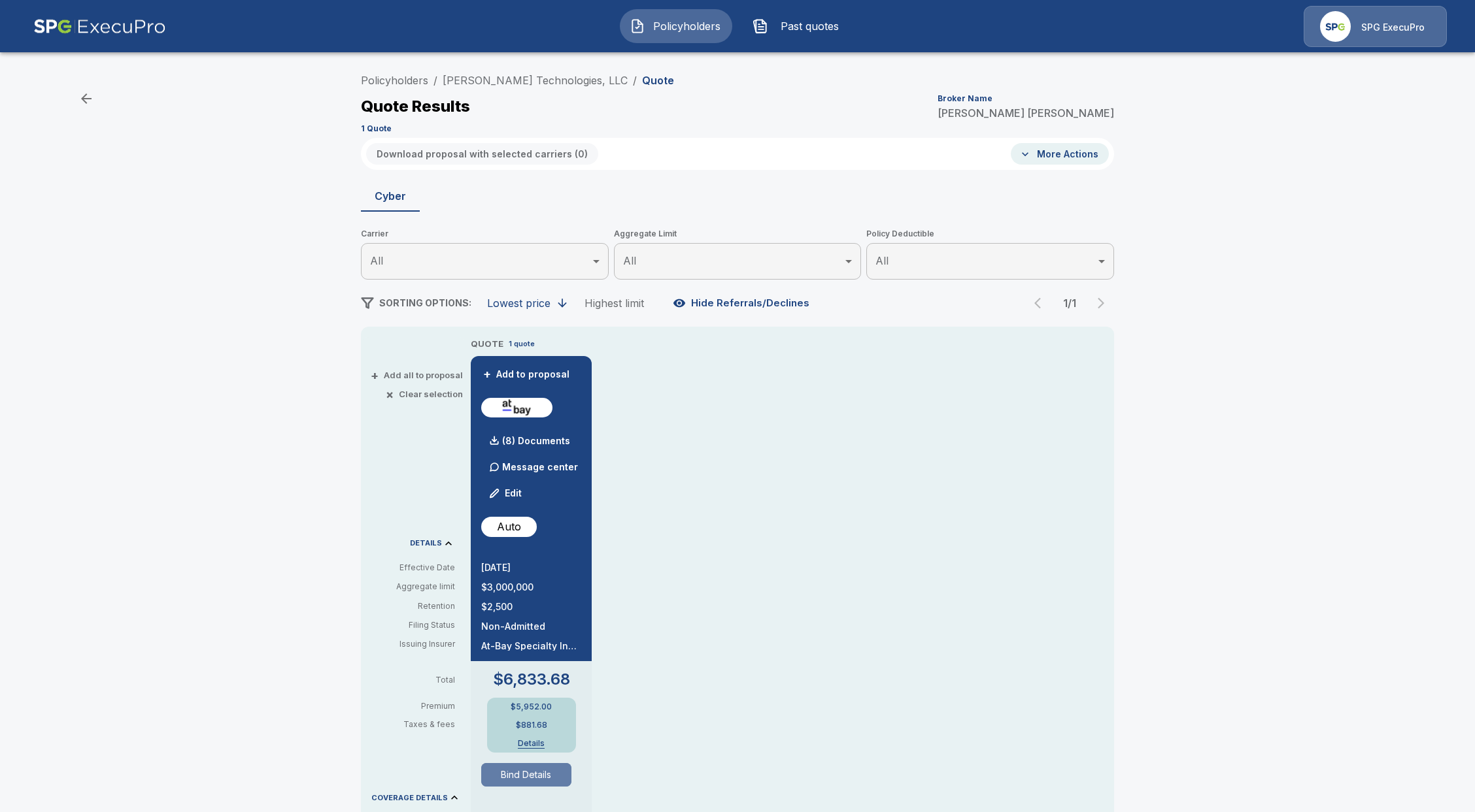
click at [528, 771] on button "Bind Details" at bounding box center [526, 774] width 90 height 23
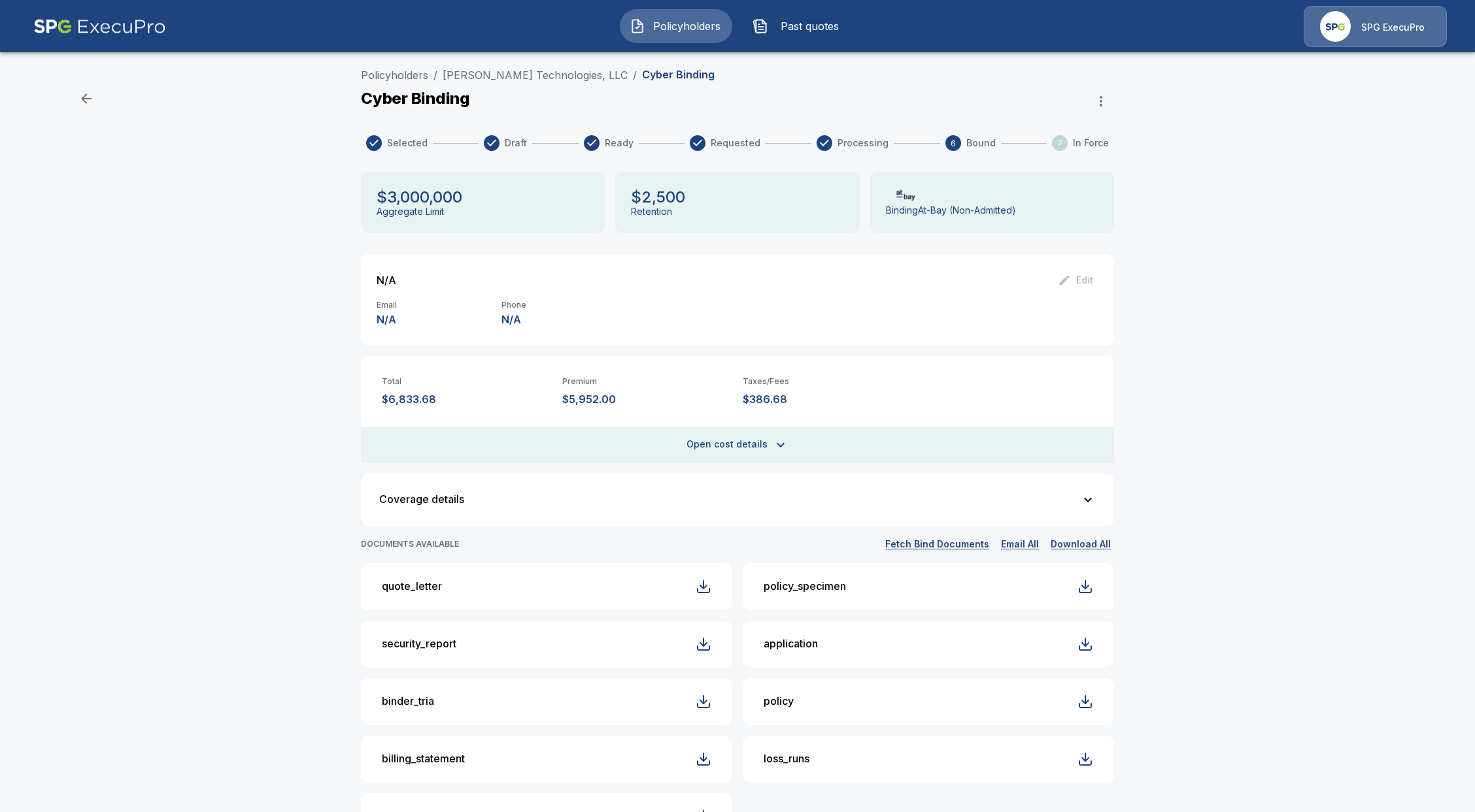
click at [816, 81] on div "Policyholders / [PERSON_NAME] Technologies, LLC / Cyber Binding" at bounding box center [737, 78] width 753 height 21
click at [697, 26] on span "Policyholders" at bounding box center [687, 26] width 72 height 15
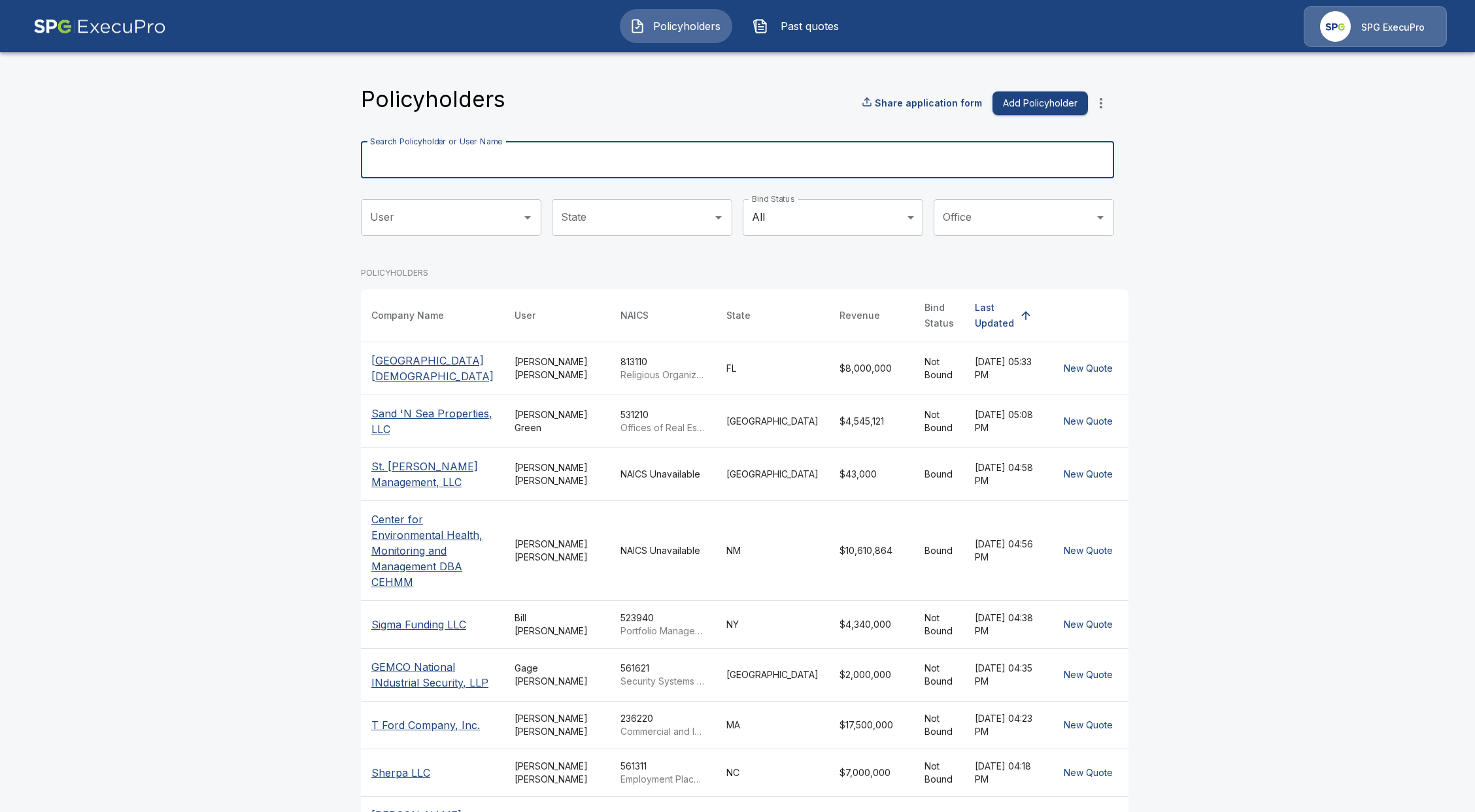
click at [478, 178] on input "Search Policyholder or User Name" at bounding box center [730, 160] width 739 height 37
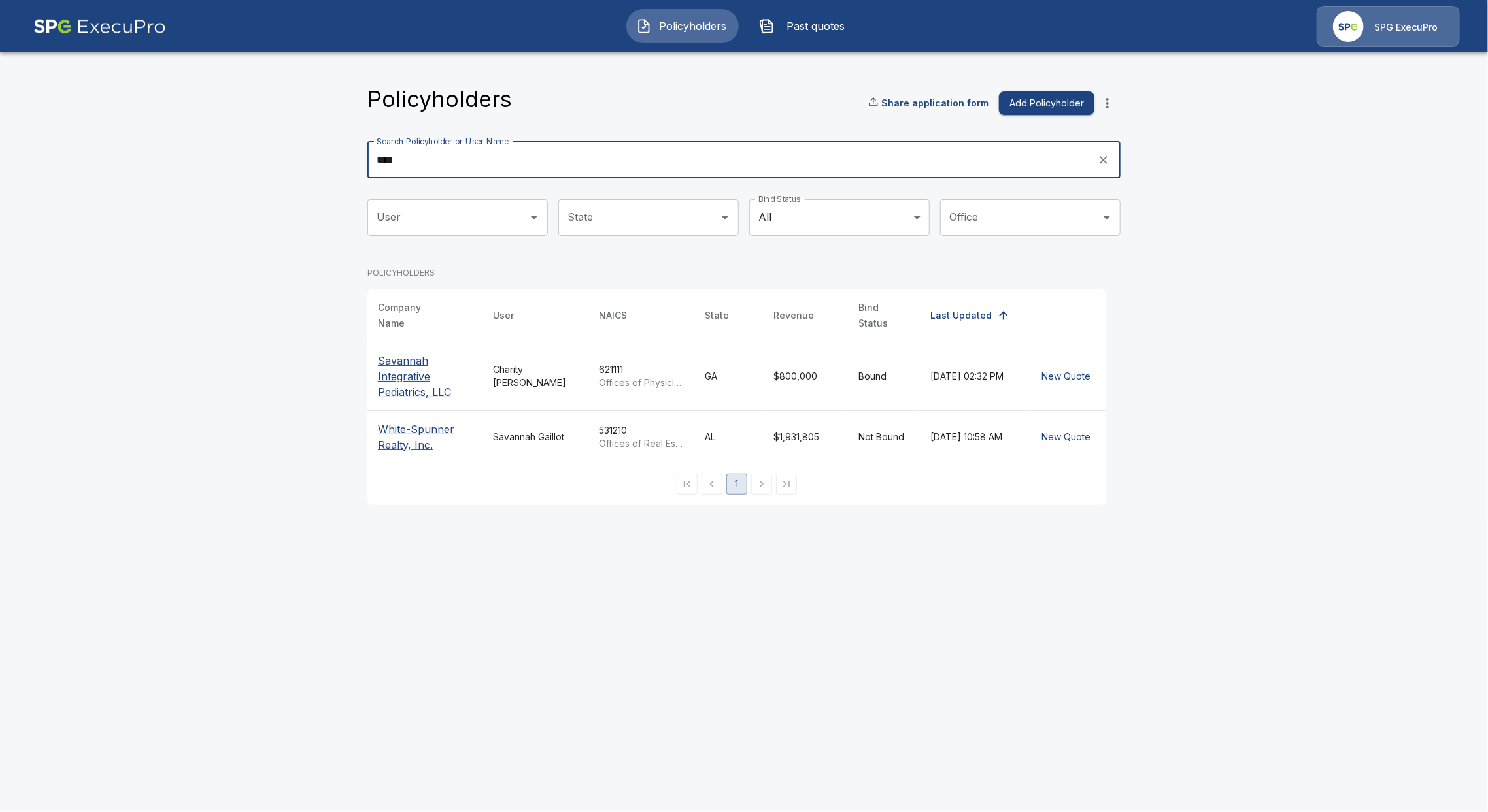
type input "****"
click at [411, 372] on p "Savannah Integrative Pediatrics, LLC" at bounding box center [425, 376] width 94 height 47
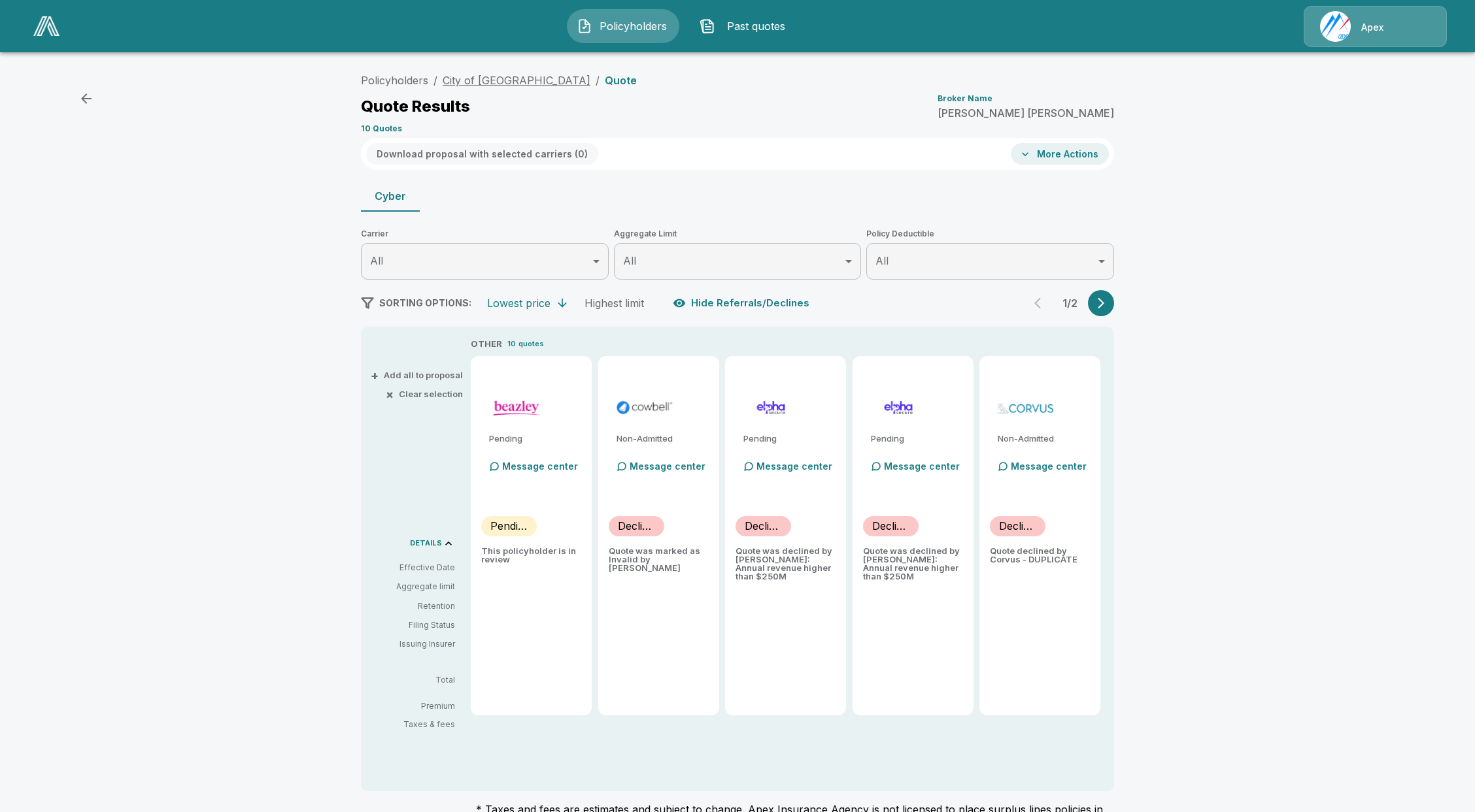
click at [484, 81] on link "City of Abilene" at bounding box center [517, 80] width 147 height 13
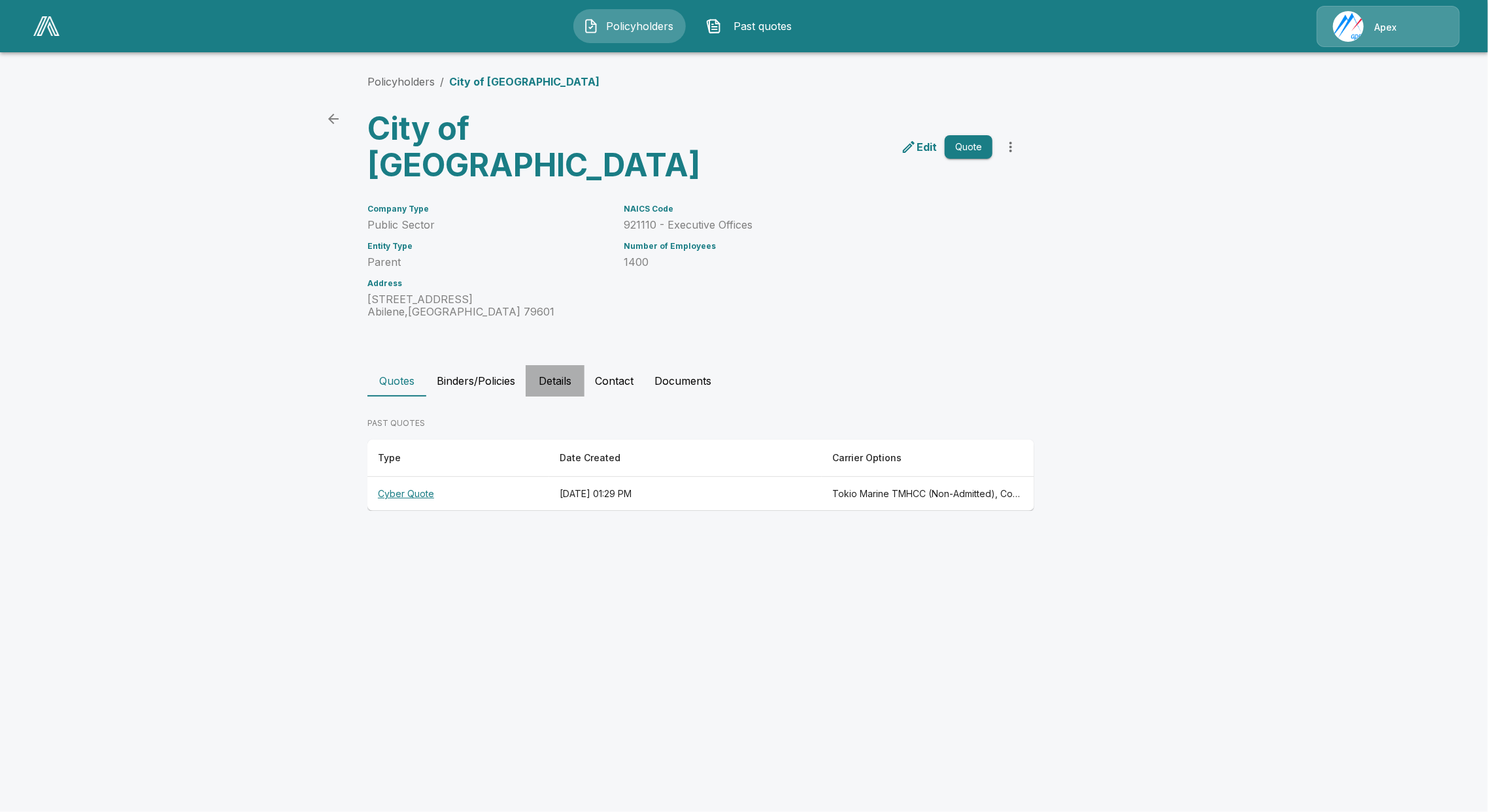
click at [547, 366] on button "Details" at bounding box center [554, 381] width 59 height 32
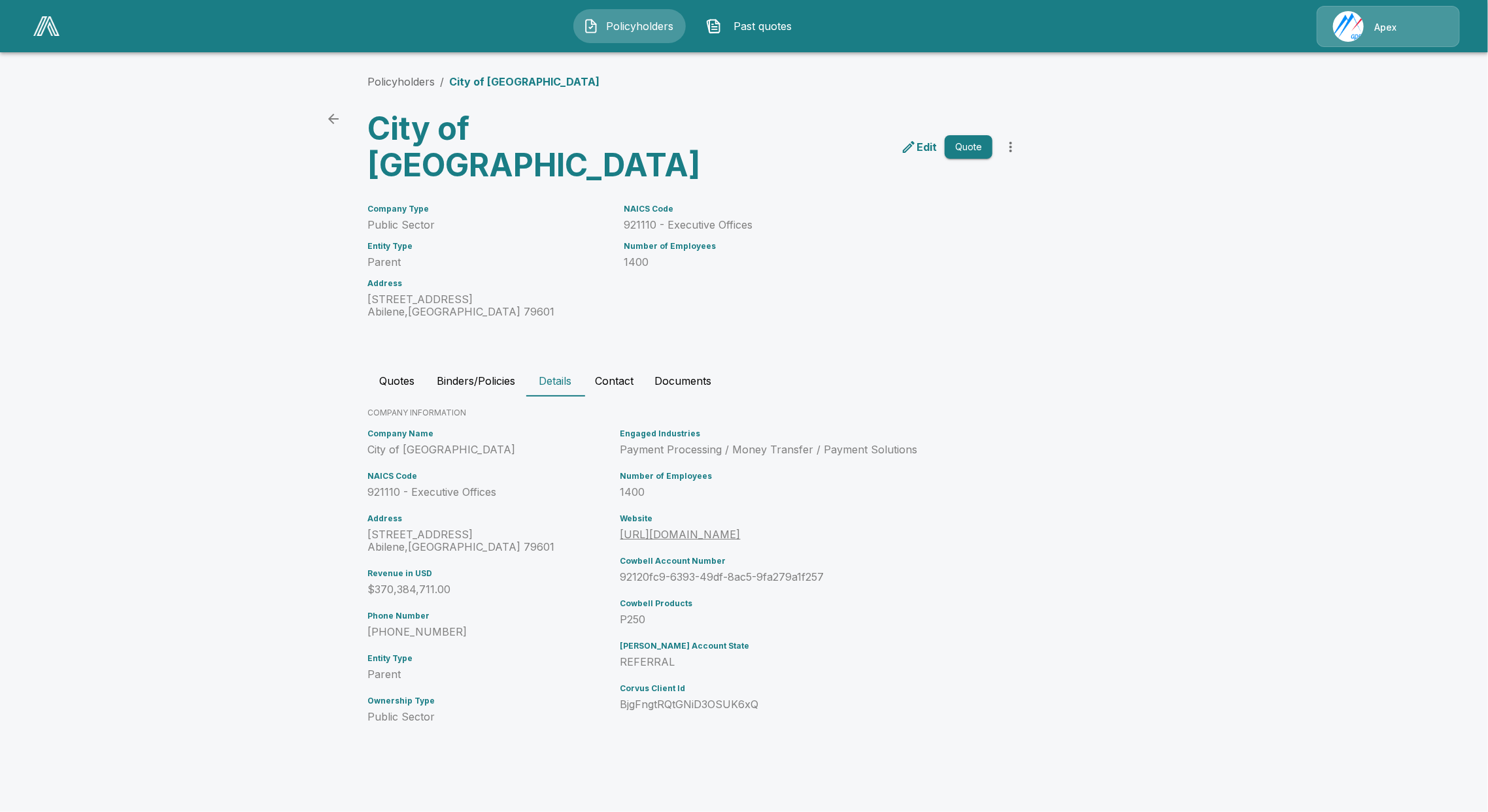
click at [379, 366] on button "Quotes" at bounding box center [397, 381] width 59 height 32
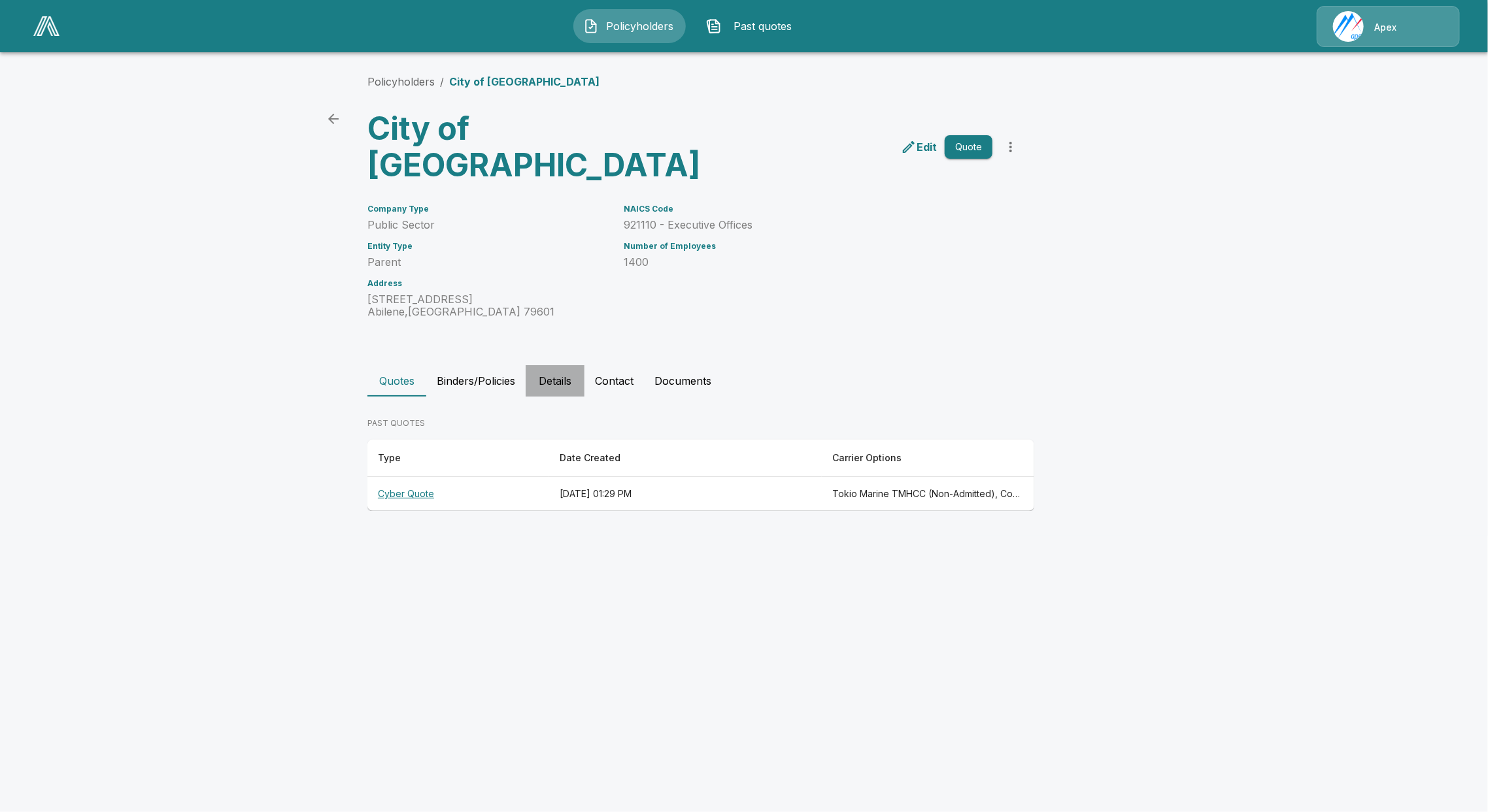
click at [539, 366] on button "Details" at bounding box center [554, 381] width 59 height 32
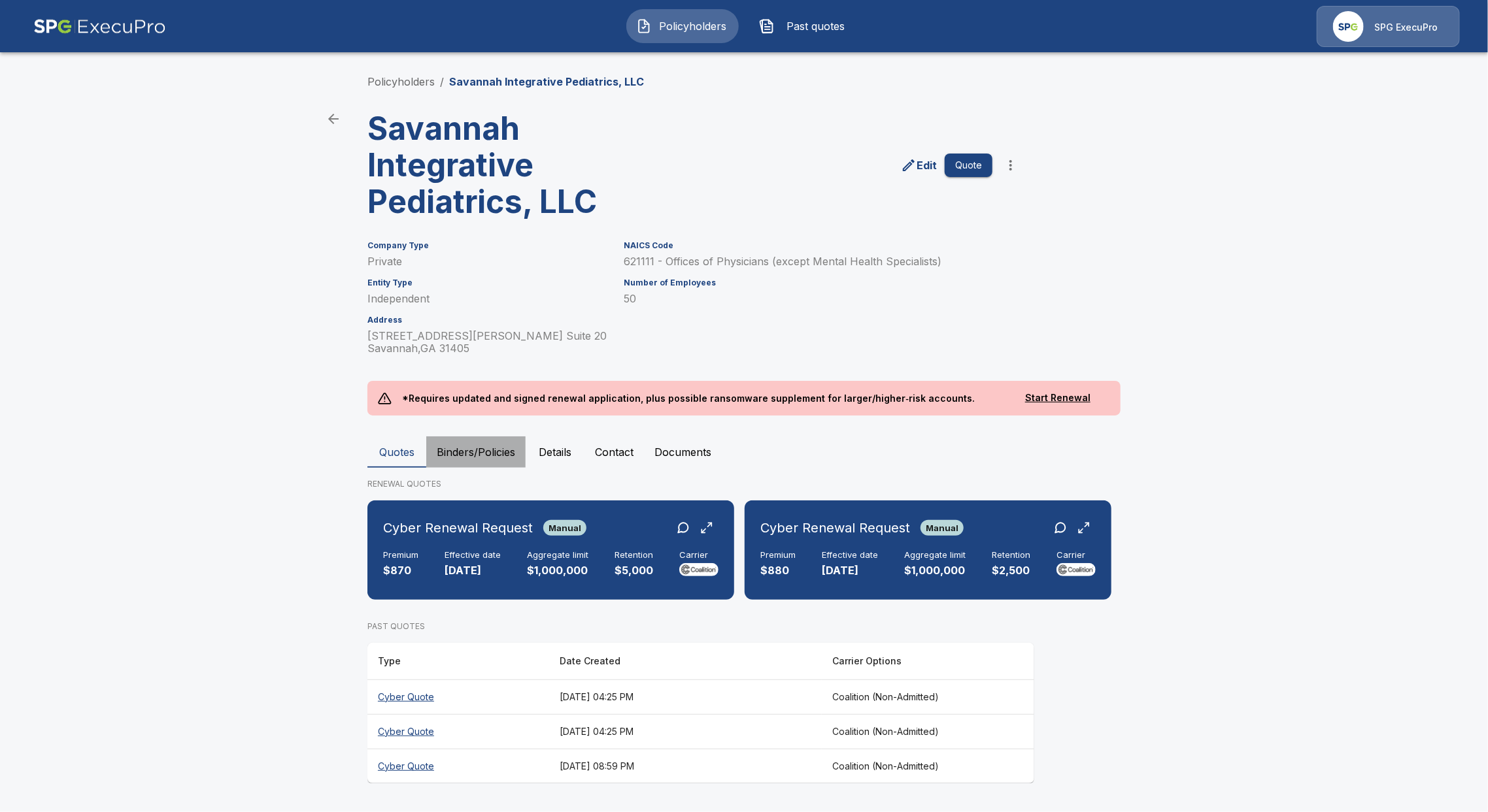
click at [481, 464] on button "Binders/Policies" at bounding box center [476, 452] width 99 height 32
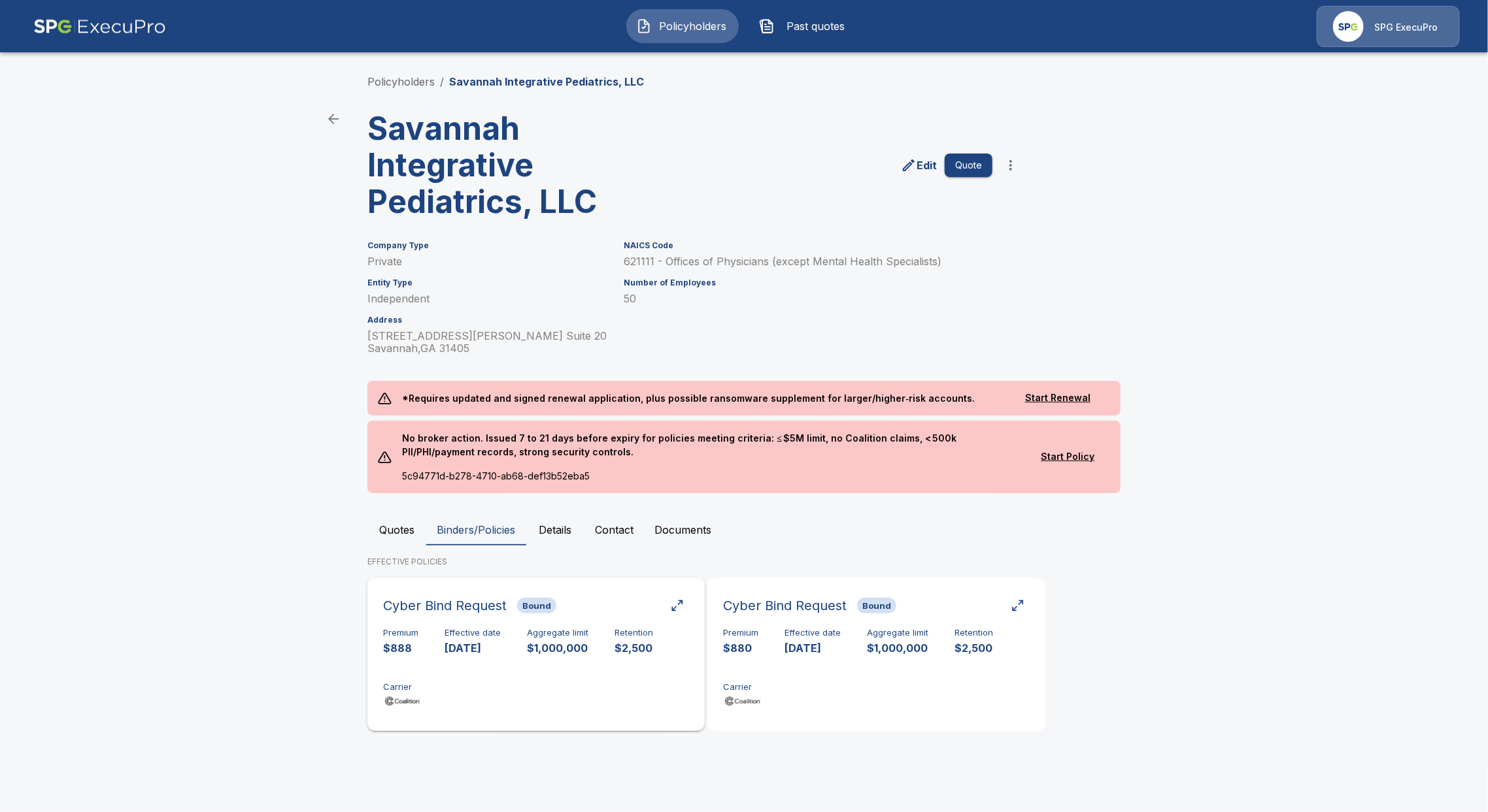
click at [517, 677] on div "Premium $888 Effective date [DATE] Aggregate limit $1,000,000 Retention $2,500 …" at bounding box center [535, 669] width 306 height 82
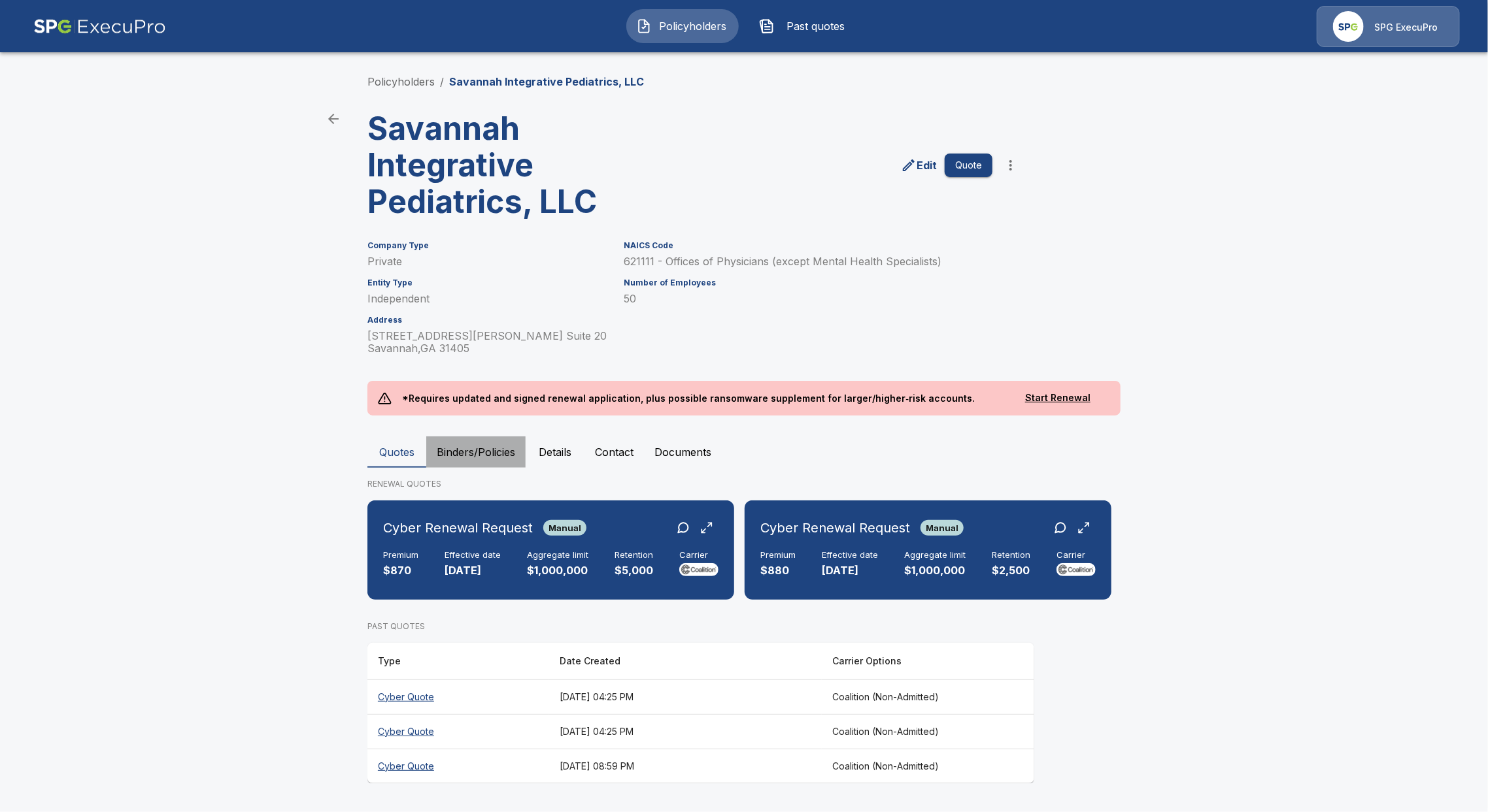
click at [475, 449] on button "Binders/Policies" at bounding box center [476, 452] width 99 height 32
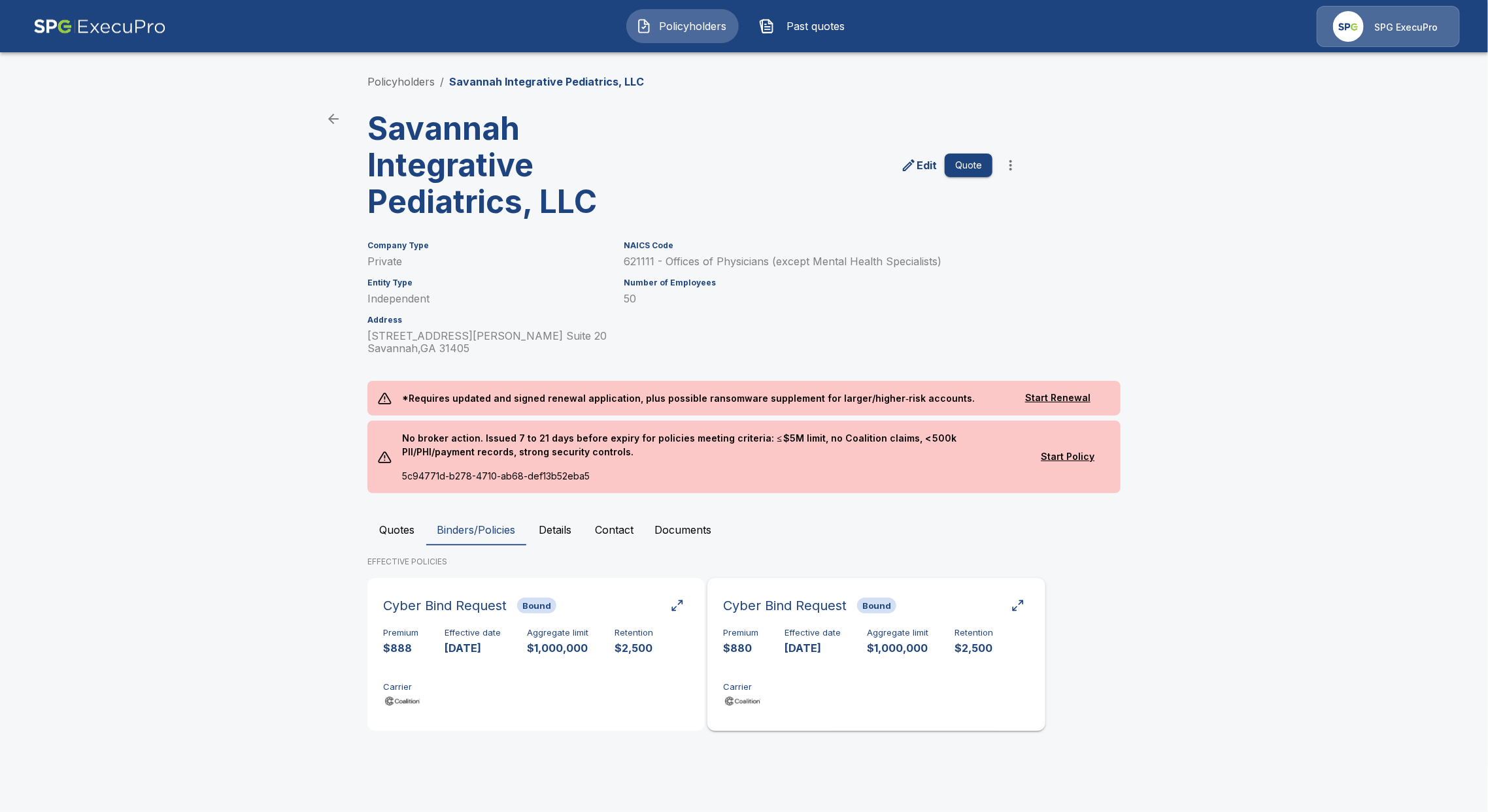
click at [840, 665] on div "Premium $880 Effective date [DATE] Aggregate limit $1,000,000 Retention $2,500 …" at bounding box center [875, 669] width 306 height 82
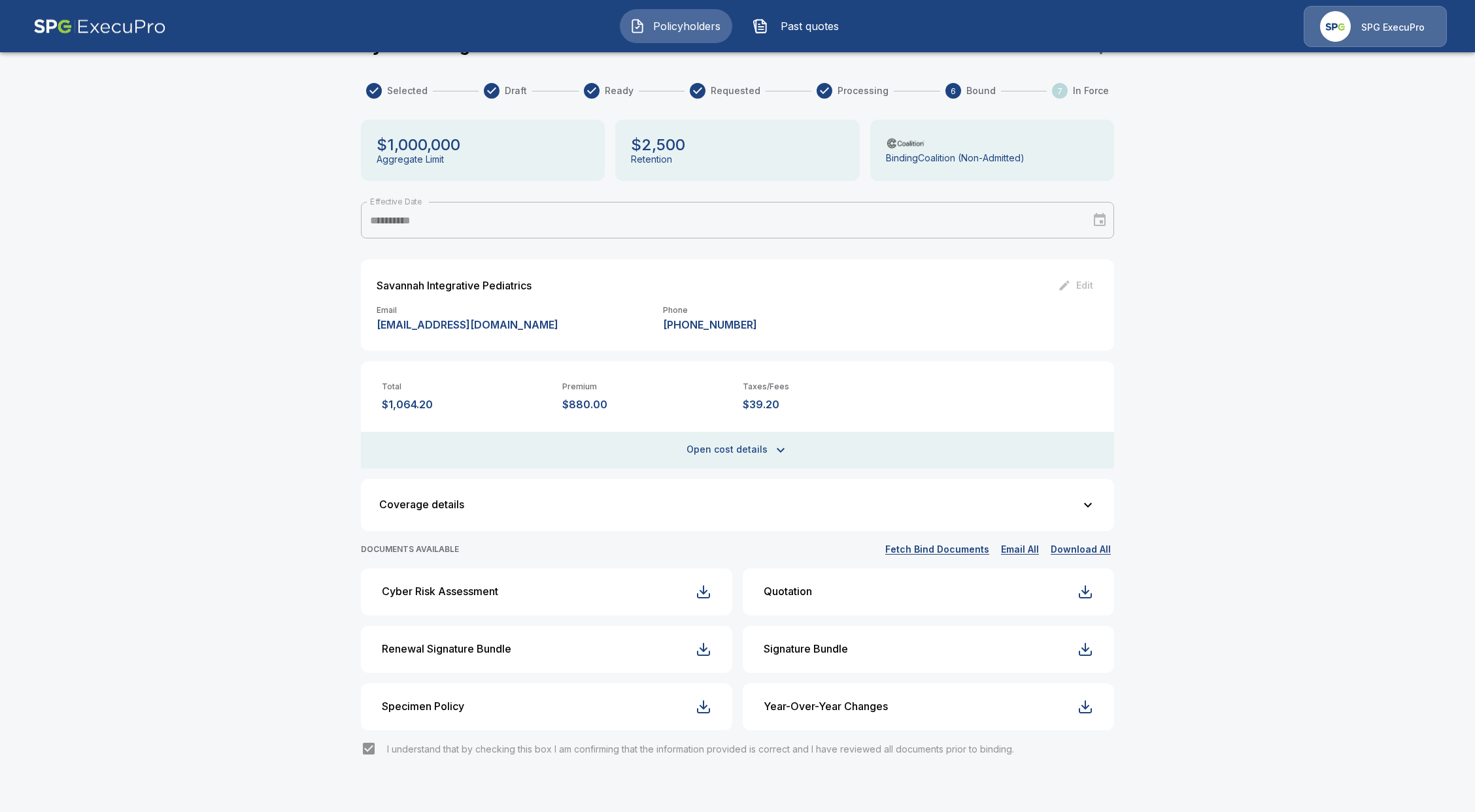
scroll to position [65, 0]
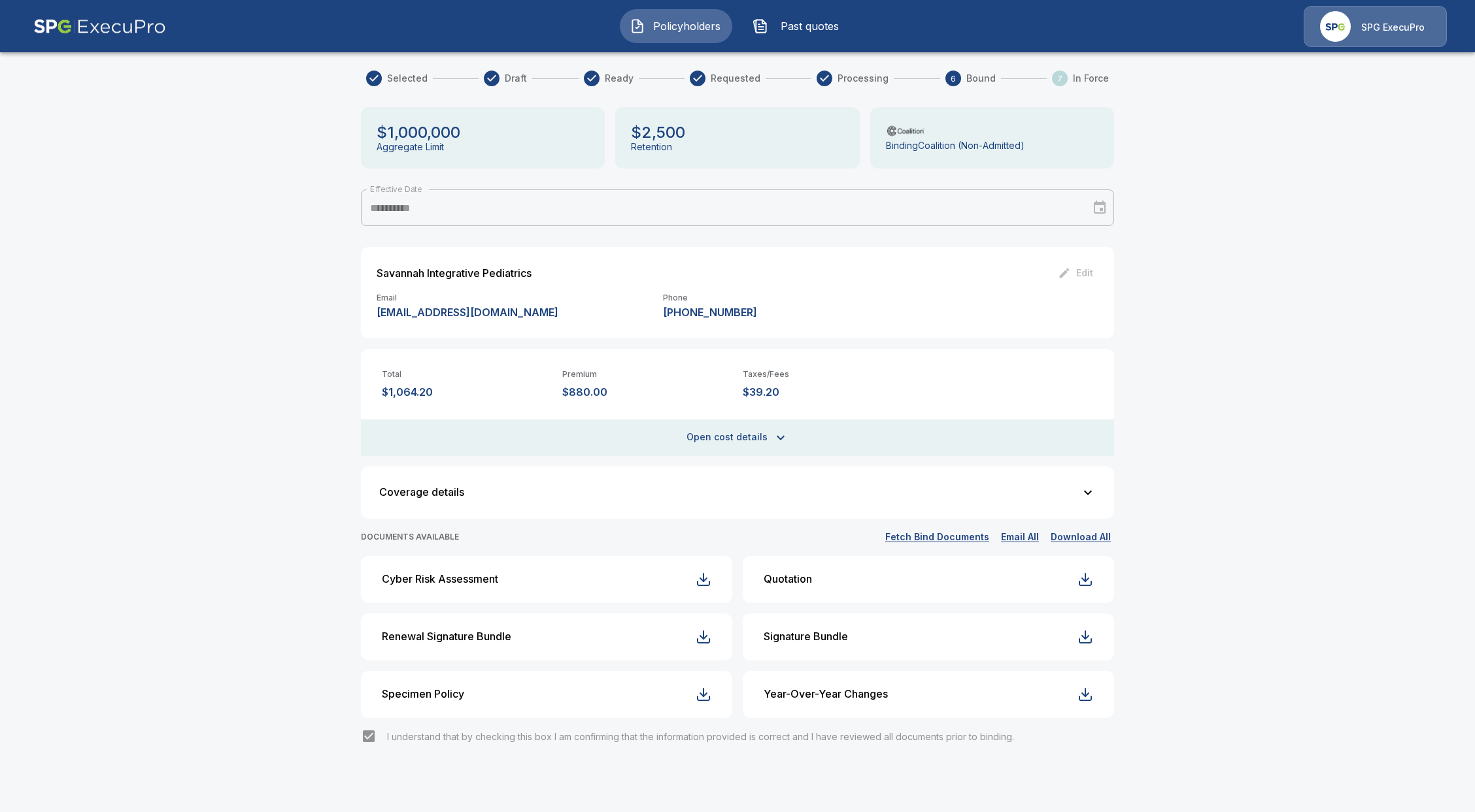
click at [960, 536] on button "Fetch Bind Documents" at bounding box center [937, 537] width 111 height 16
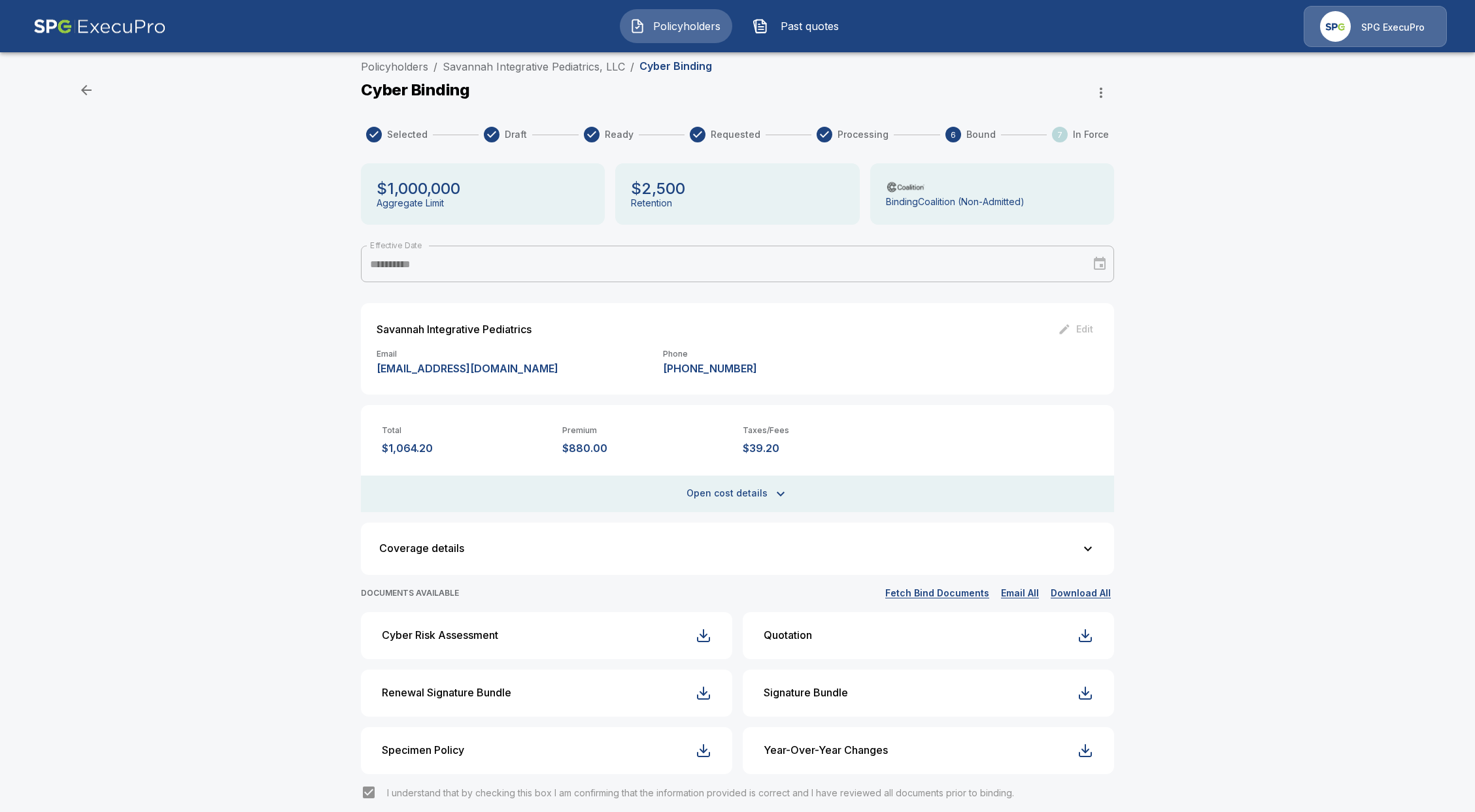
scroll to position [0, 0]
